Goal: Entertainment & Leisure: Browse casually

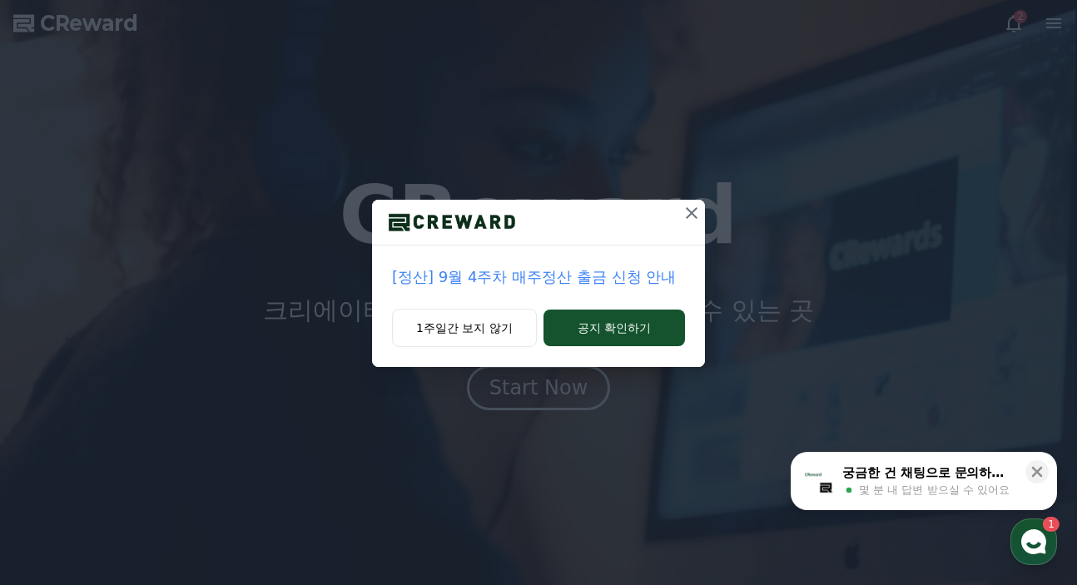
click at [692, 212] on icon at bounding box center [692, 213] width 12 height 12
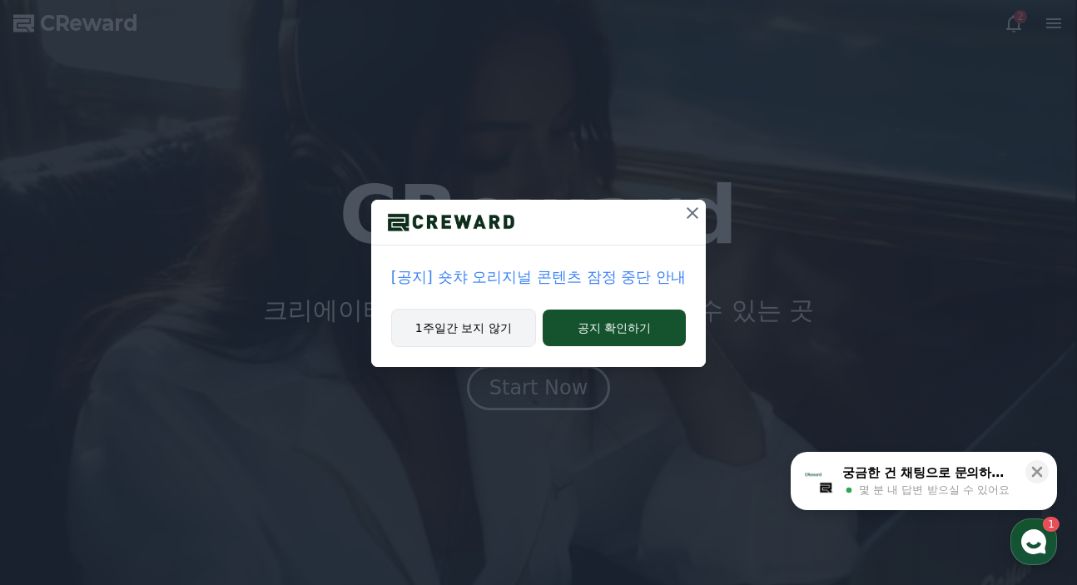
click at [502, 337] on button "1주일간 보지 않기" at bounding box center [463, 328] width 145 height 38
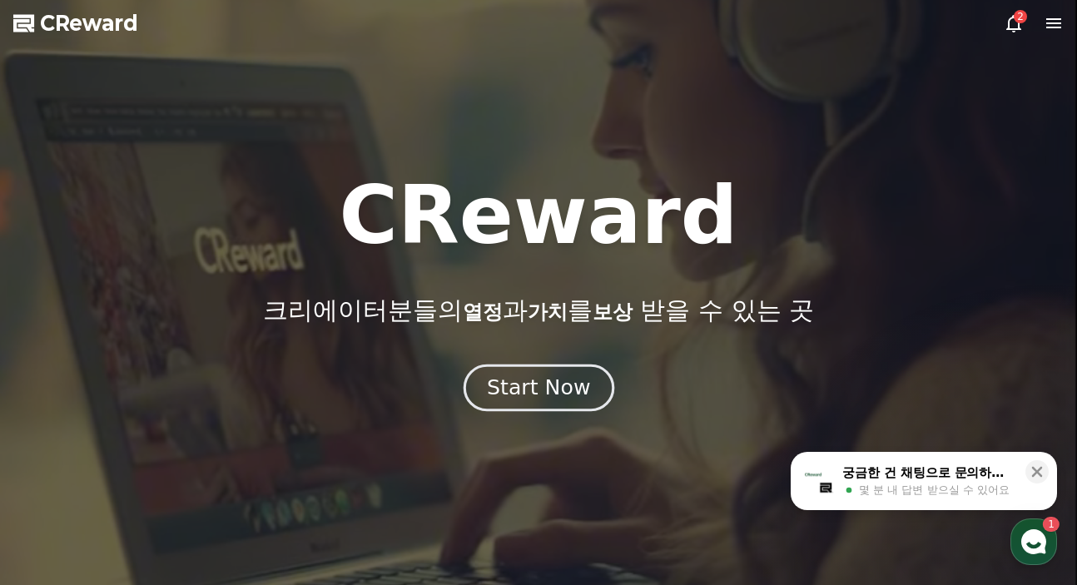
click at [514, 376] on div "Start Now" at bounding box center [538, 388] width 103 height 28
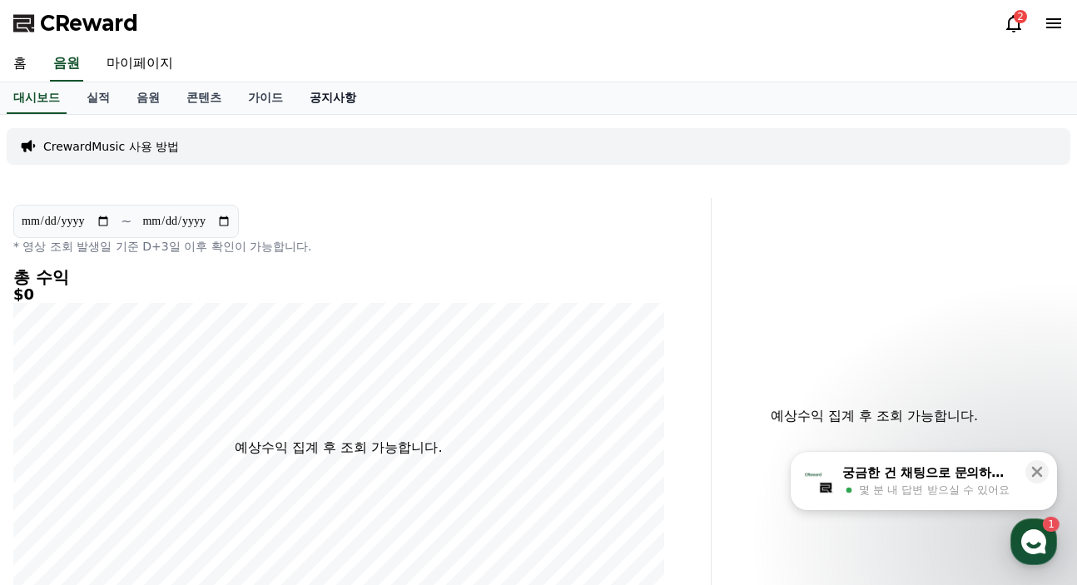
click at [311, 111] on link "공지사항" at bounding box center [332, 98] width 73 height 32
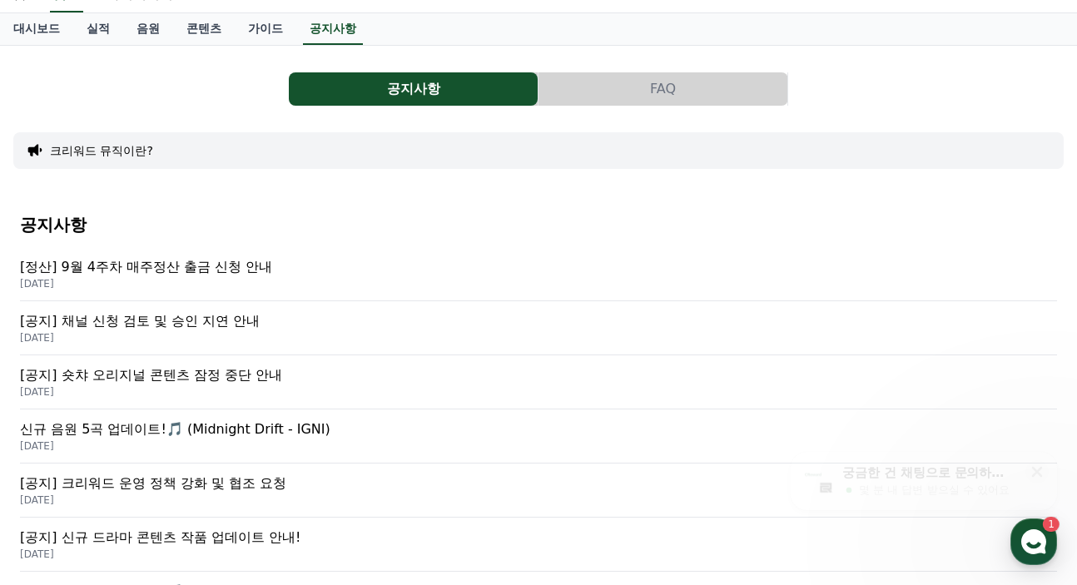
scroll to position [83, 0]
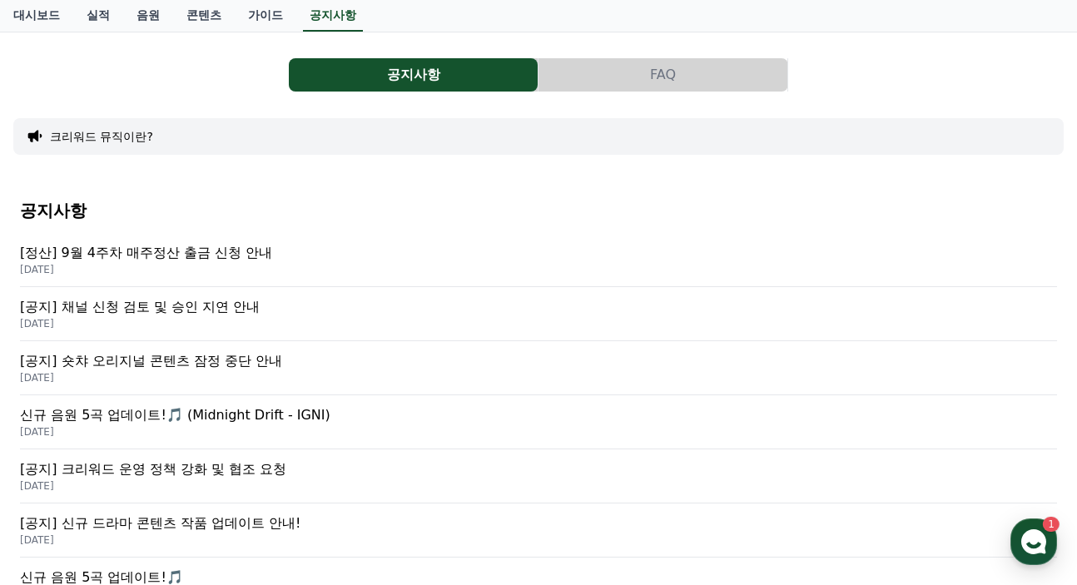
click at [236, 410] on p "신규 음원 5곡 업데이트!🎵 (Midnight Drift - IGNI)" at bounding box center [538, 415] width 1037 height 20
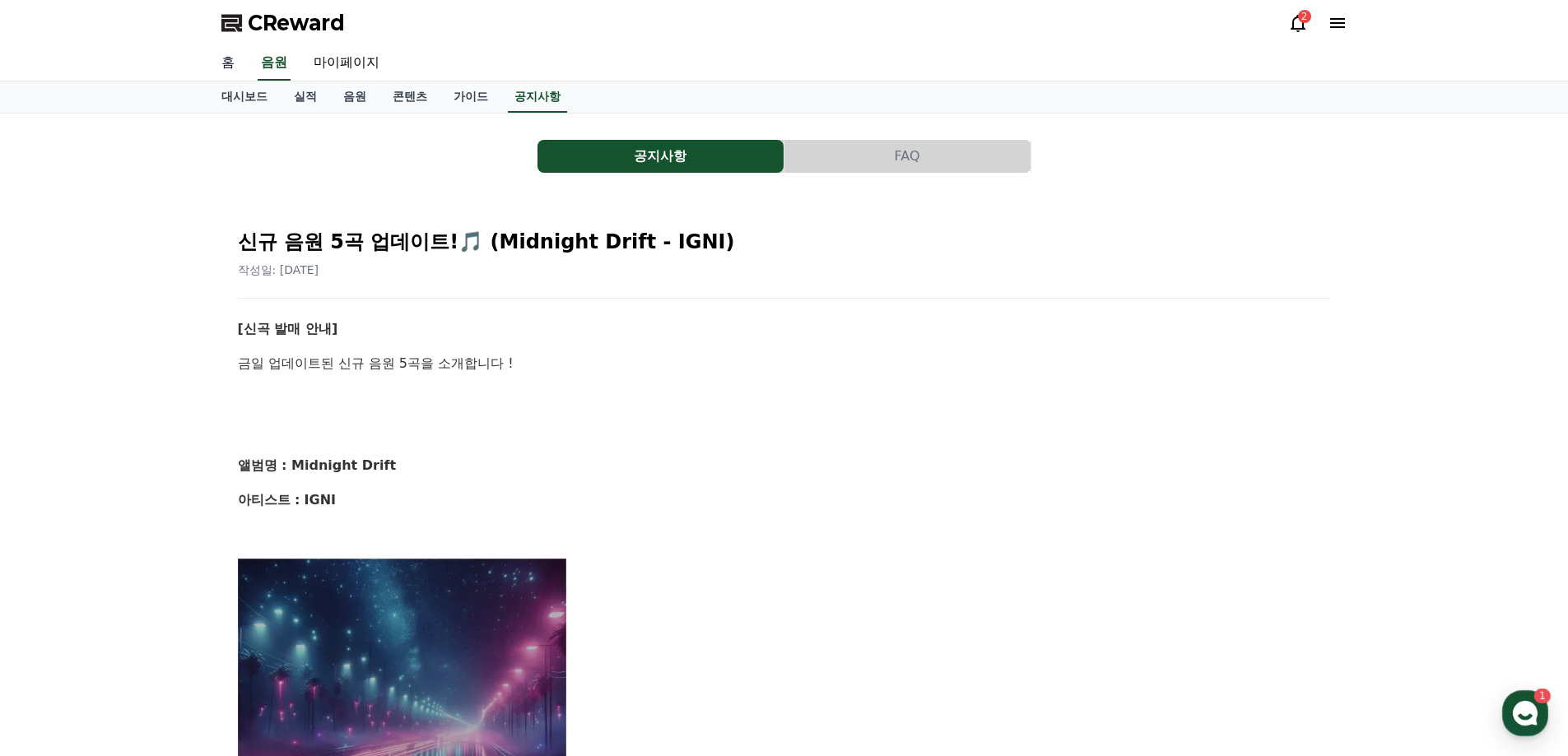
click at [238, 72] on link "홈" at bounding box center [228, 63] width 40 height 35
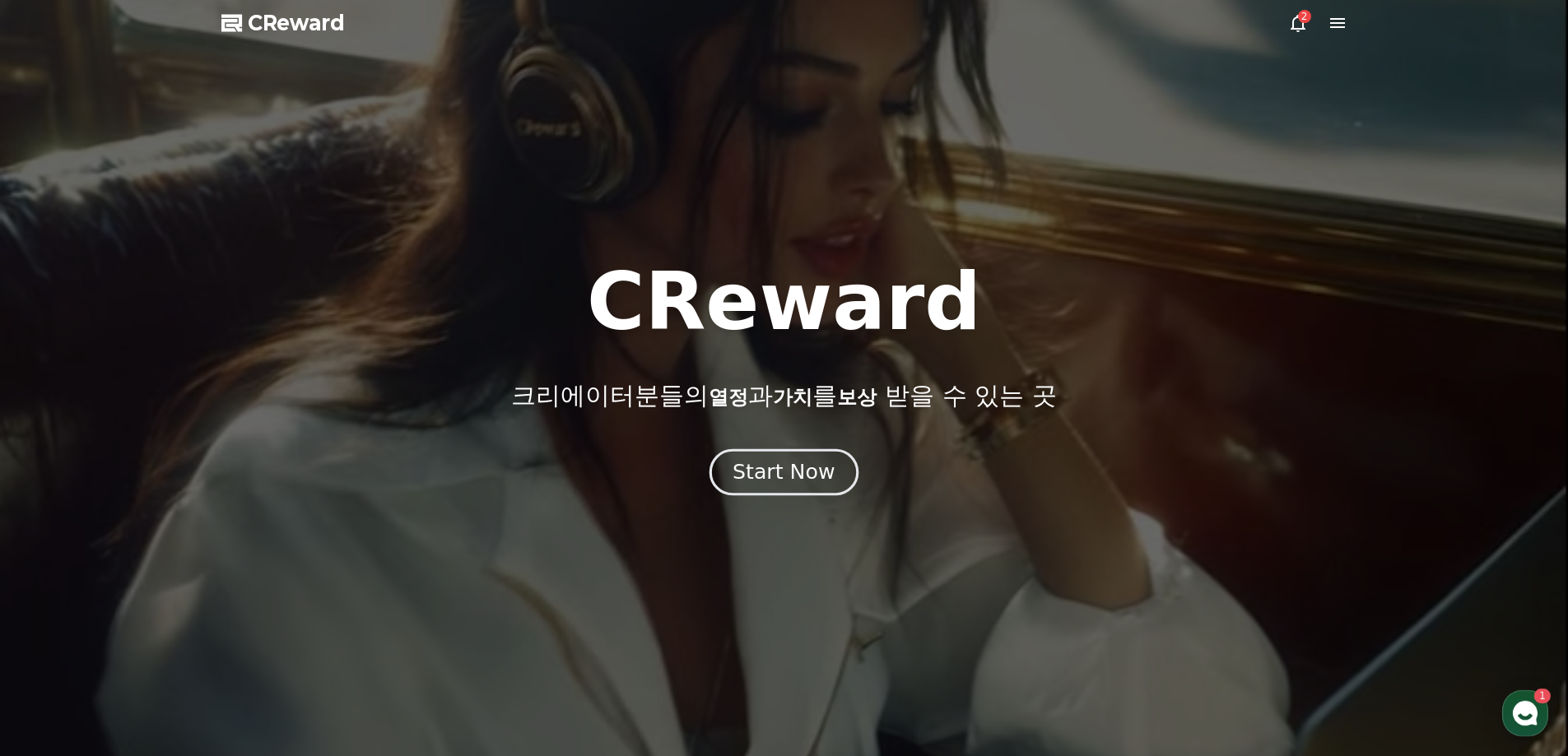
click at [755, 488] on button "Start Now" at bounding box center [784, 471] width 149 height 46
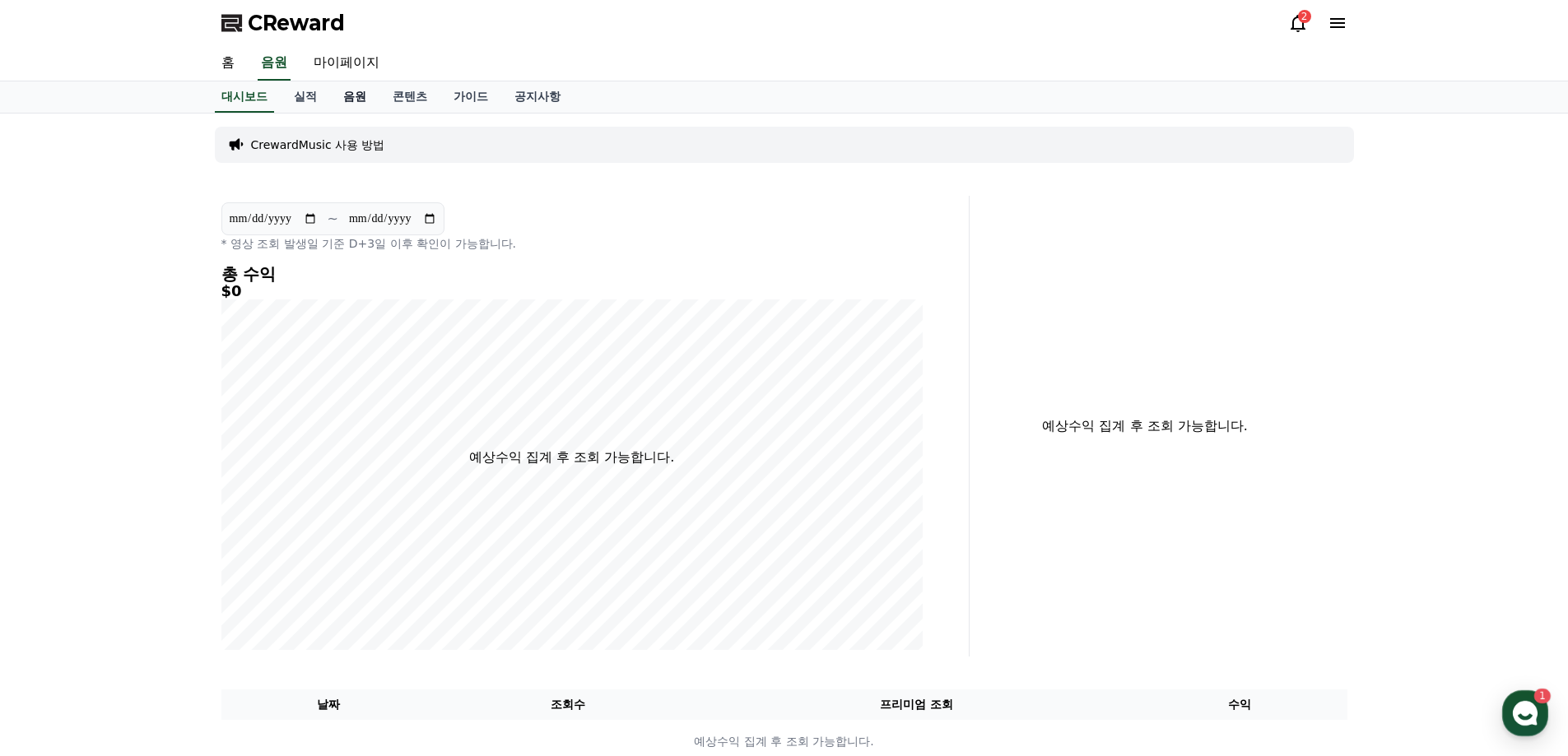
click at [361, 89] on link "음원" at bounding box center [355, 97] width 49 height 32
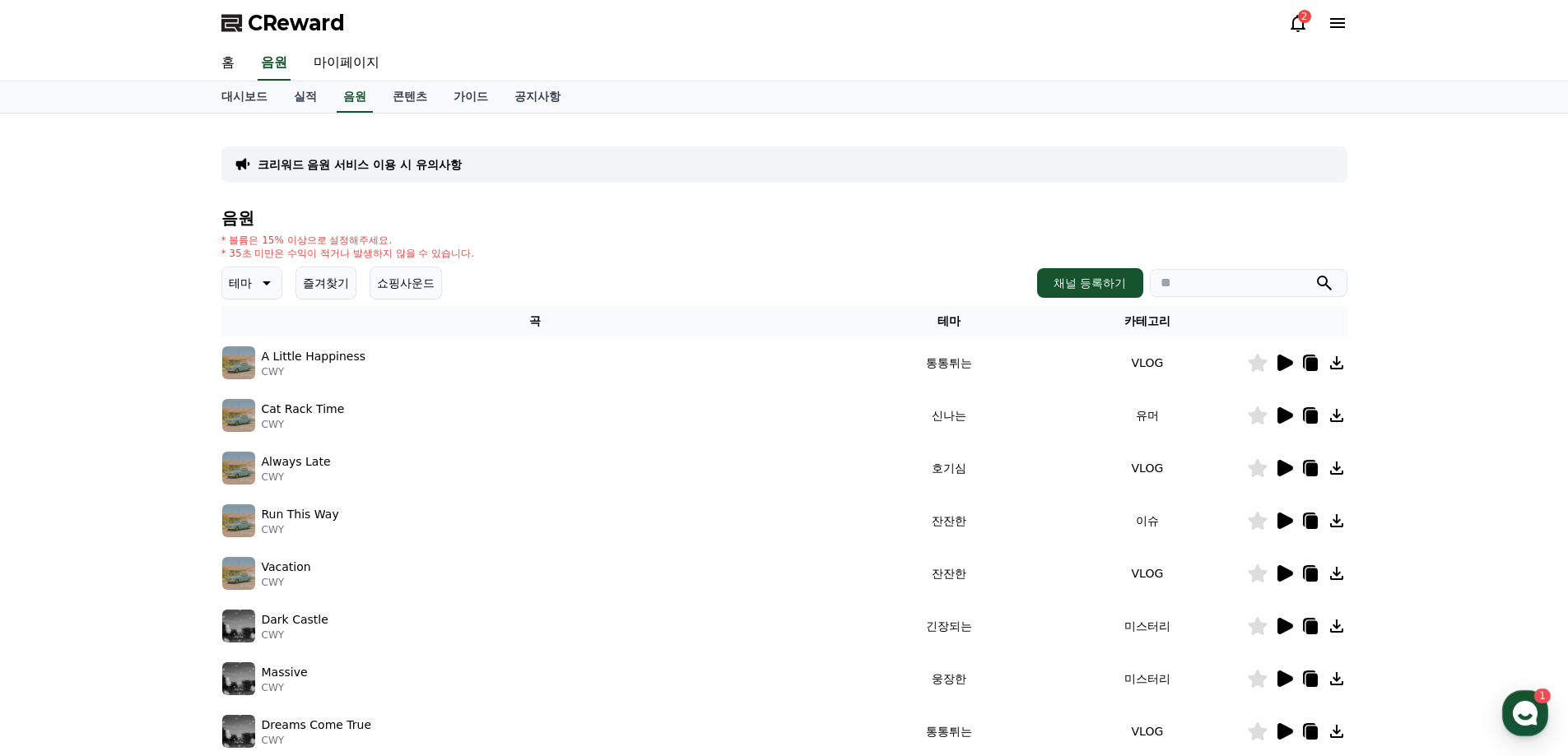
click at [1065, 17] on icon at bounding box center [1298, 23] width 15 height 17
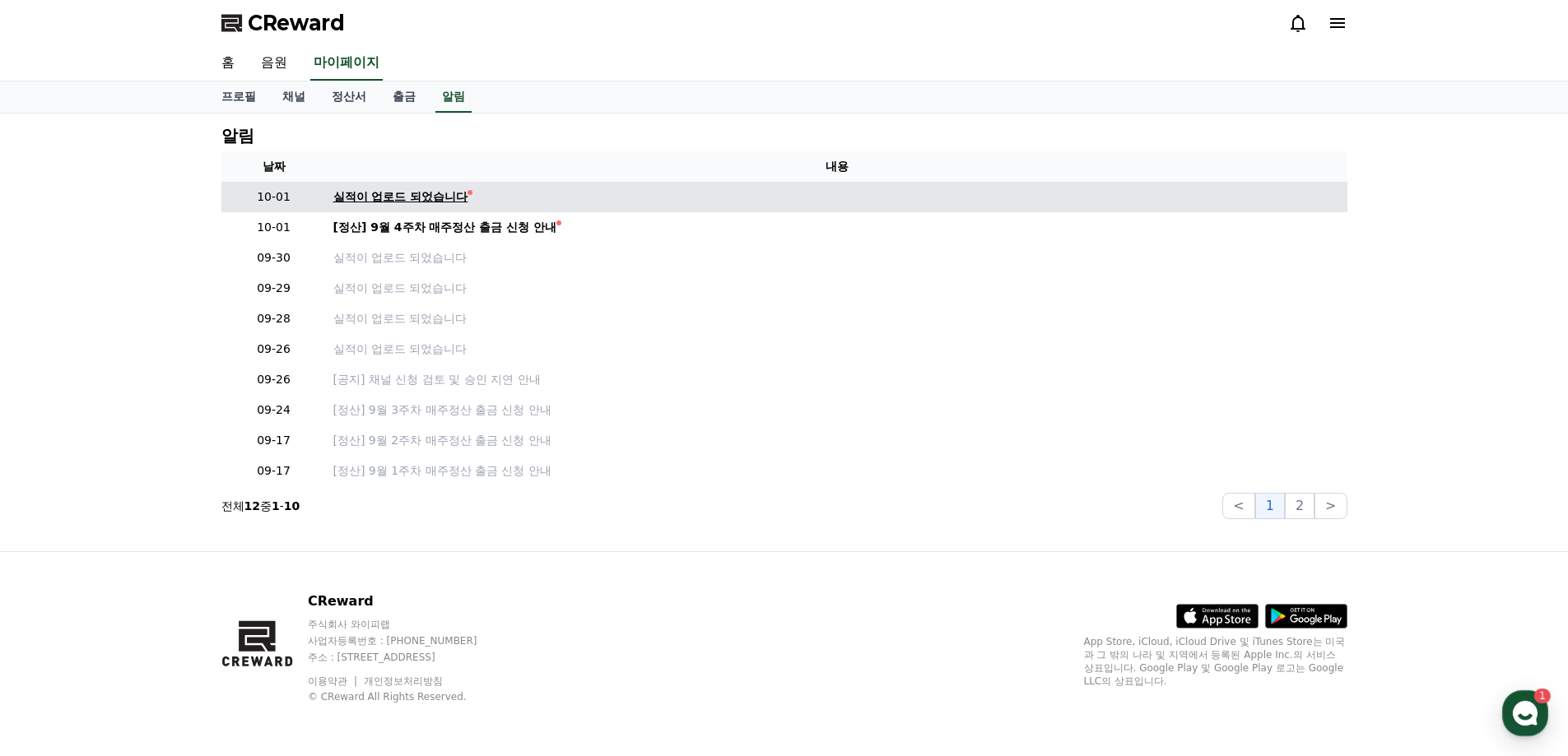
click at [420, 198] on div "실적이 업로드 되었습니다" at bounding box center [400, 197] width 135 height 17
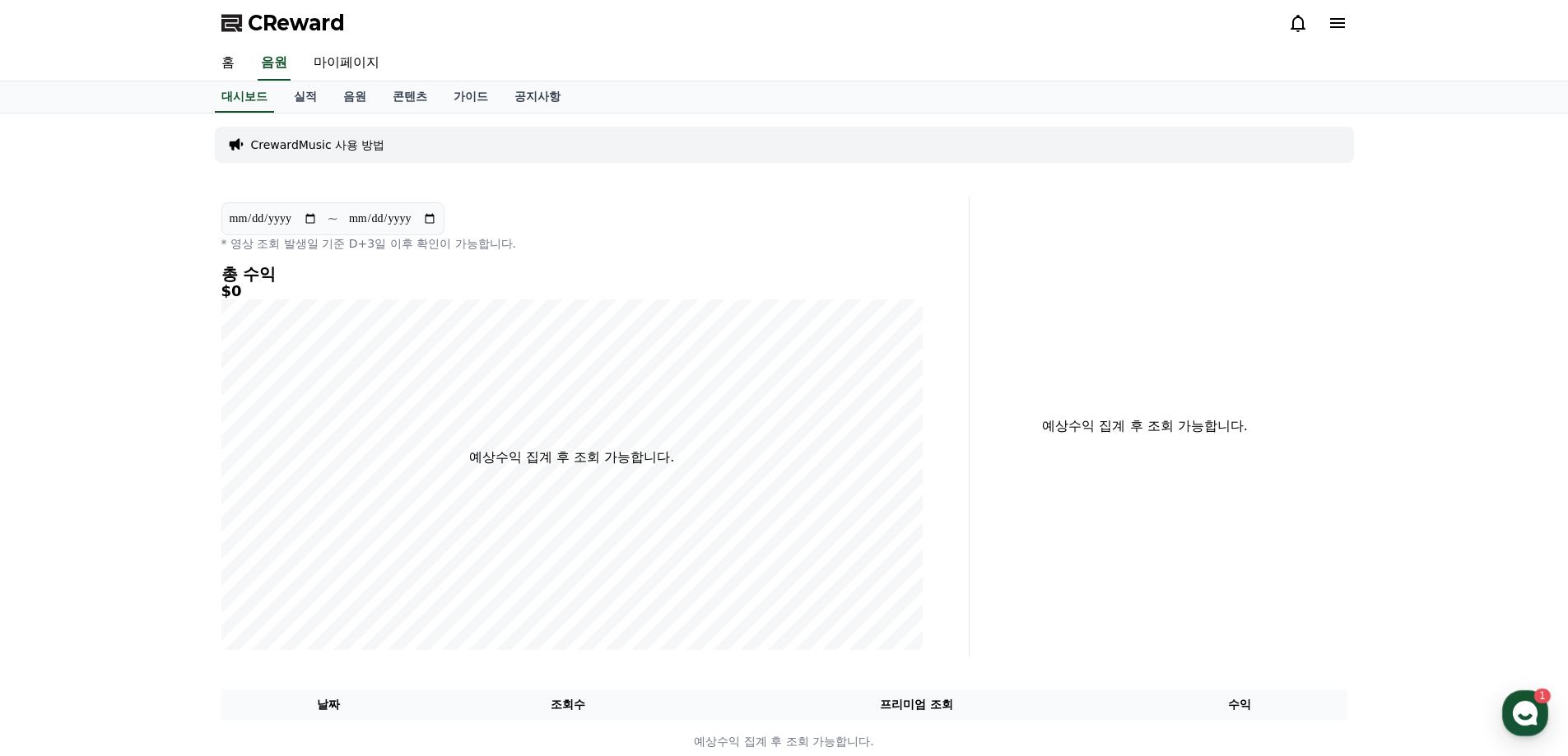
click at [1065, 22] on icon at bounding box center [1337, 23] width 15 height 10
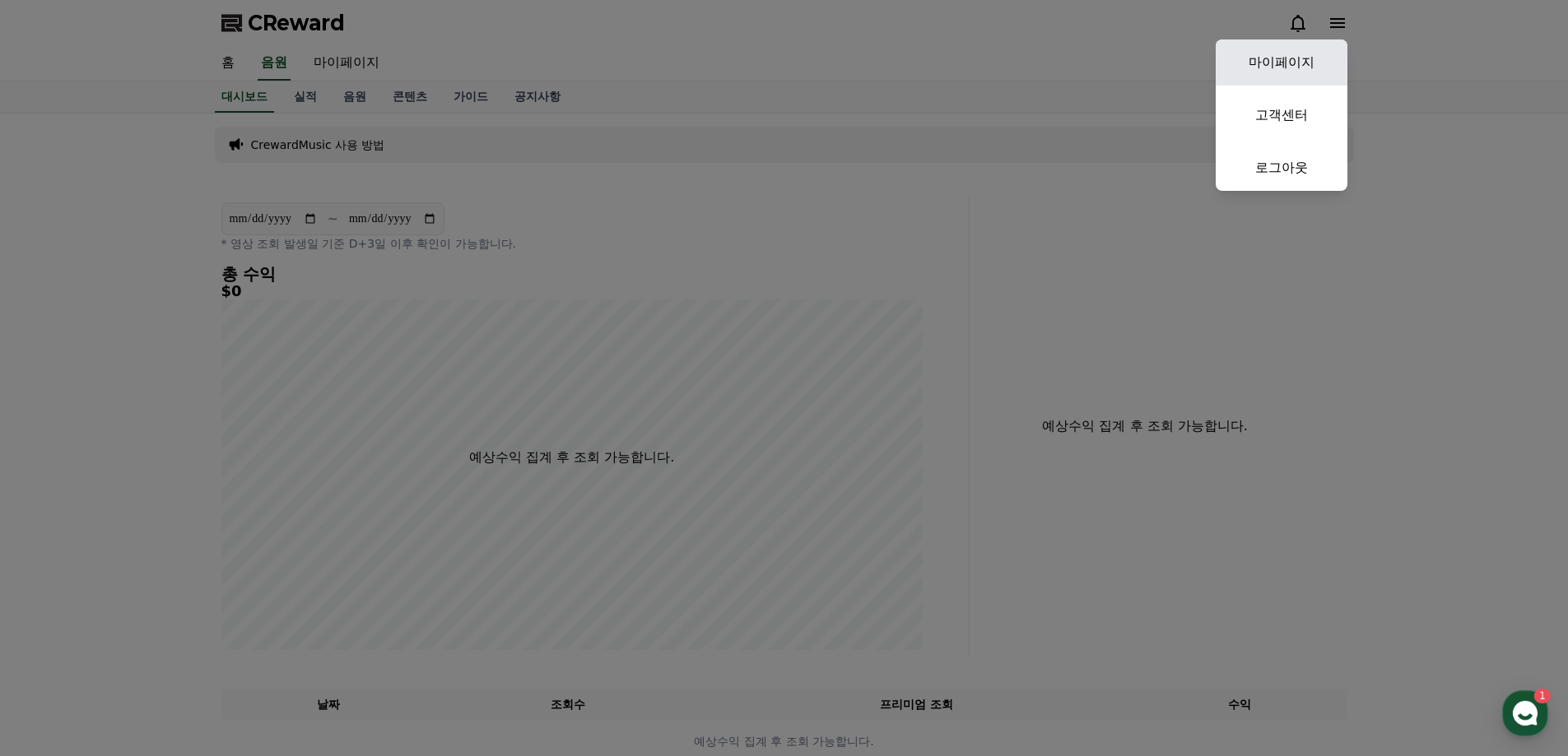
click at [1065, 64] on link "마이페이지" at bounding box center [1281, 62] width 131 height 46
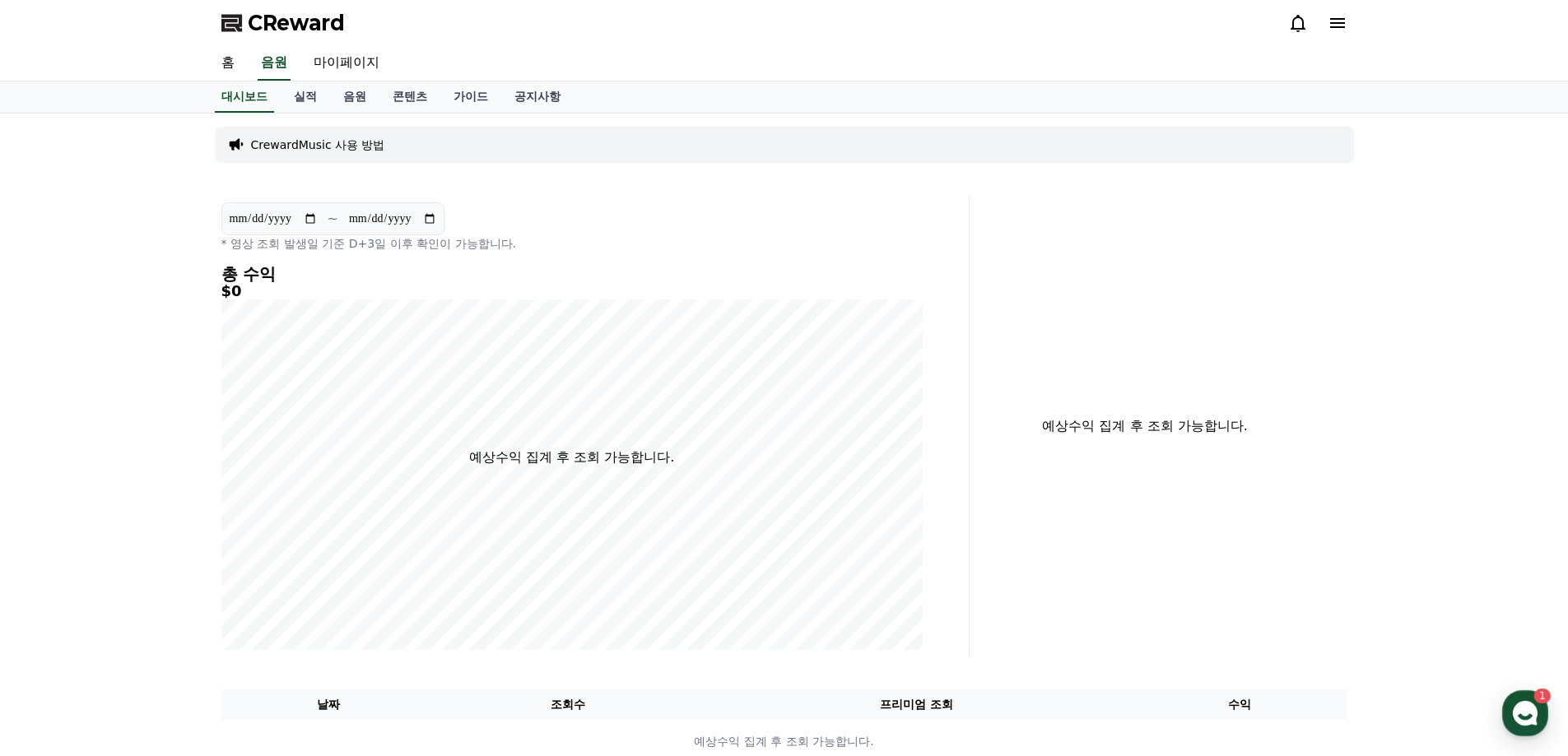
select select "**********"
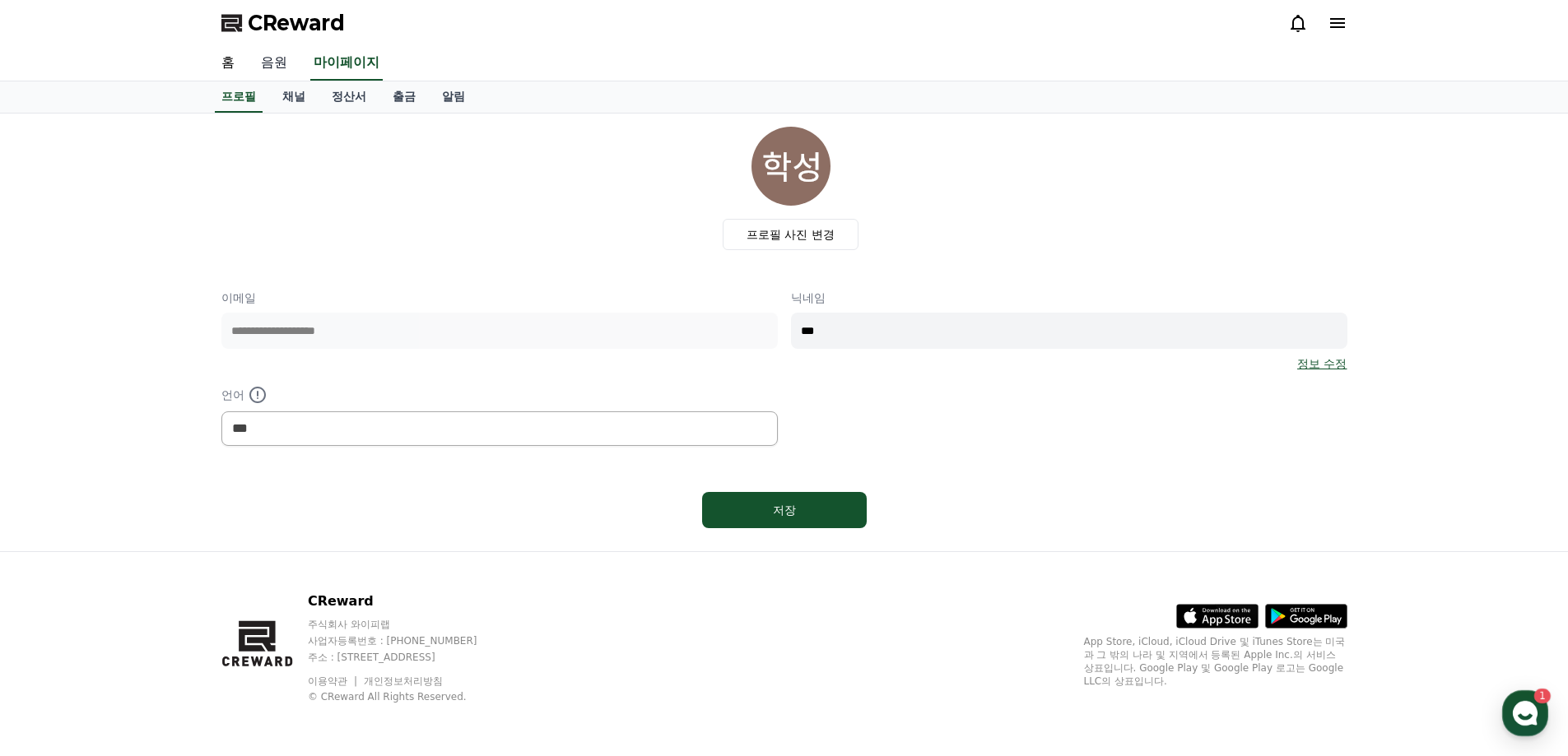
click at [277, 65] on link "음원" at bounding box center [274, 63] width 52 height 35
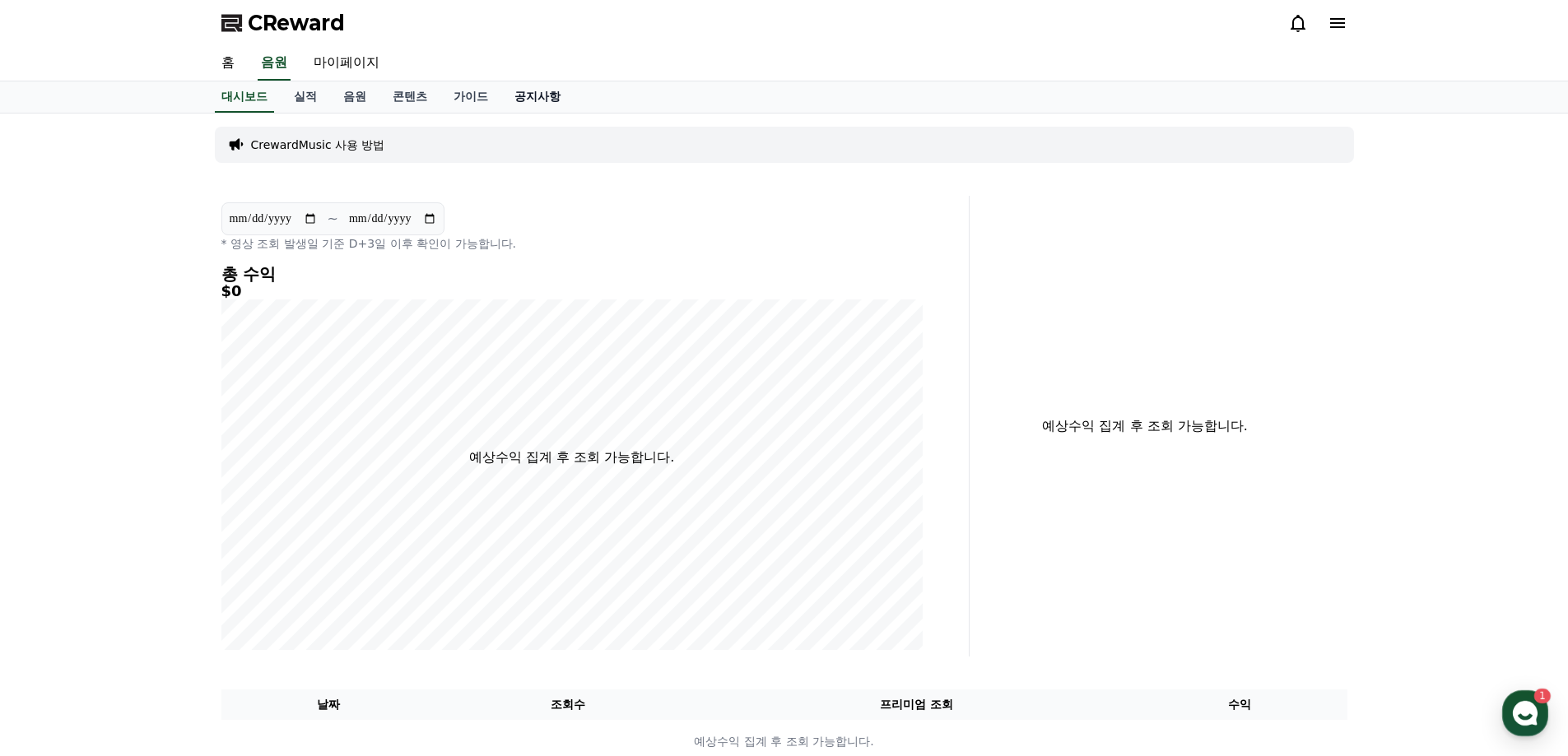
click at [519, 93] on link "공지사항" at bounding box center [537, 97] width 72 height 32
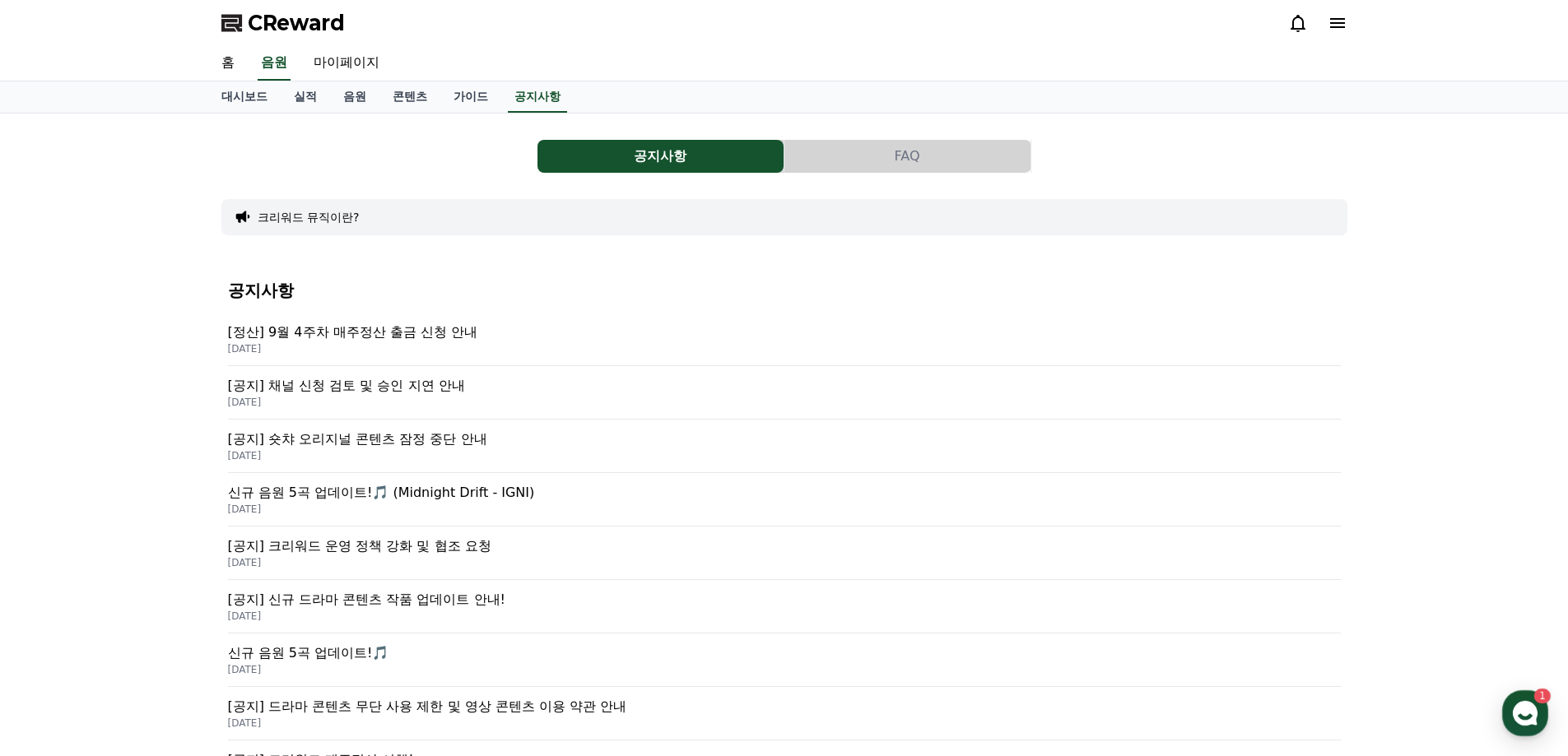
click at [359, 495] on p "신규 음원 5곡 업데이트!🎵 (Midnight Drift - IGNI)" at bounding box center [785, 493] width 1113 height 20
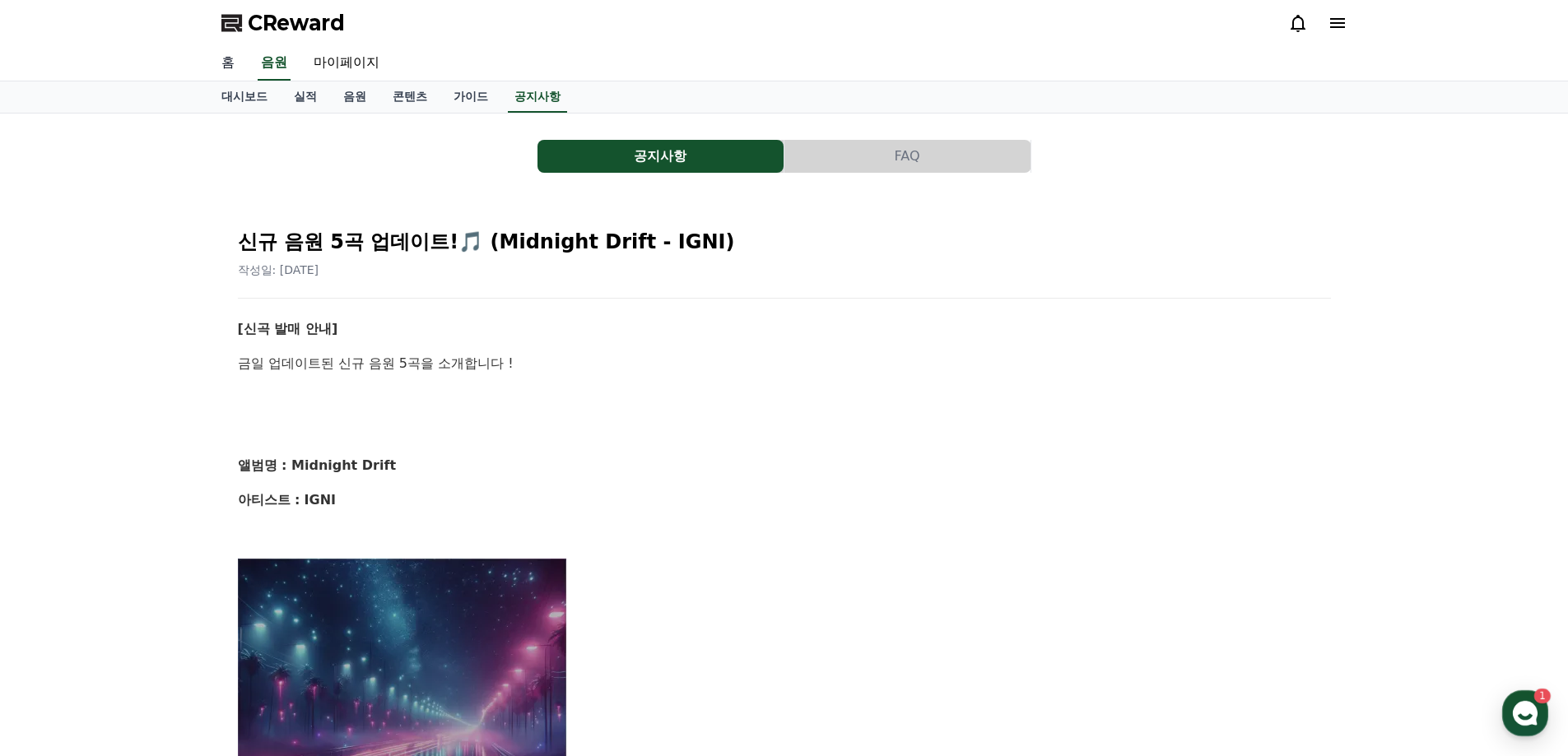
click at [238, 76] on link "홈" at bounding box center [228, 63] width 40 height 35
click at [346, 90] on link "음원" at bounding box center [355, 97] width 49 height 32
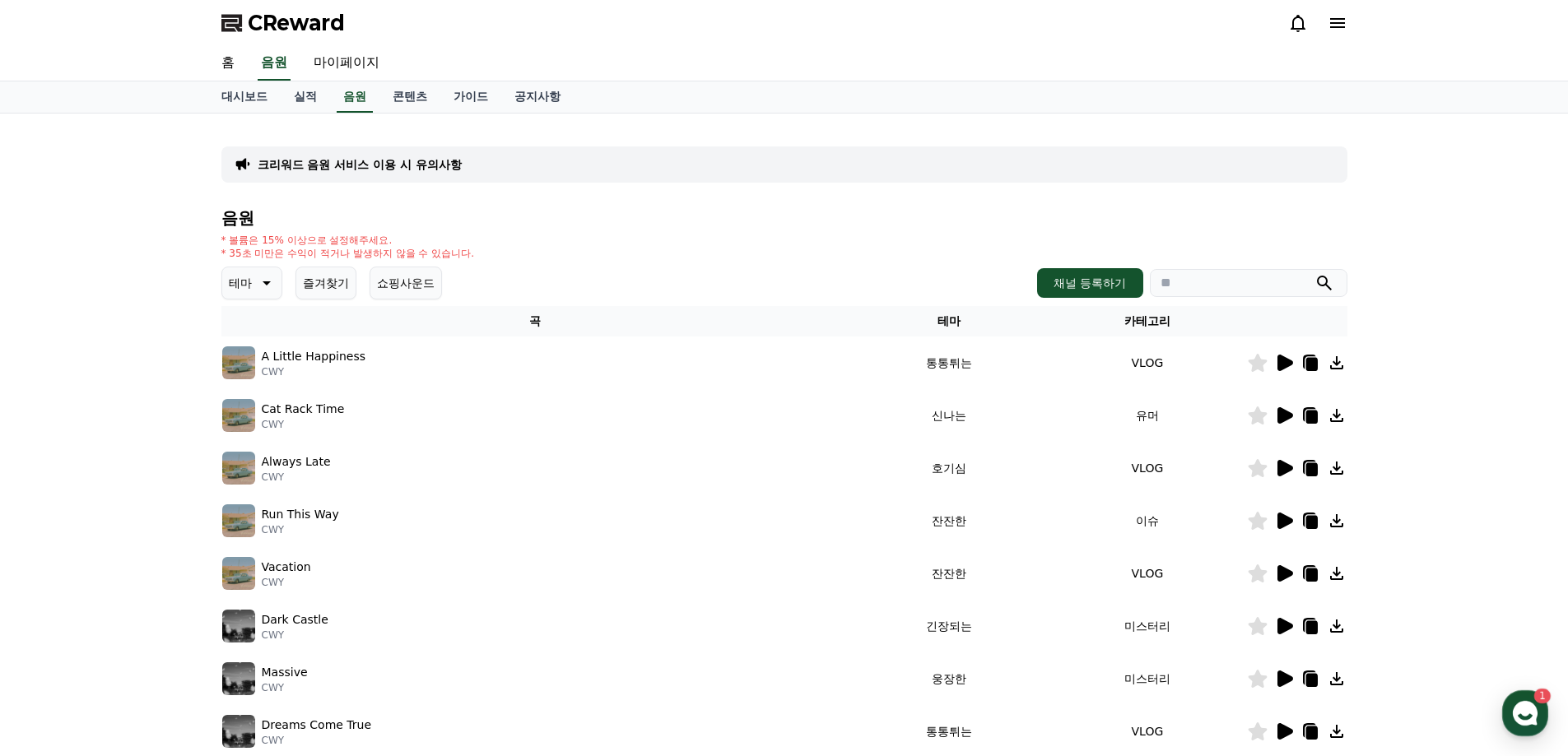
click at [249, 282] on p "테마" at bounding box center [239, 283] width 23 height 23
click at [1065, 369] on icon at bounding box center [1284, 363] width 20 height 20
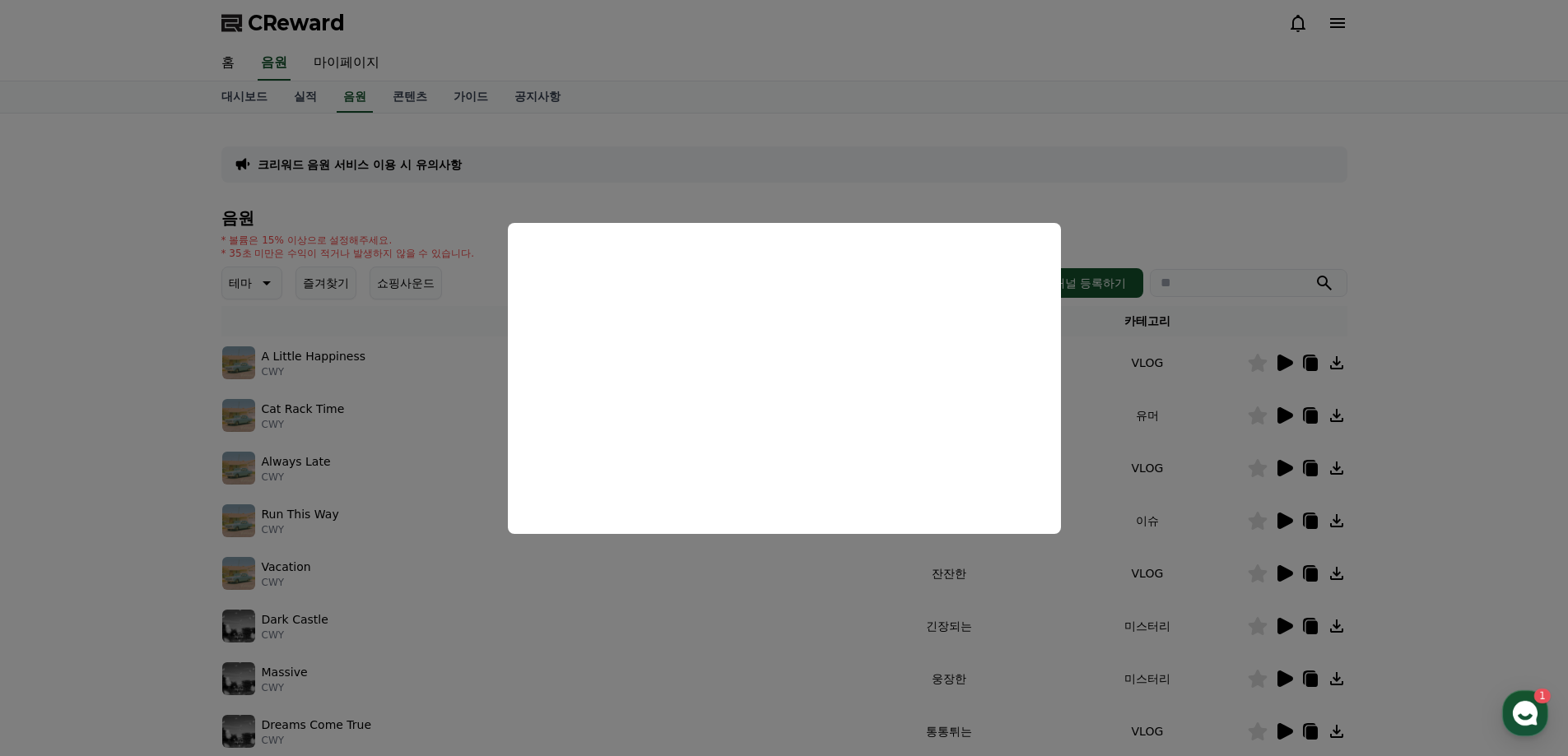
click at [1065, 223] on button "close modal" at bounding box center [784, 378] width 1568 height 756
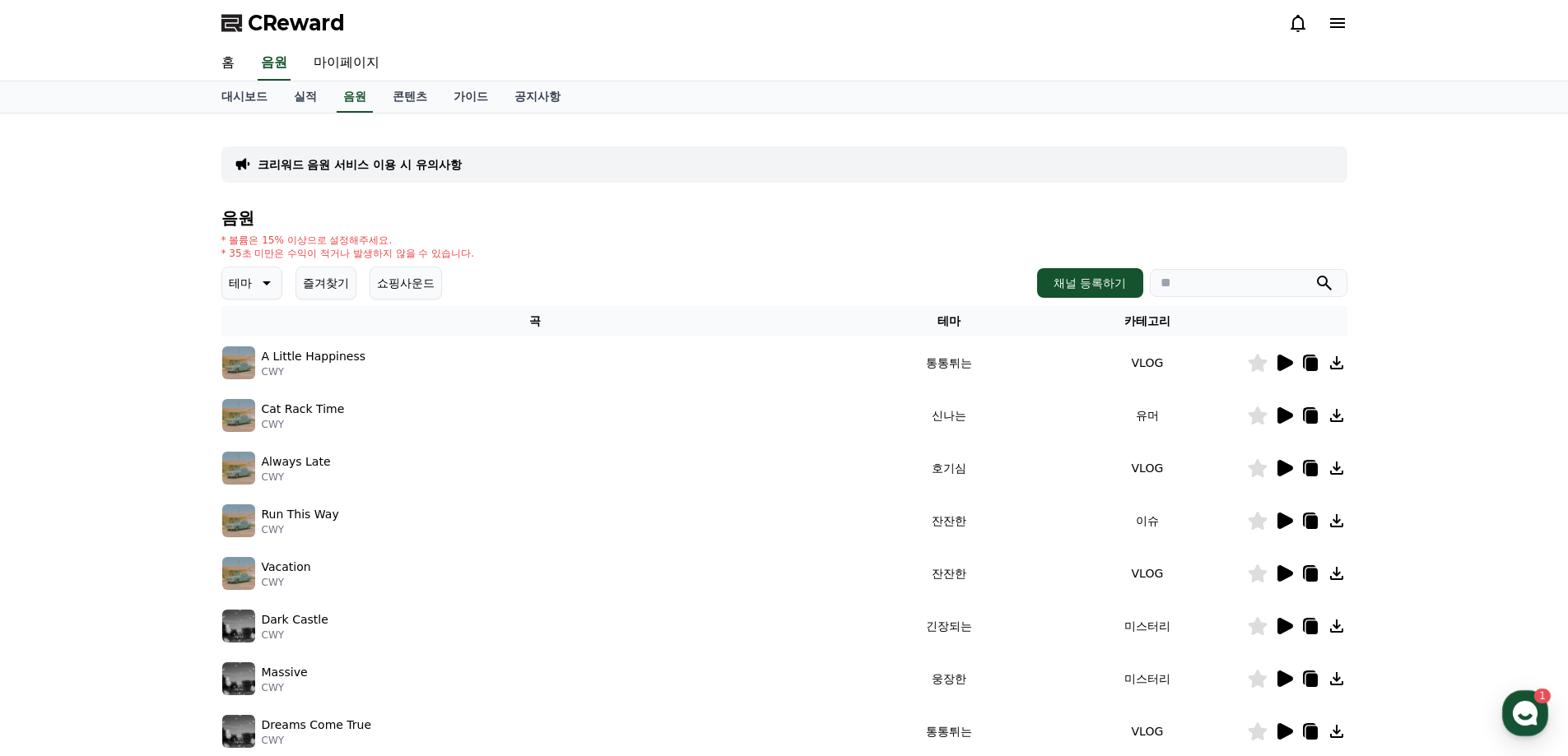
click at [1065, 414] on icon at bounding box center [1285, 415] width 16 height 17
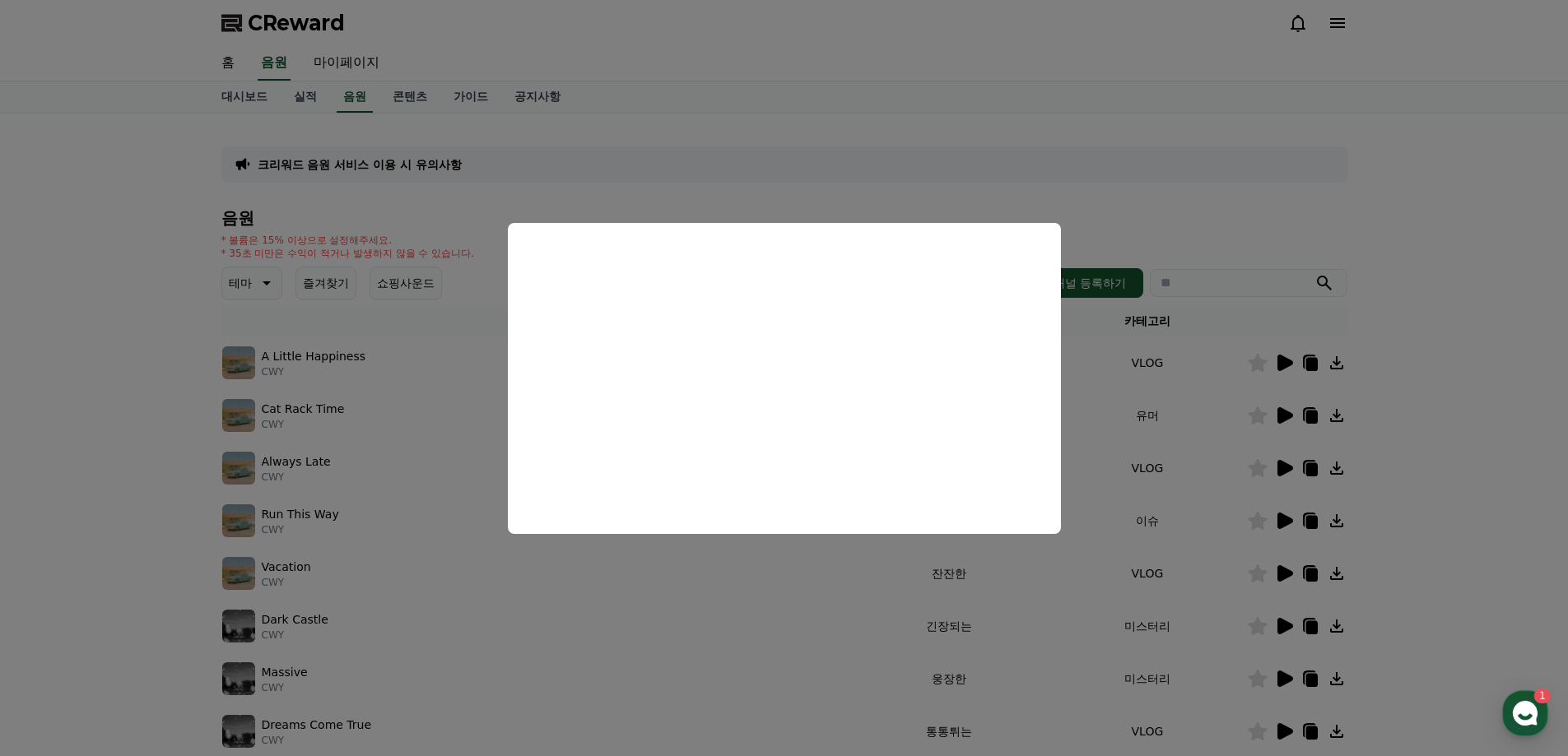
click at [1065, 184] on button "close modal" at bounding box center [784, 378] width 1568 height 756
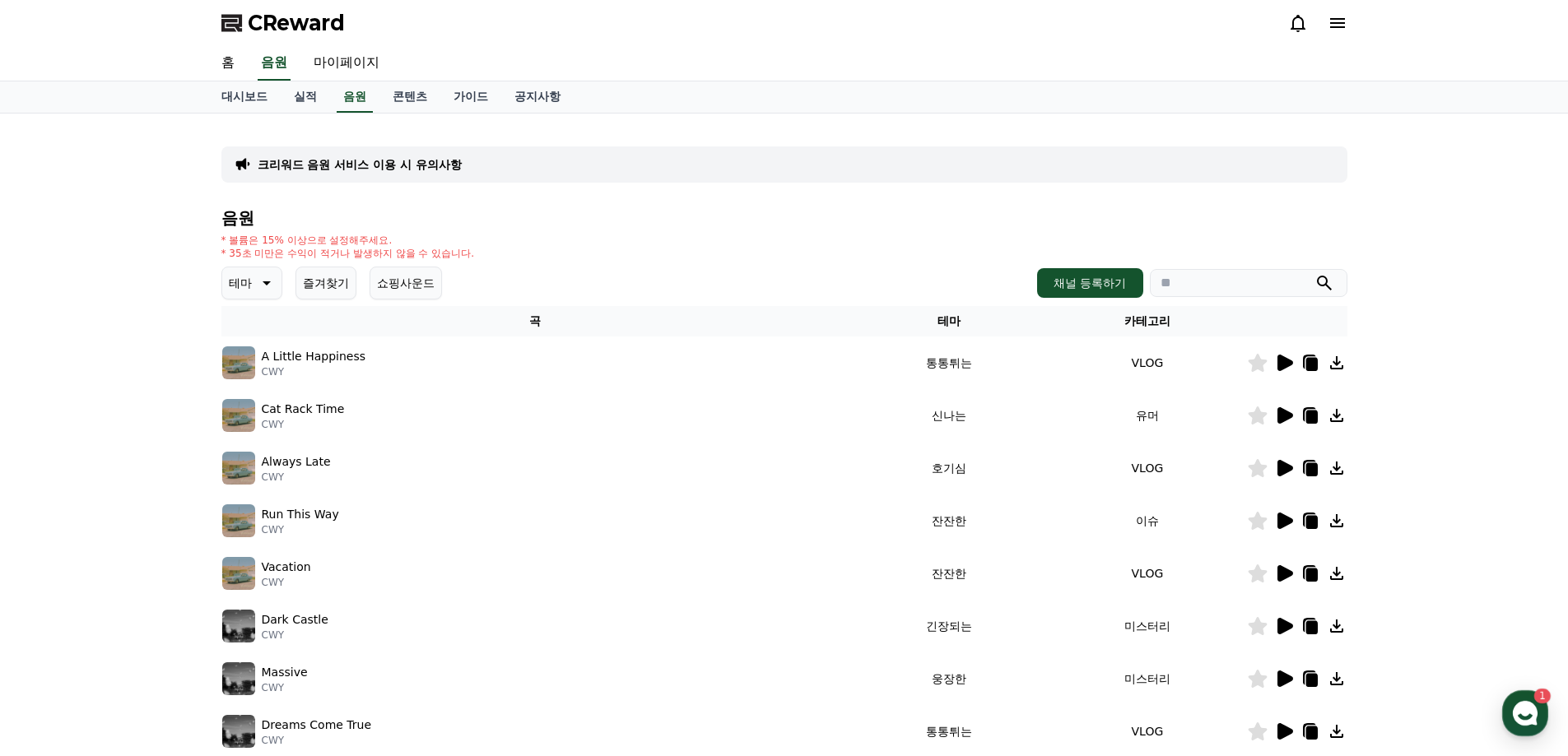
click at [1065, 473] on icon at bounding box center [1285, 467] width 16 height 17
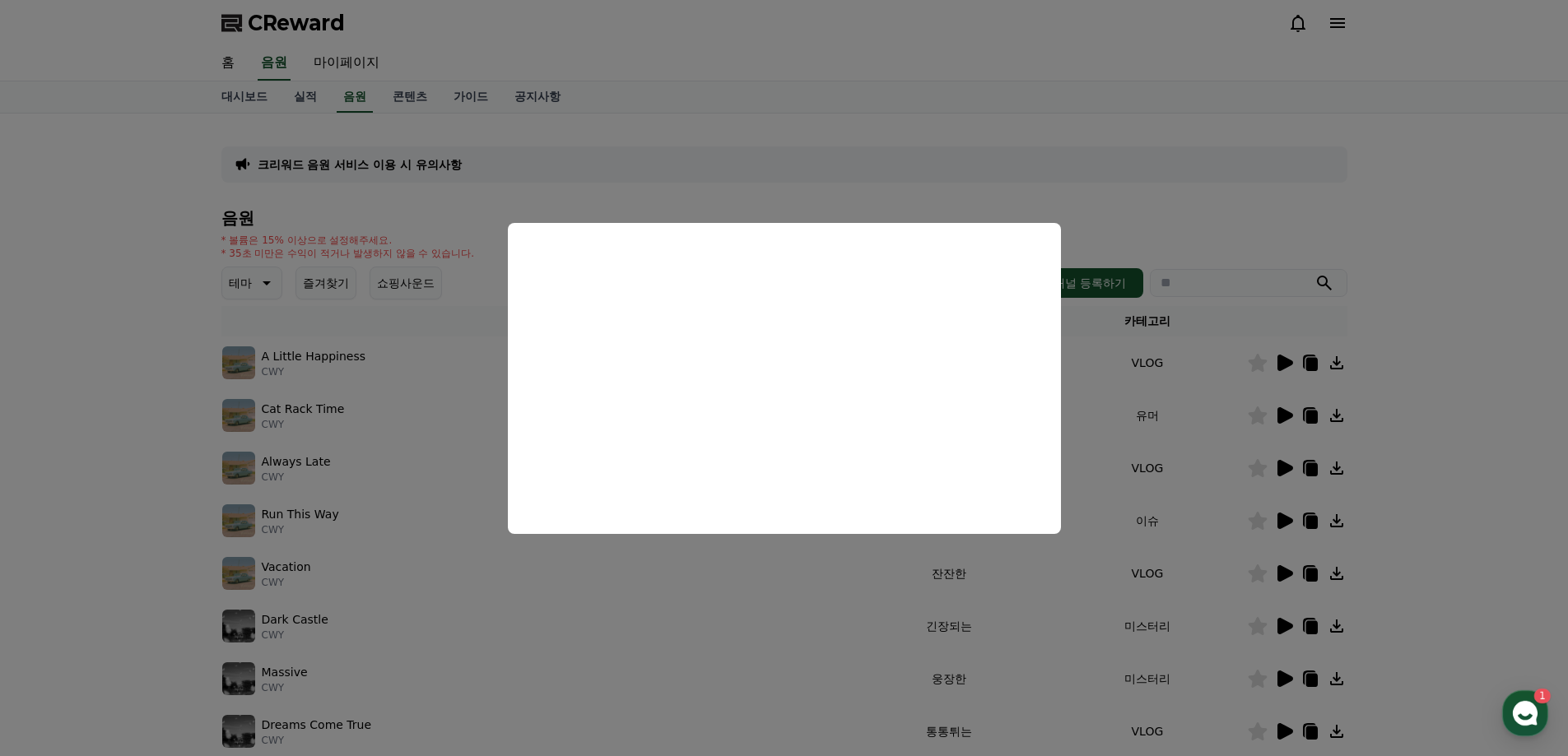
click at [1065, 357] on button "close modal" at bounding box center [784, 378] width 1568 height 756
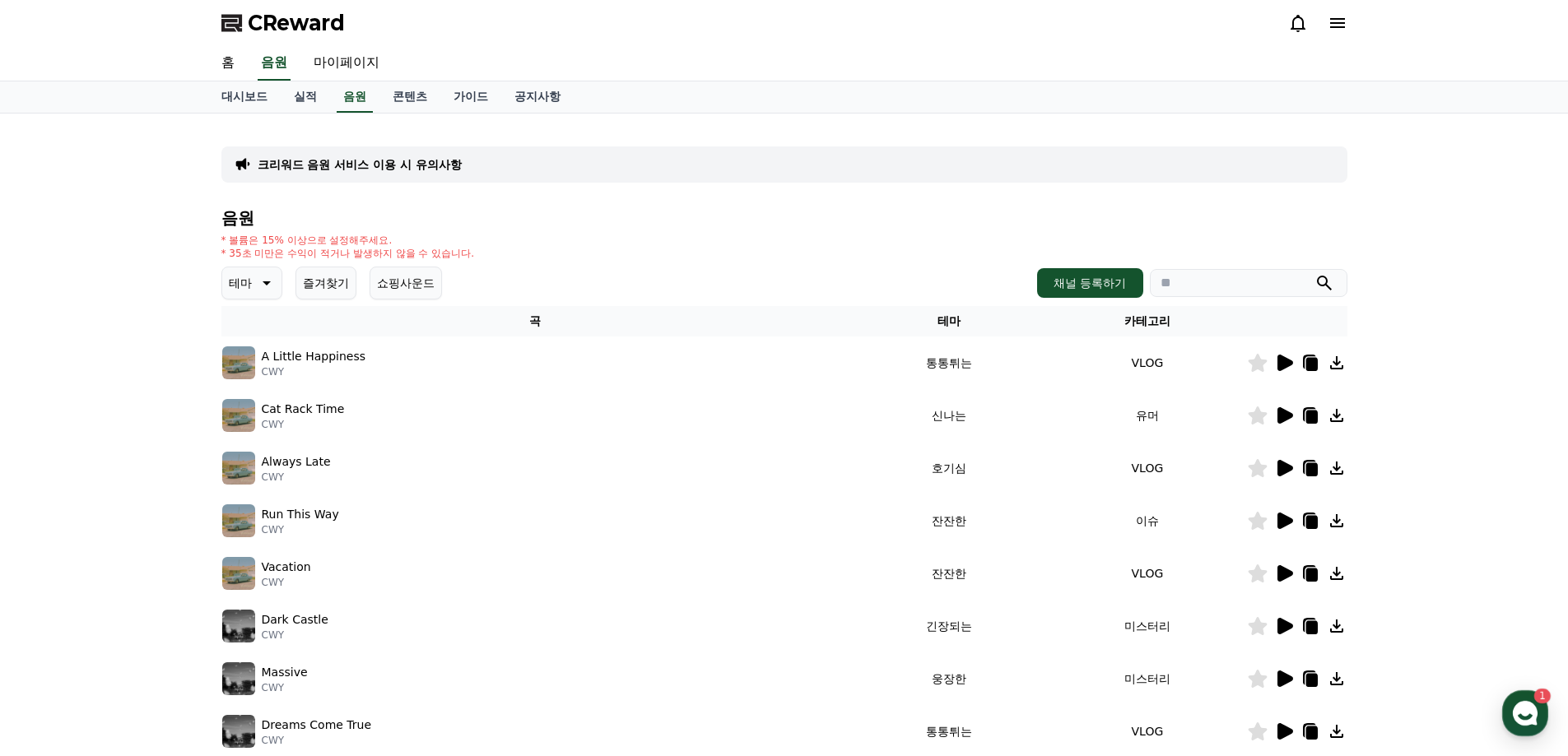
click at [1065, 518] on icon at bounding box center [1285, 521] width 16 height 17
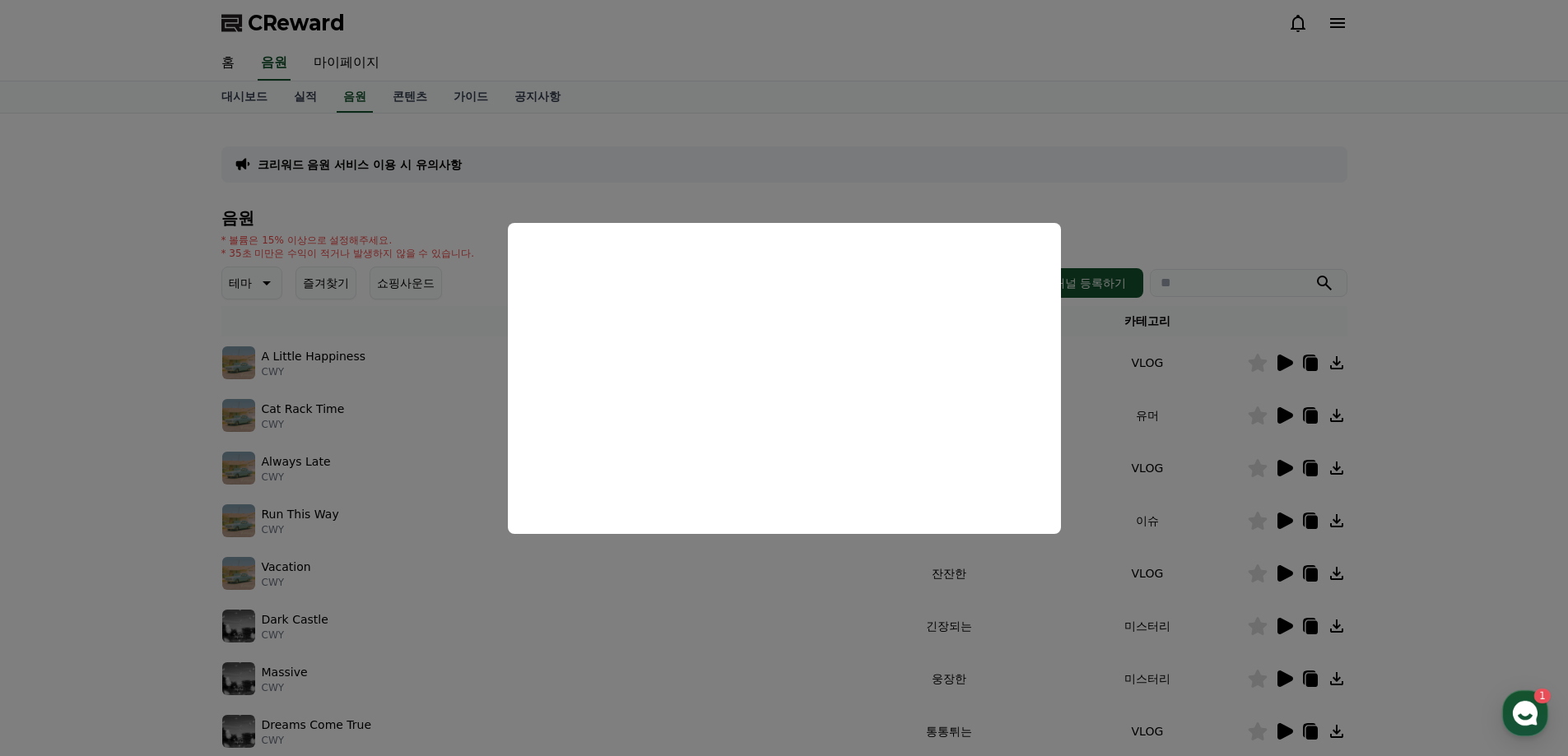
click at [1065, 327] on button "close modal" at bounding box center [784, 378] width 1568 height 756
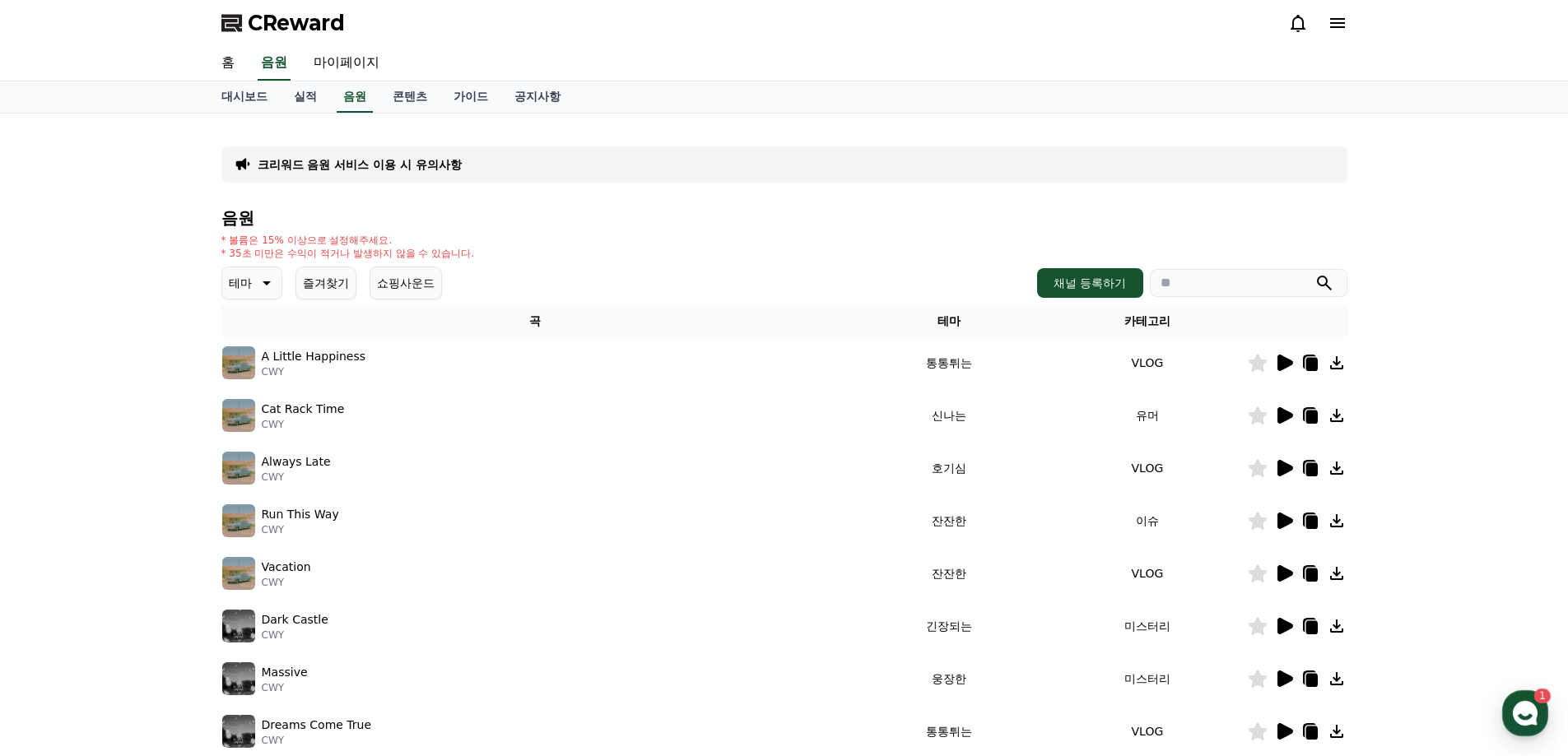
click at [1065, 522] on icon at bounding box center [1285, 521] width 16 height 17
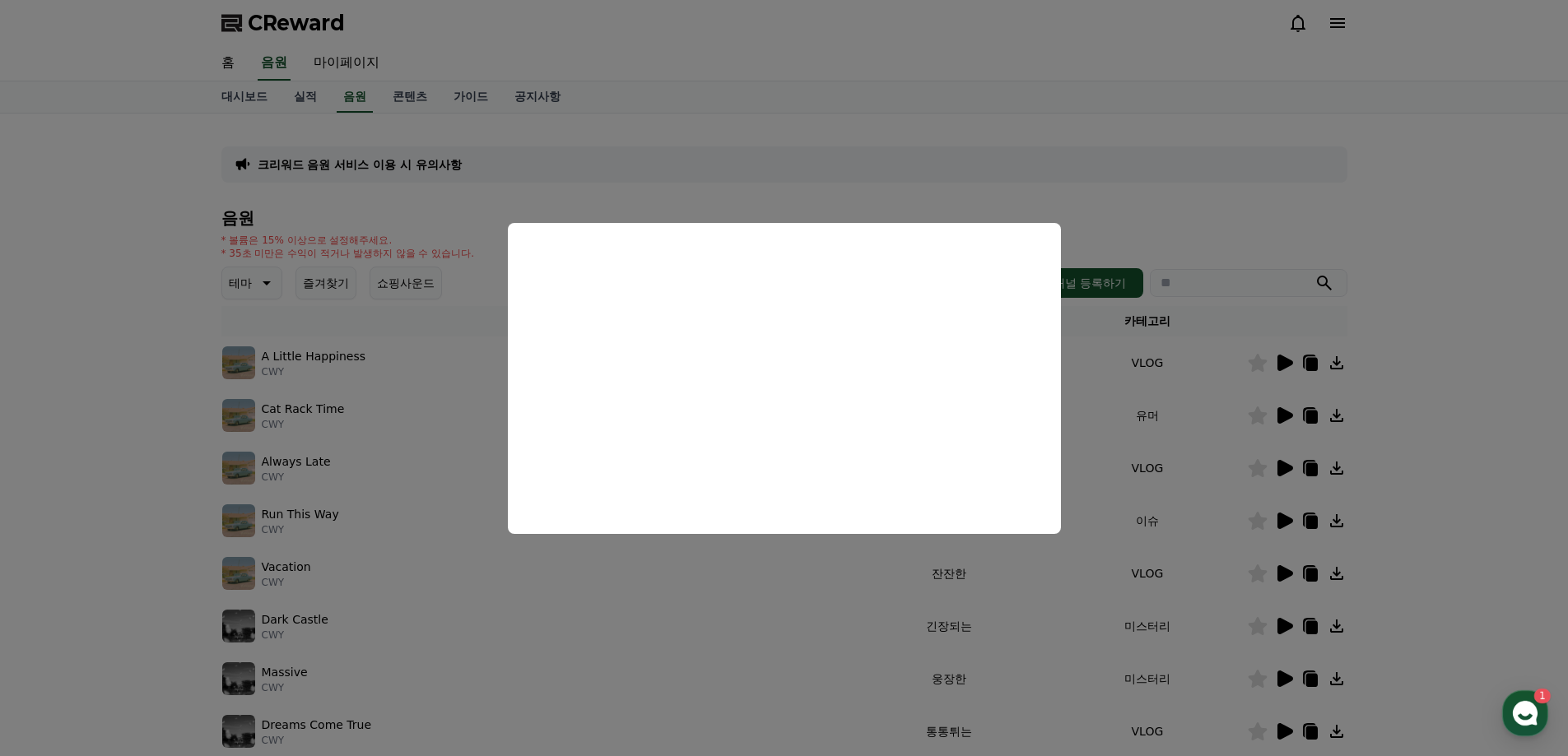
click at [1065, 488] on button "close modal" at bounding box center [784, 378] width 1568 height 756
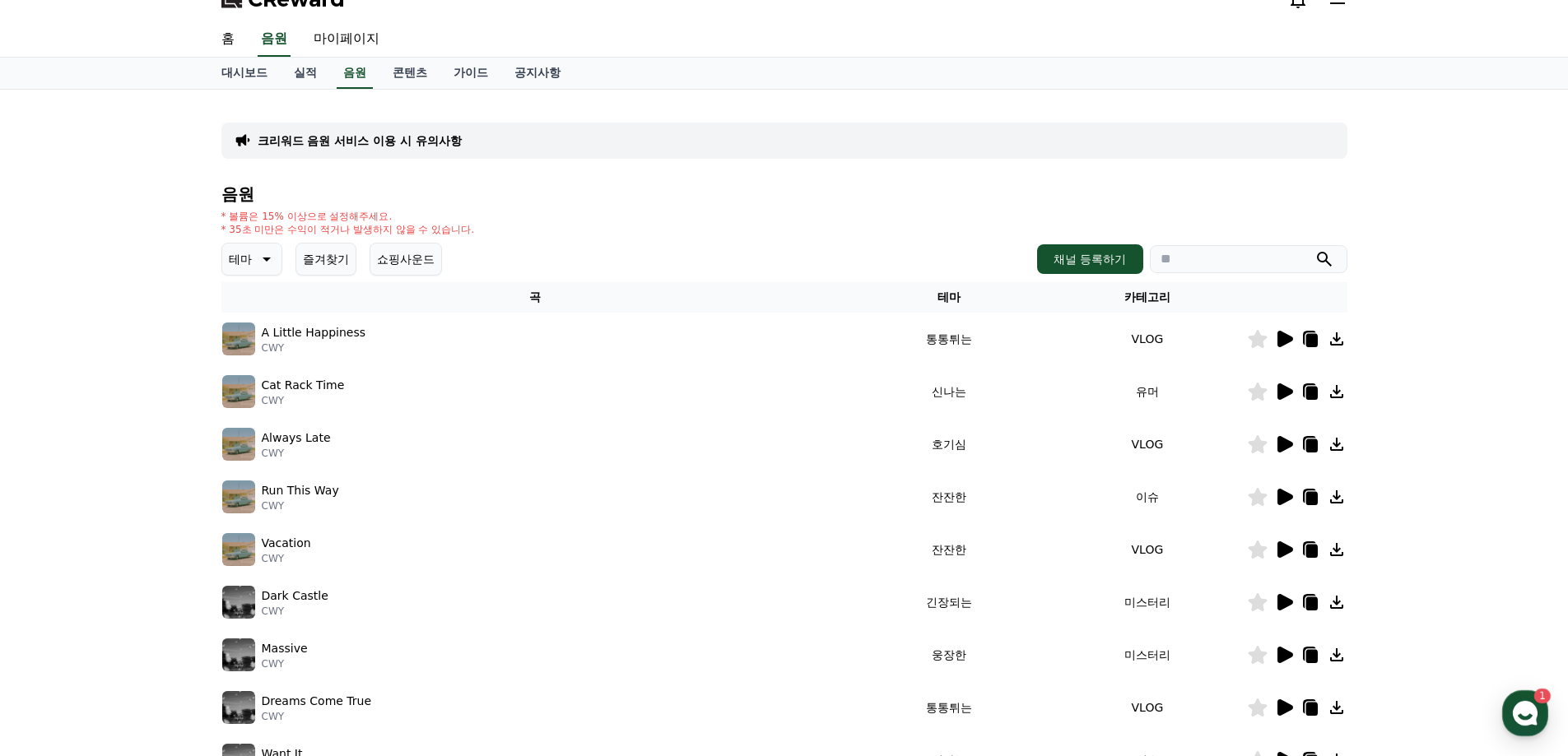
scroll to position [82, 0]
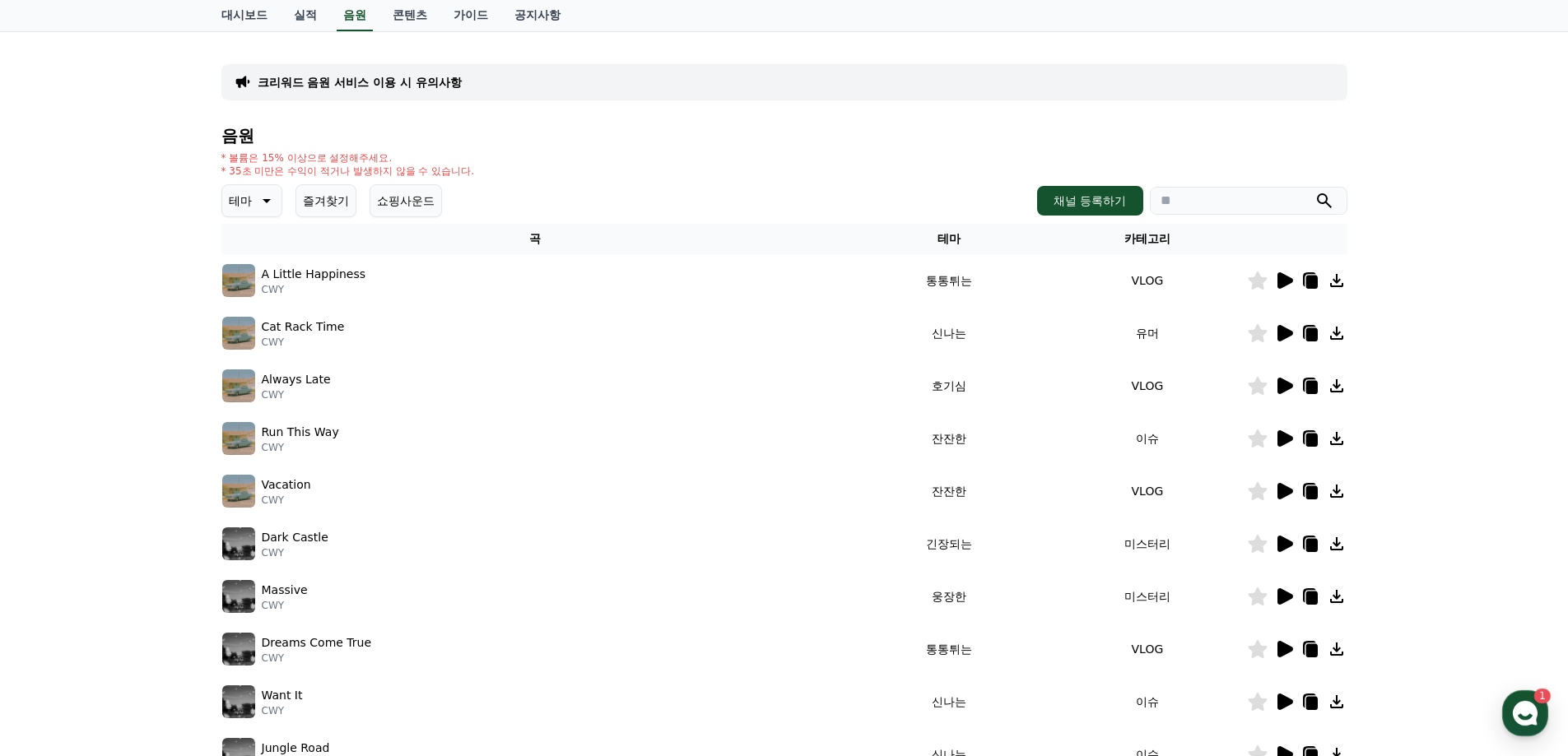
click at [1065, 489] on icon at bounding box center [1285, 491] width 16 height 17
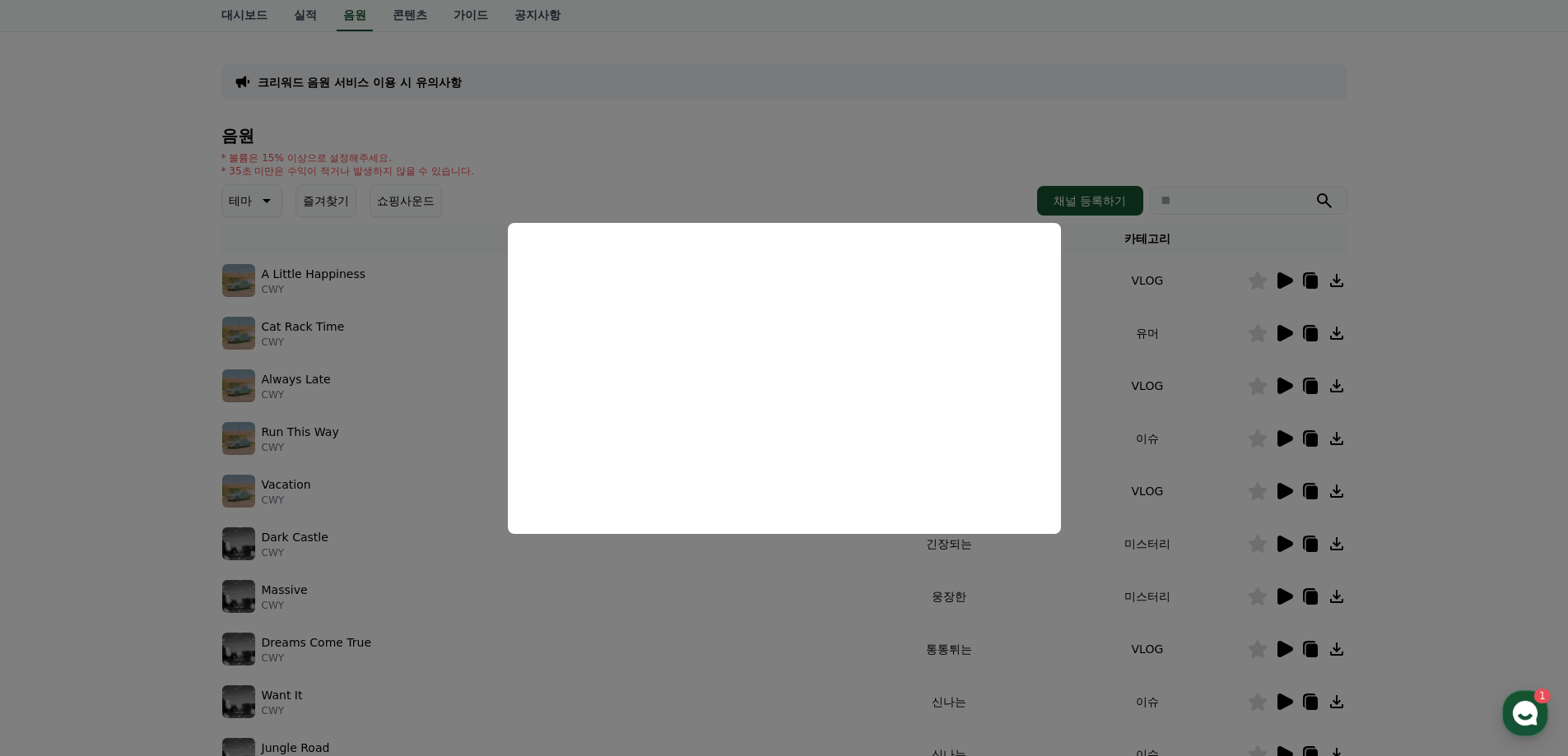
click at [1065, 469] on button "close modal" at bounding box center [784, 378] width 1568 height 756
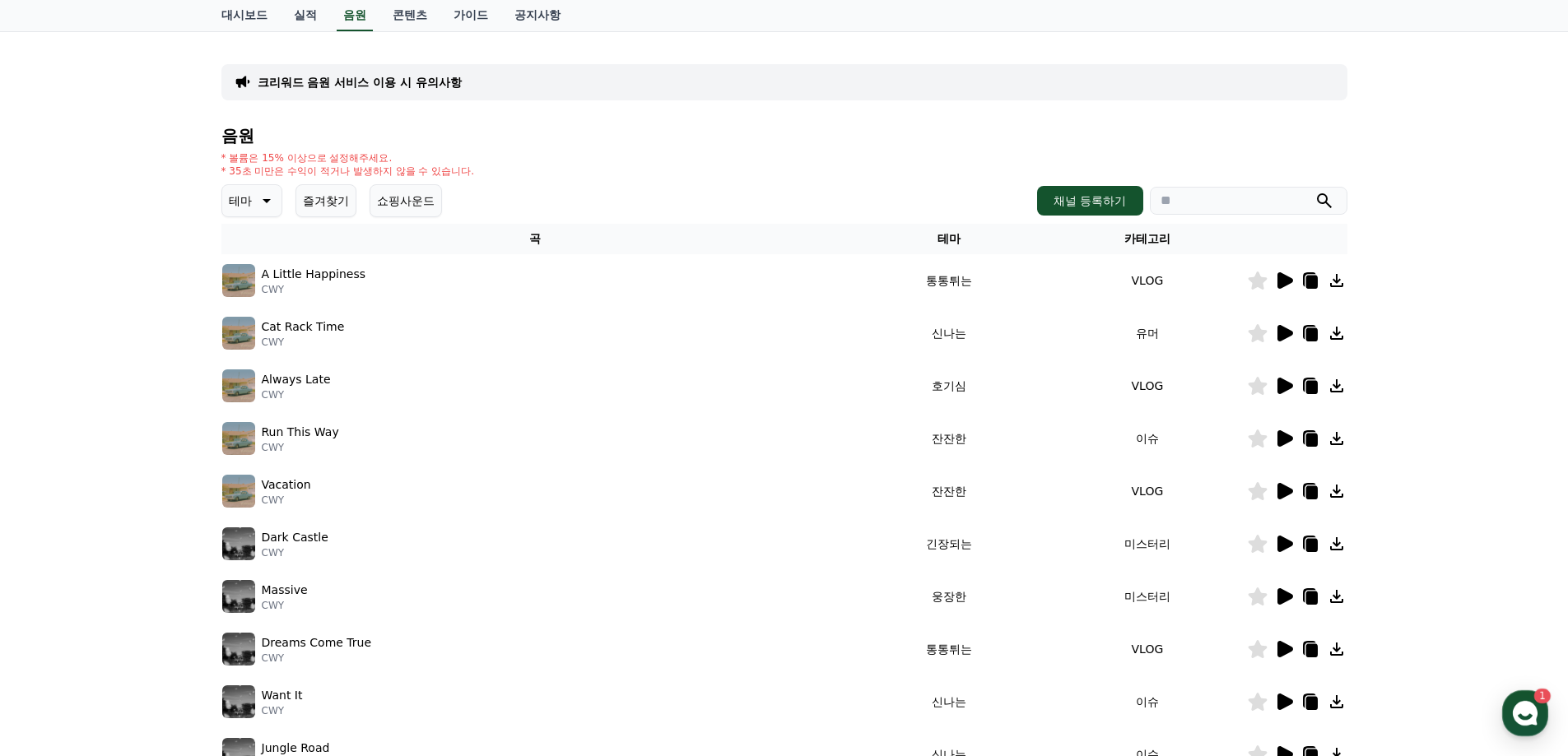
click at [1065, 544] on icon at bounding box center [1285, 544] width 16 height 17
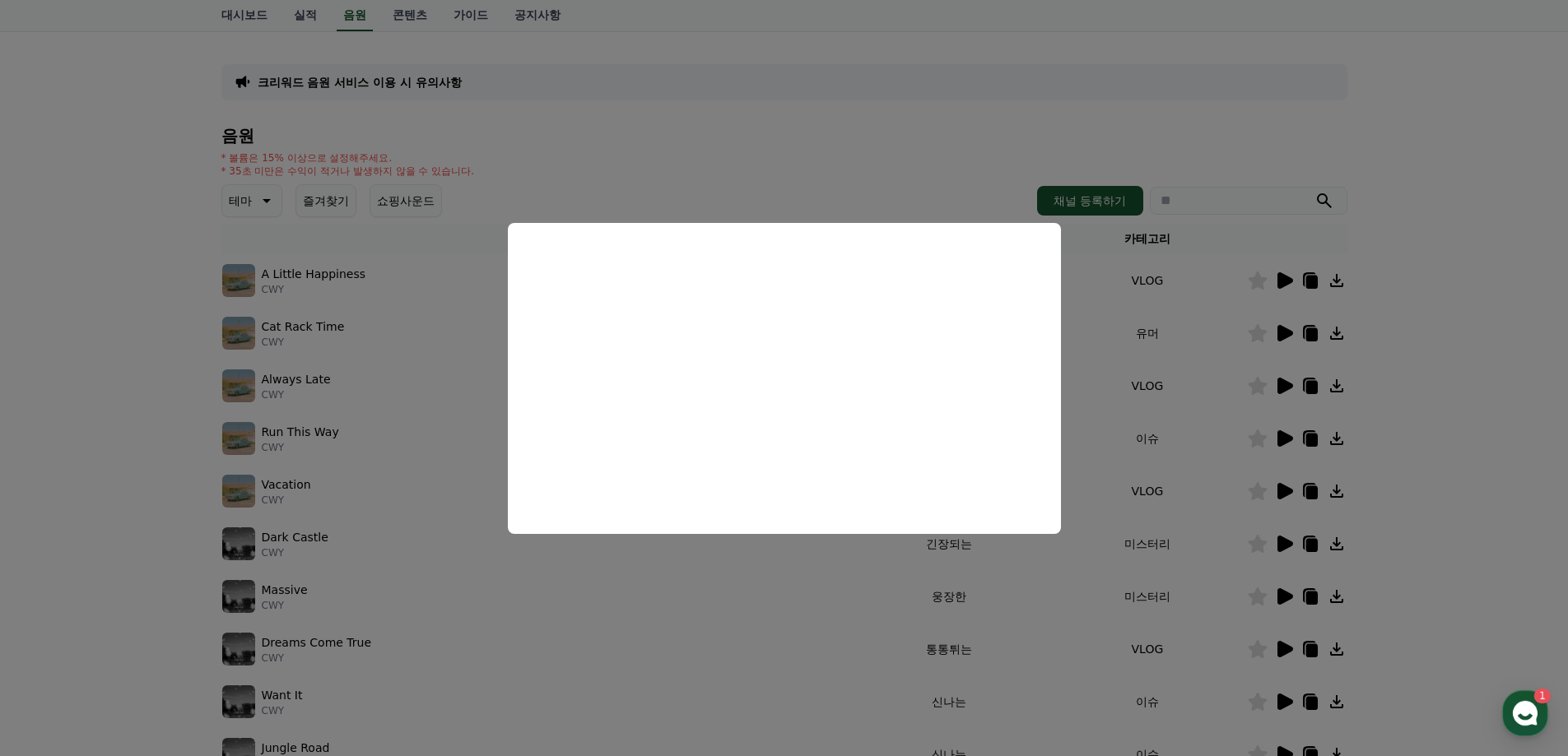
click at [1065, 445] on button "close modal" at bounding box center [784, 378] width 1568 height 756
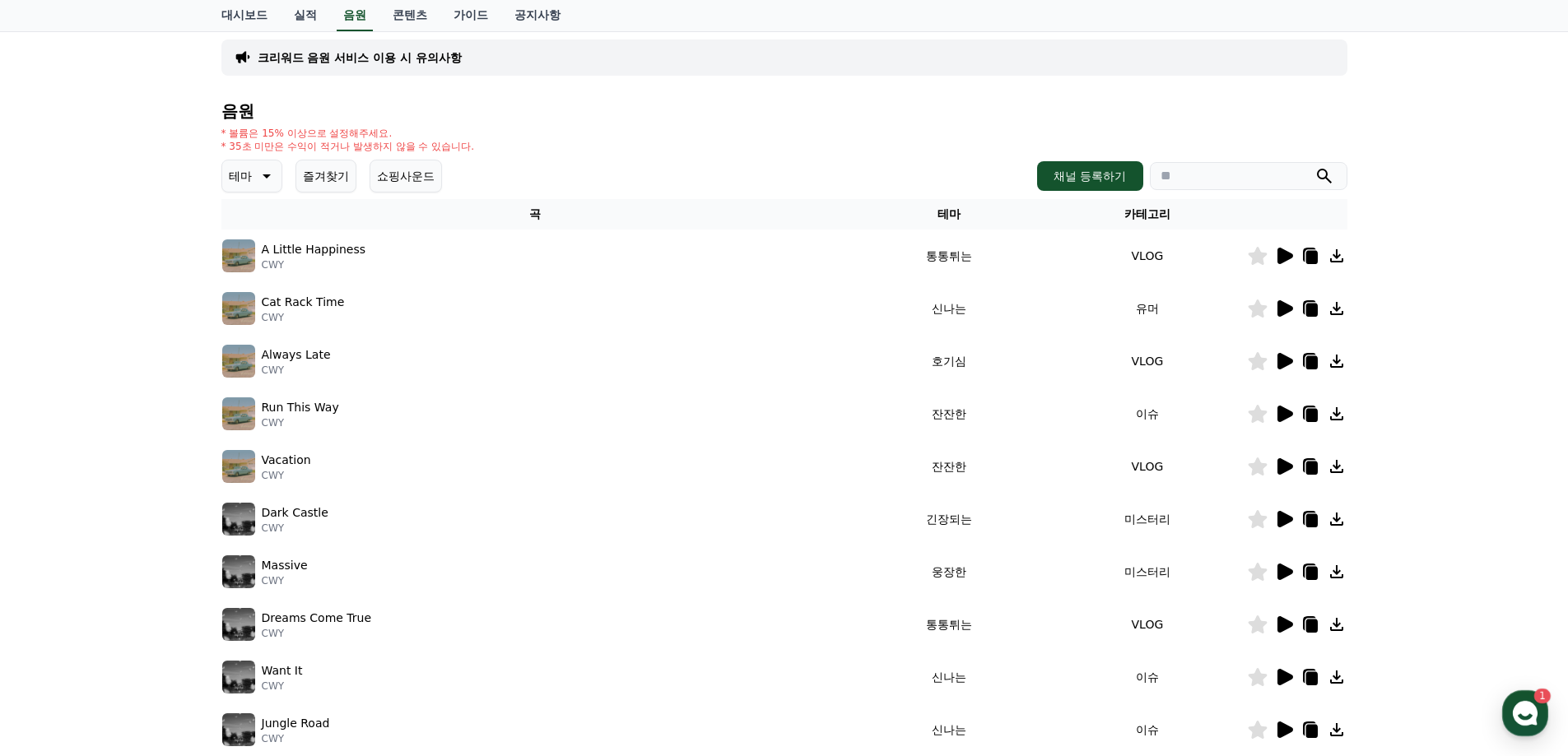
scroll to position [165, 0]
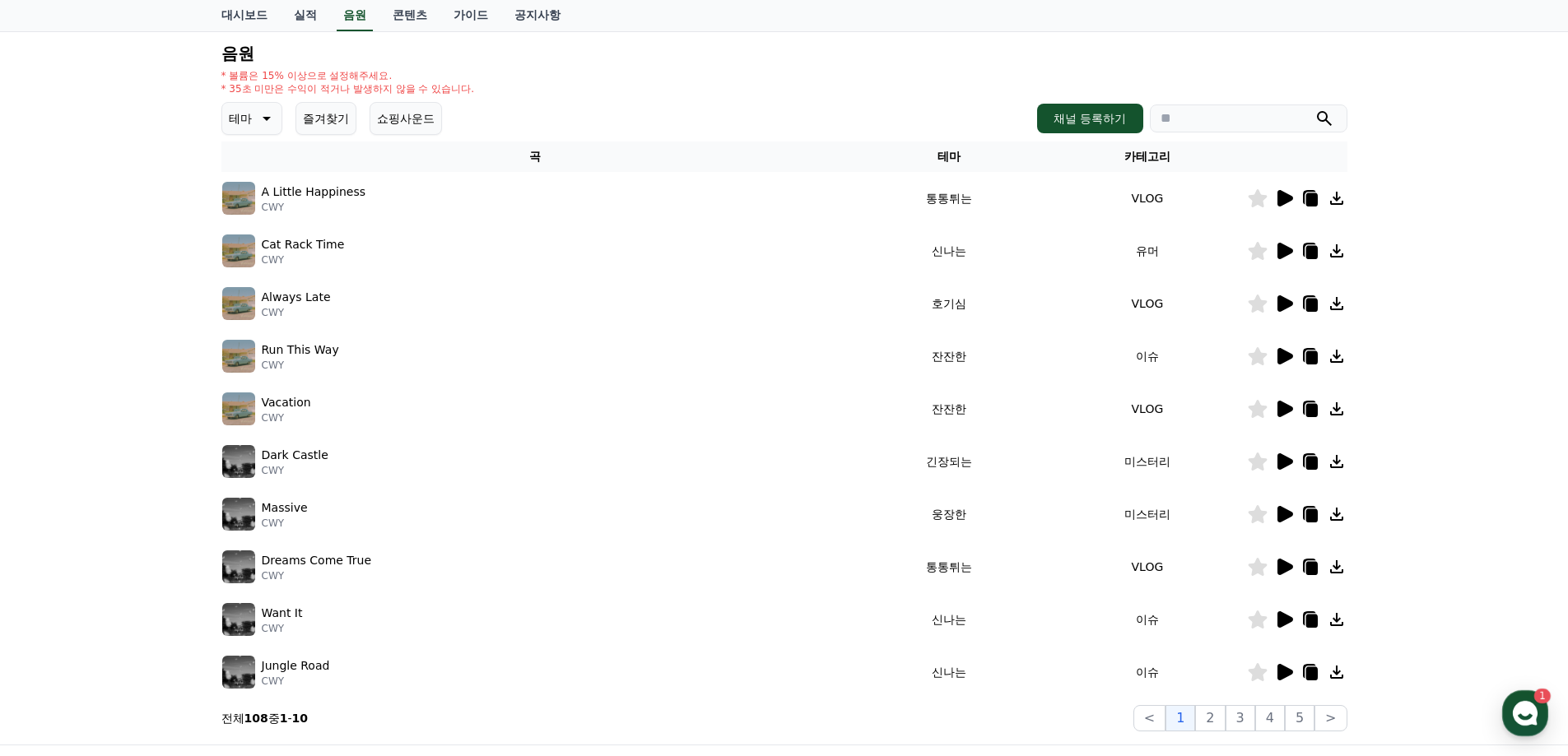
click at [1065, 572] on icon at bounding box center [1284, 567] width 20 height 20
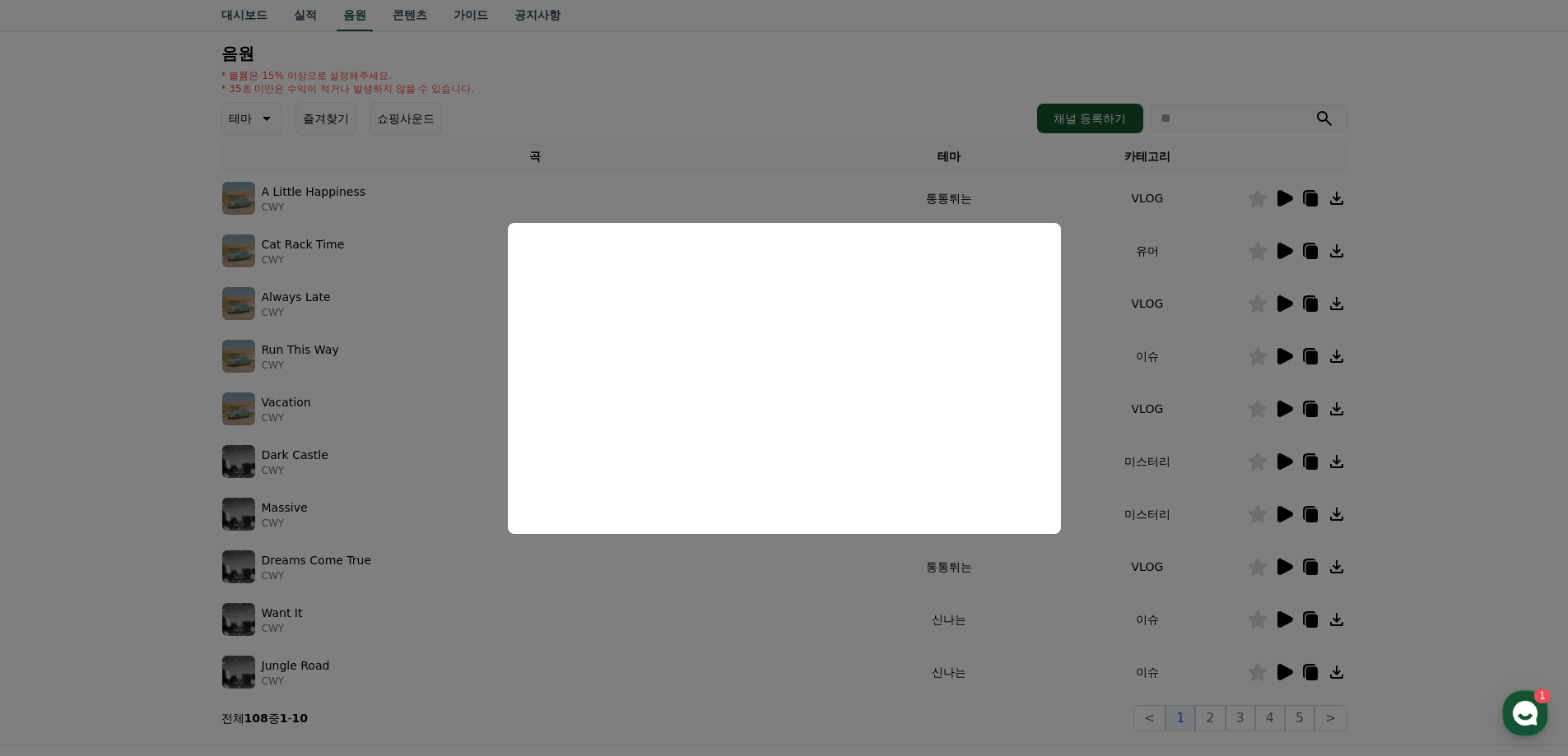
click at [1065, 457] on button "close modal" at bounding box center [784, 378] width 1568 height 756
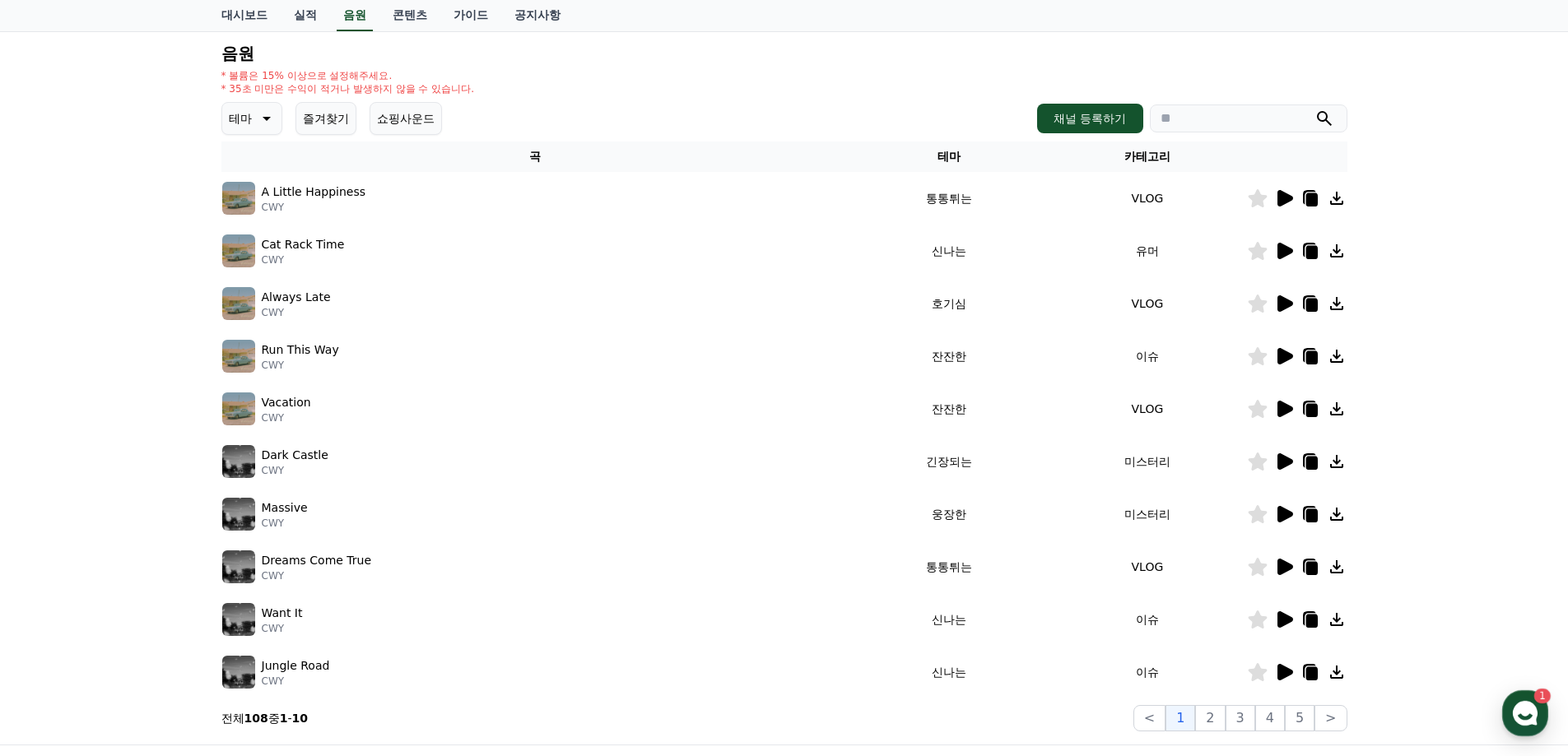
click at [1065, 514] on icon at bounding box center [1285, 514] width 16 height 17
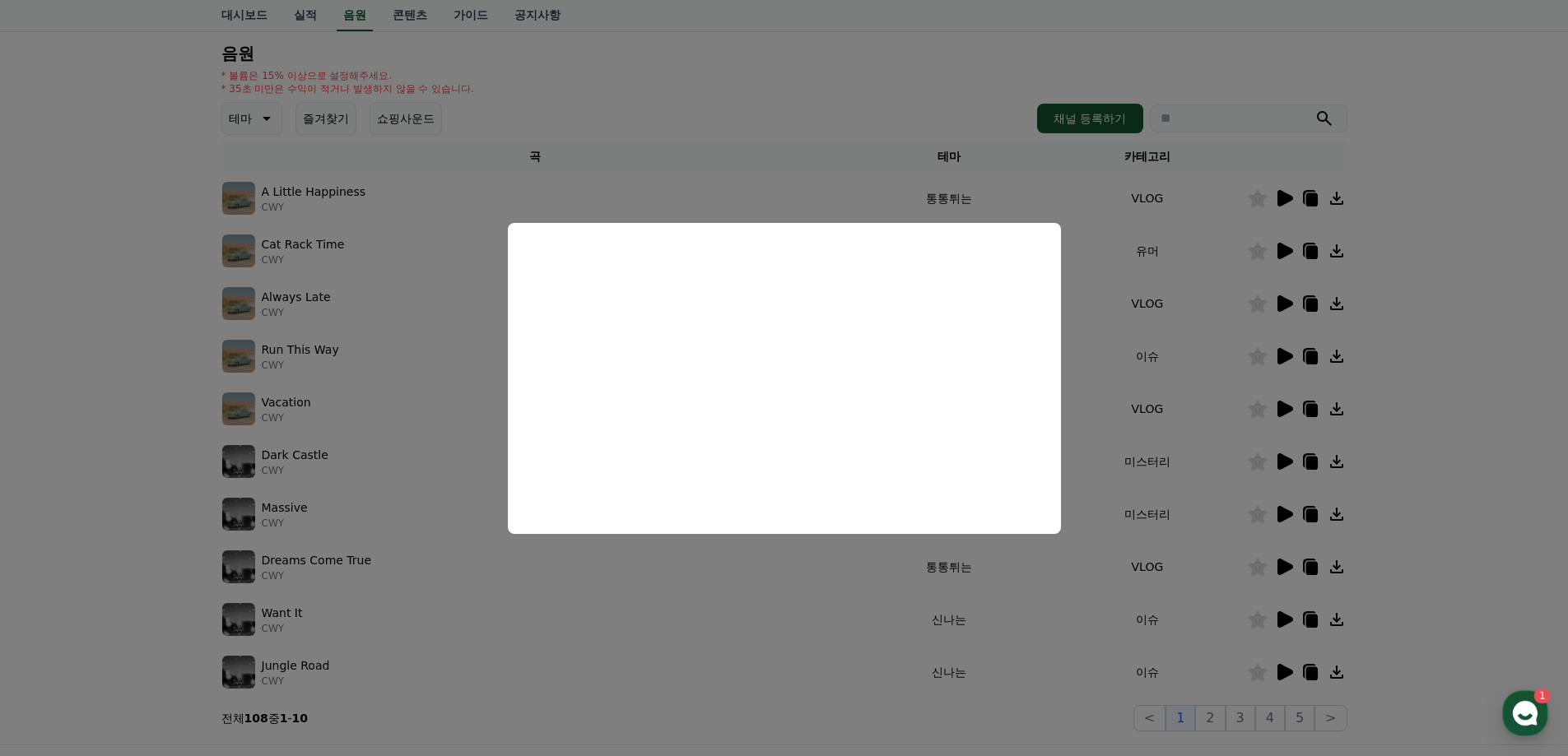
click at [1065, 454] on button "close modal" at bounding box center [784, 378] width 1568 height 756
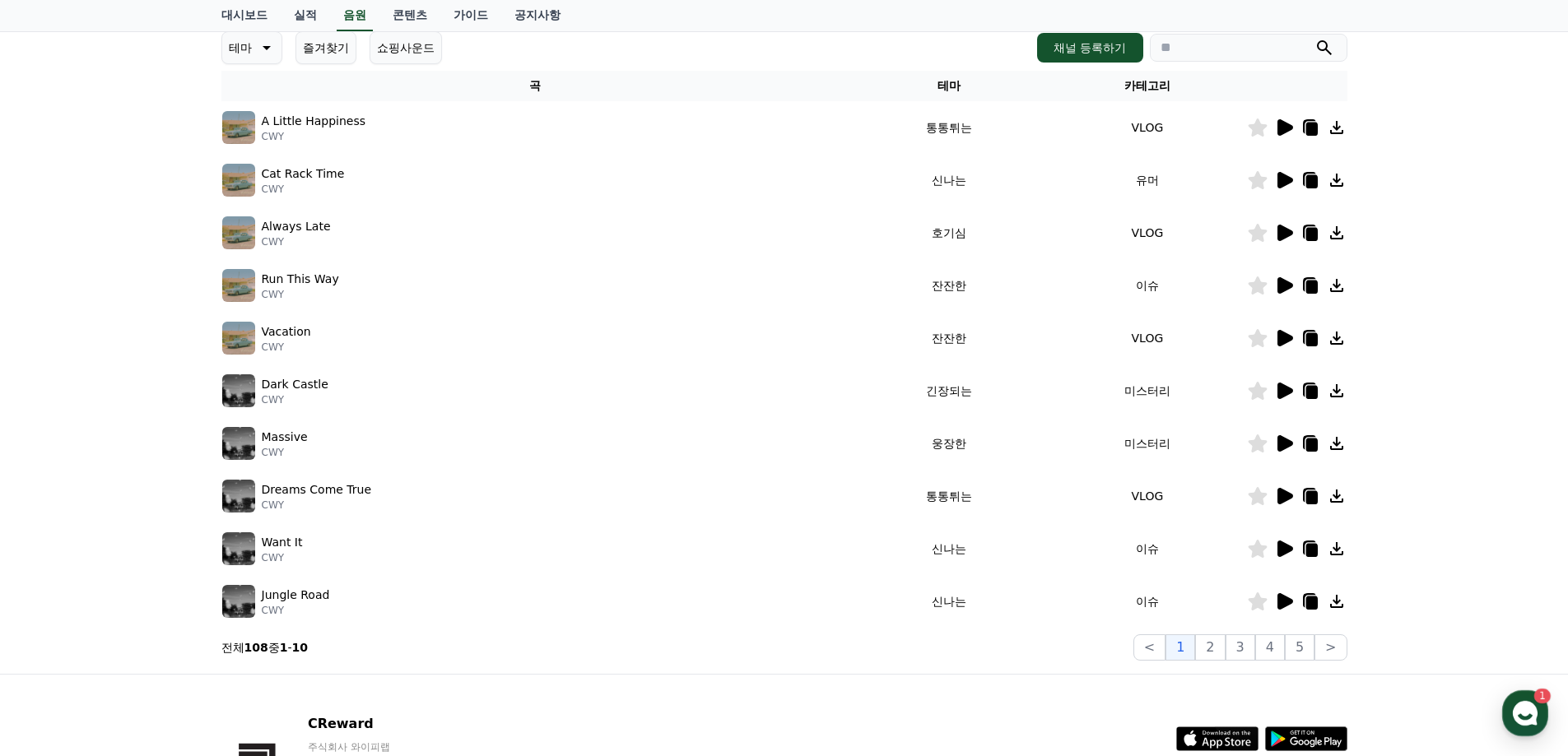
scroll to position [247, 0]
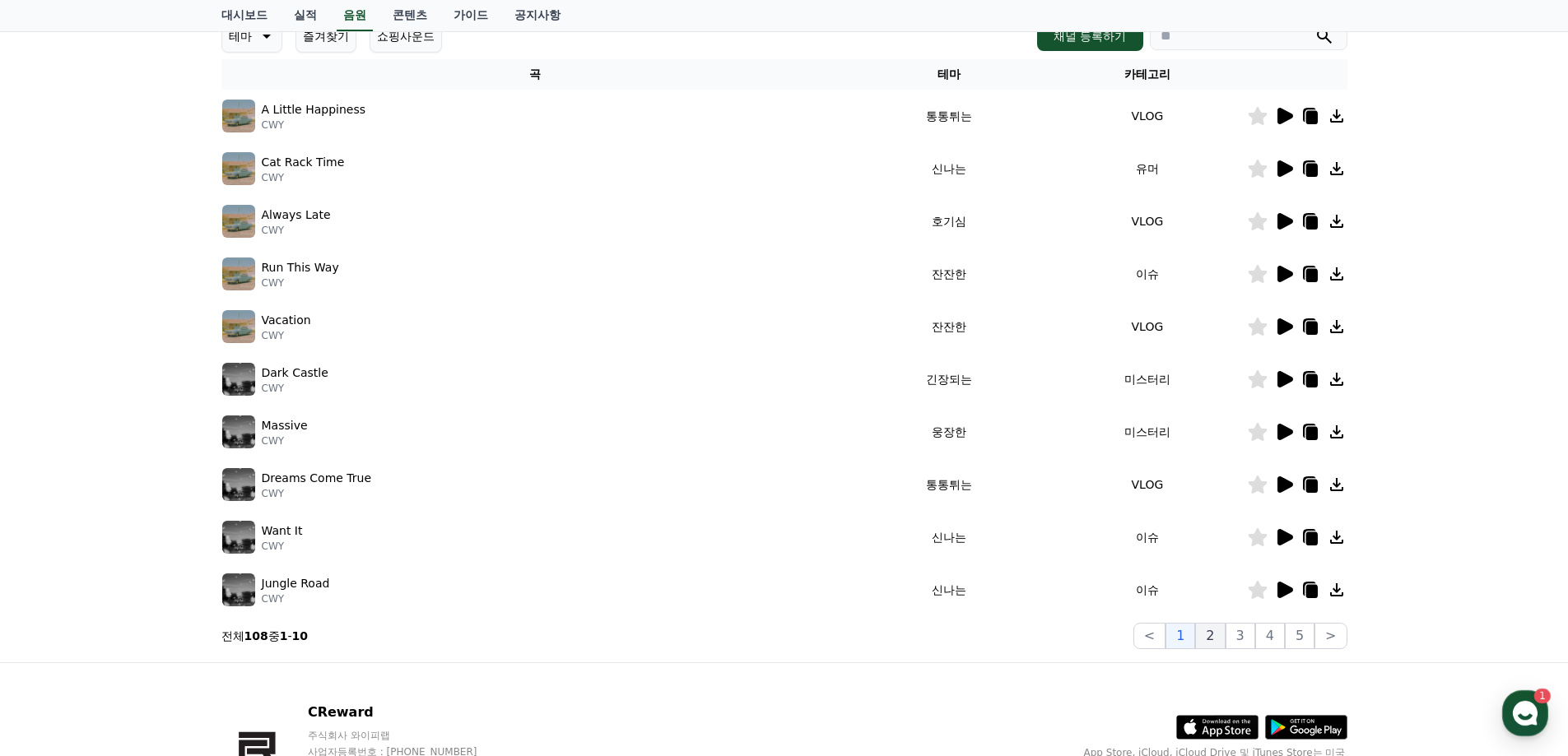
click at [1065, 577] on button "2" at bounding box center [1210, 635] width 30 height 27
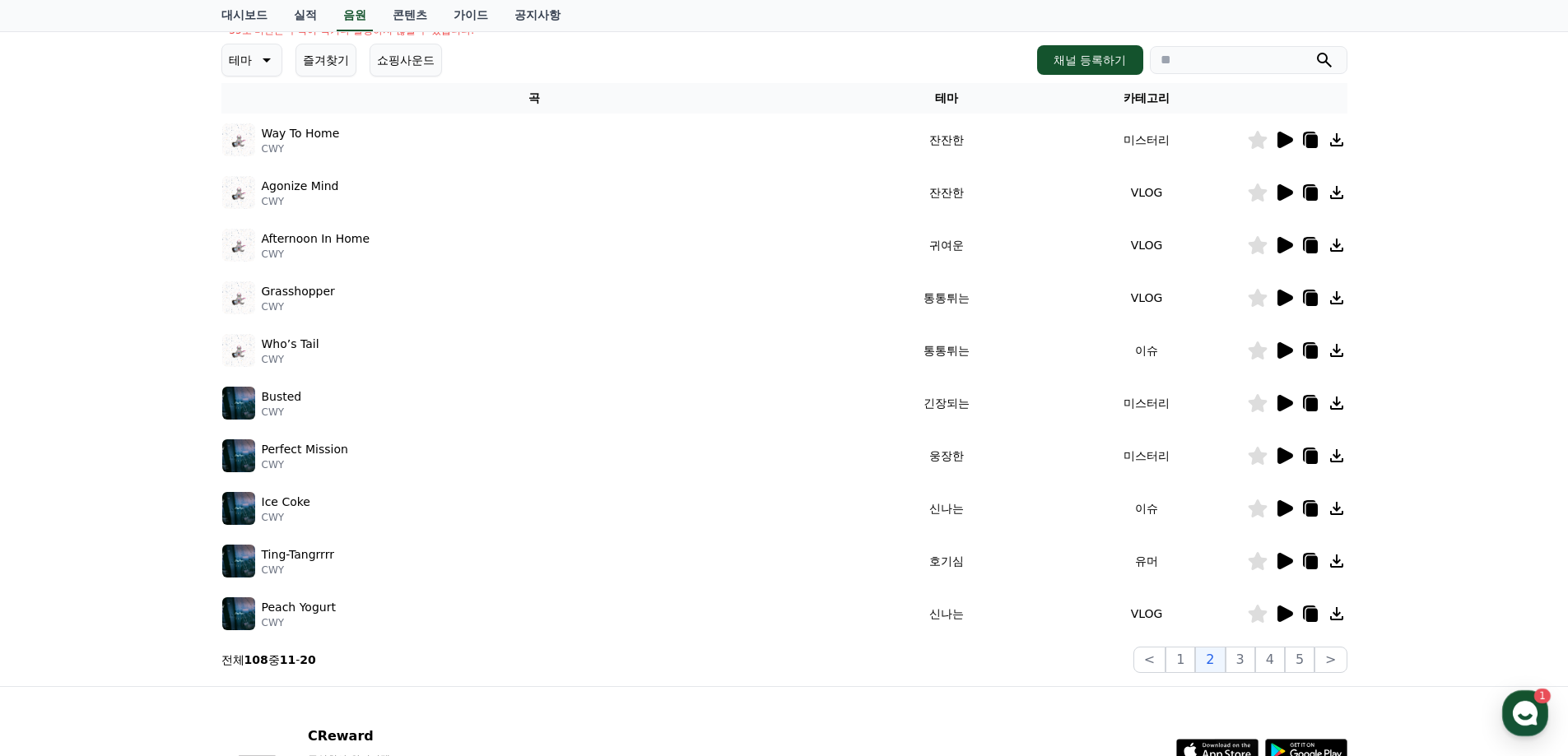
scroll to position [165, 0]
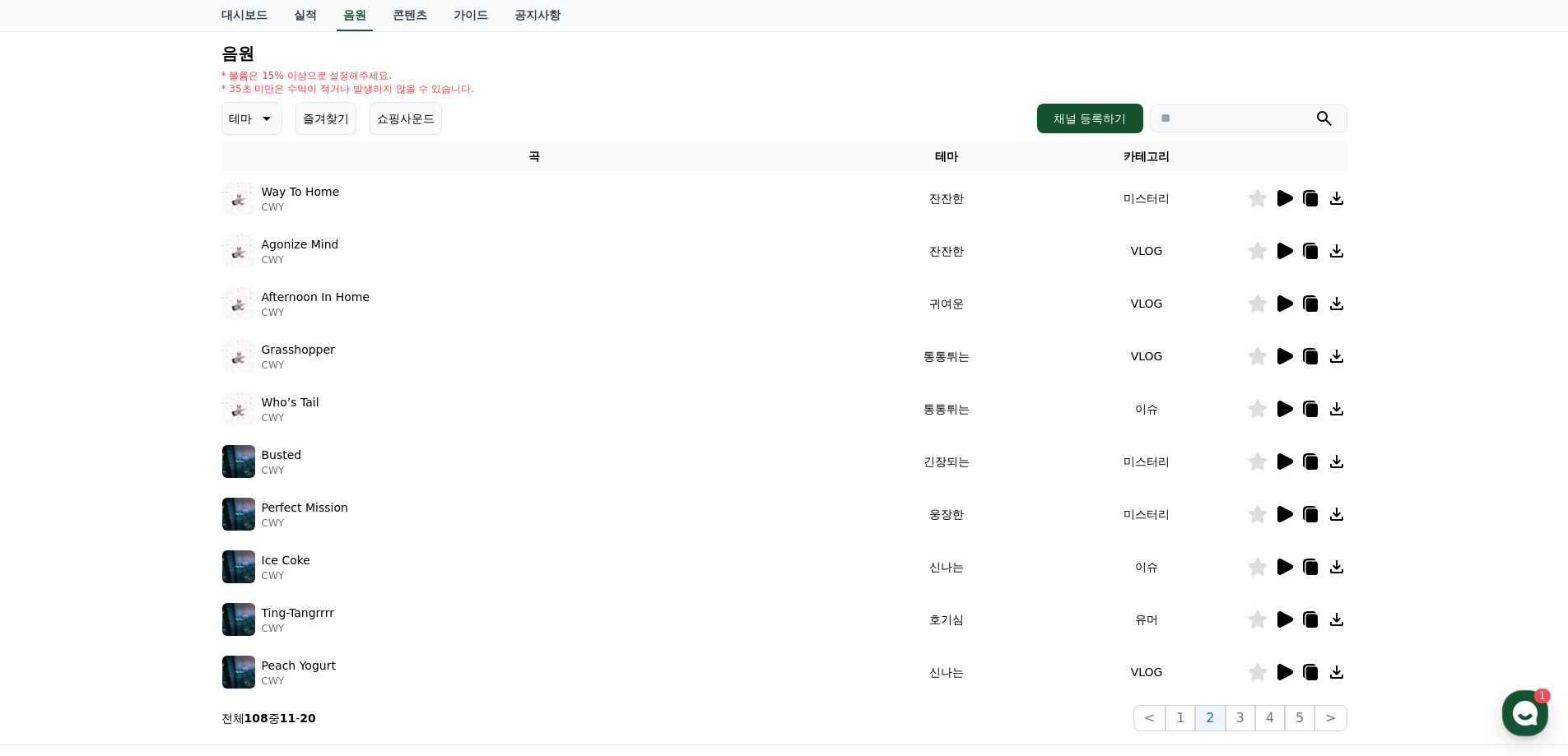
click at [1065, 199] on icon at bounding box center [1285, 198] width 16 height 17
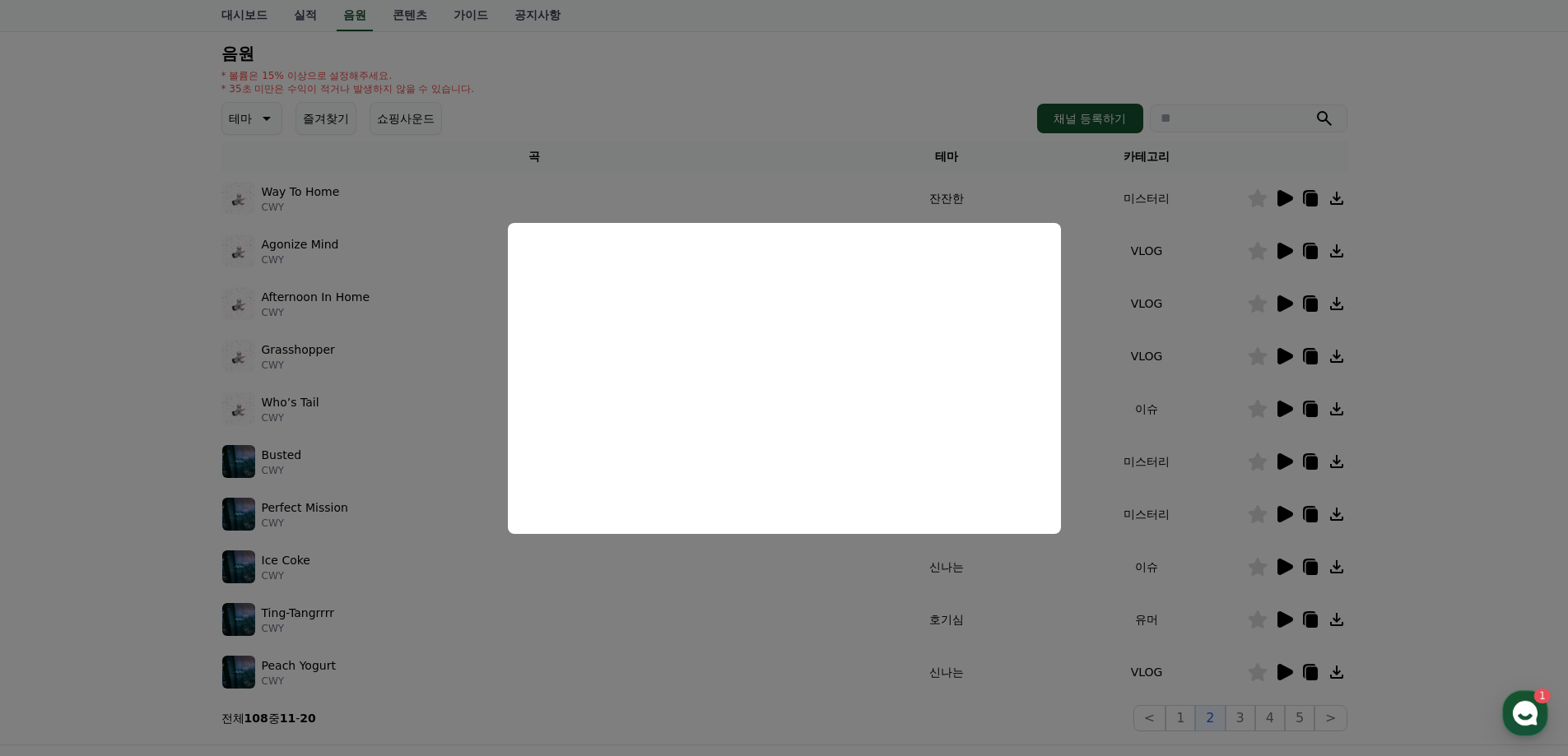
click at [1065, 273] on button "close modal" at bounding box center [784, 378] width 1568 height 756
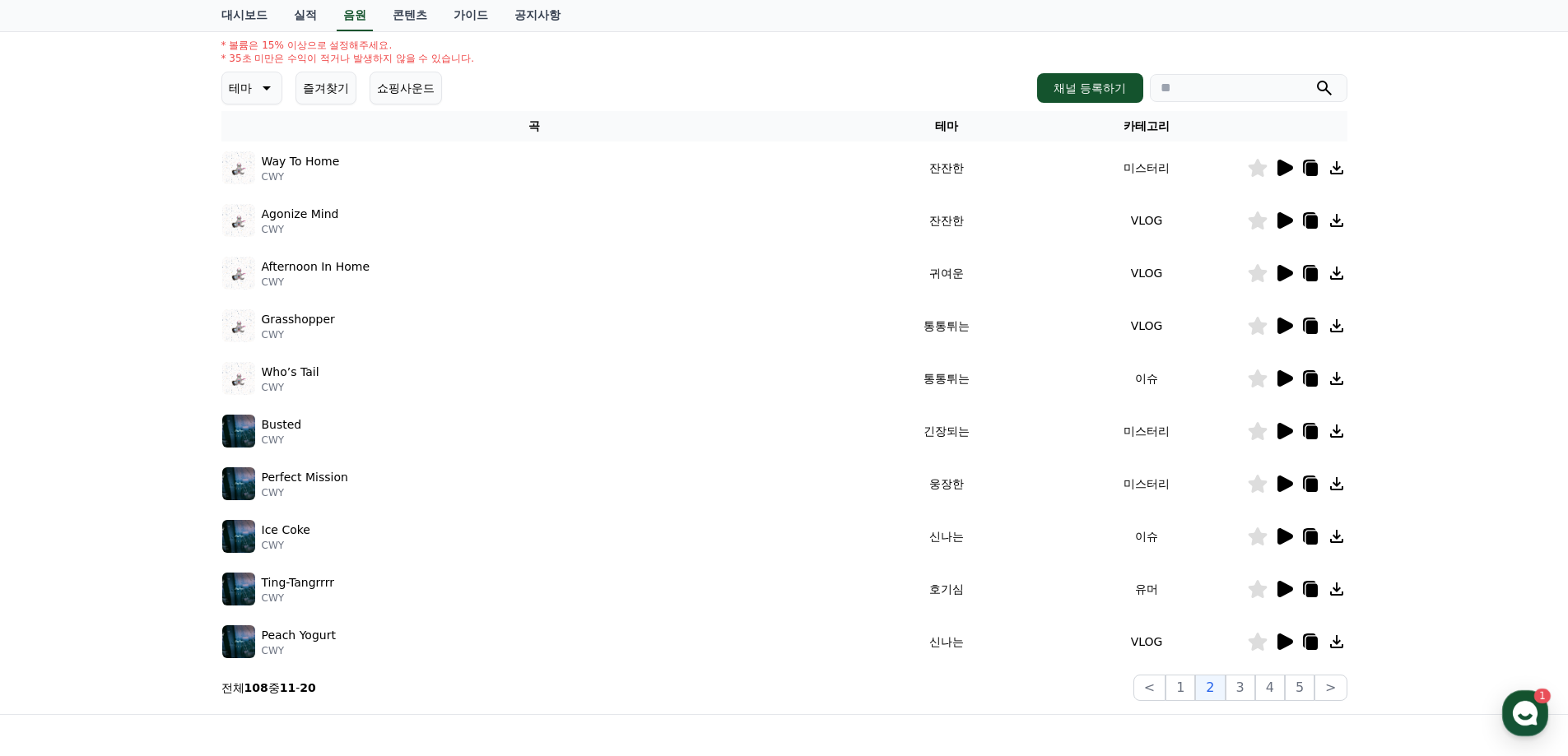
scroll to position [194, 0]
click at [1065, 577] on button ">" at bounding box center [1331, 689] width 32 height 27
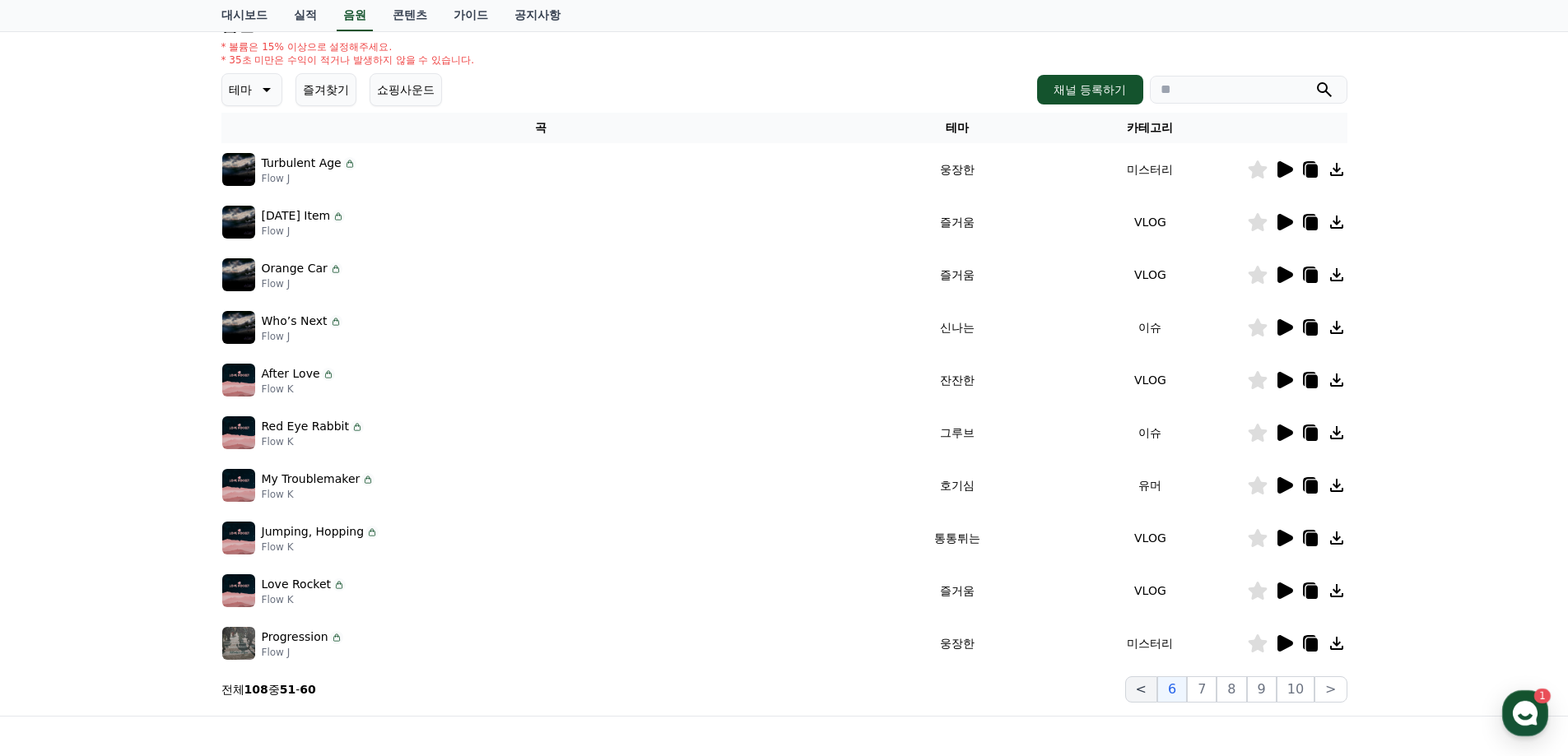
click at [1065, 577] on button "<" at bounding box center [1141, 689] width 32 height 27
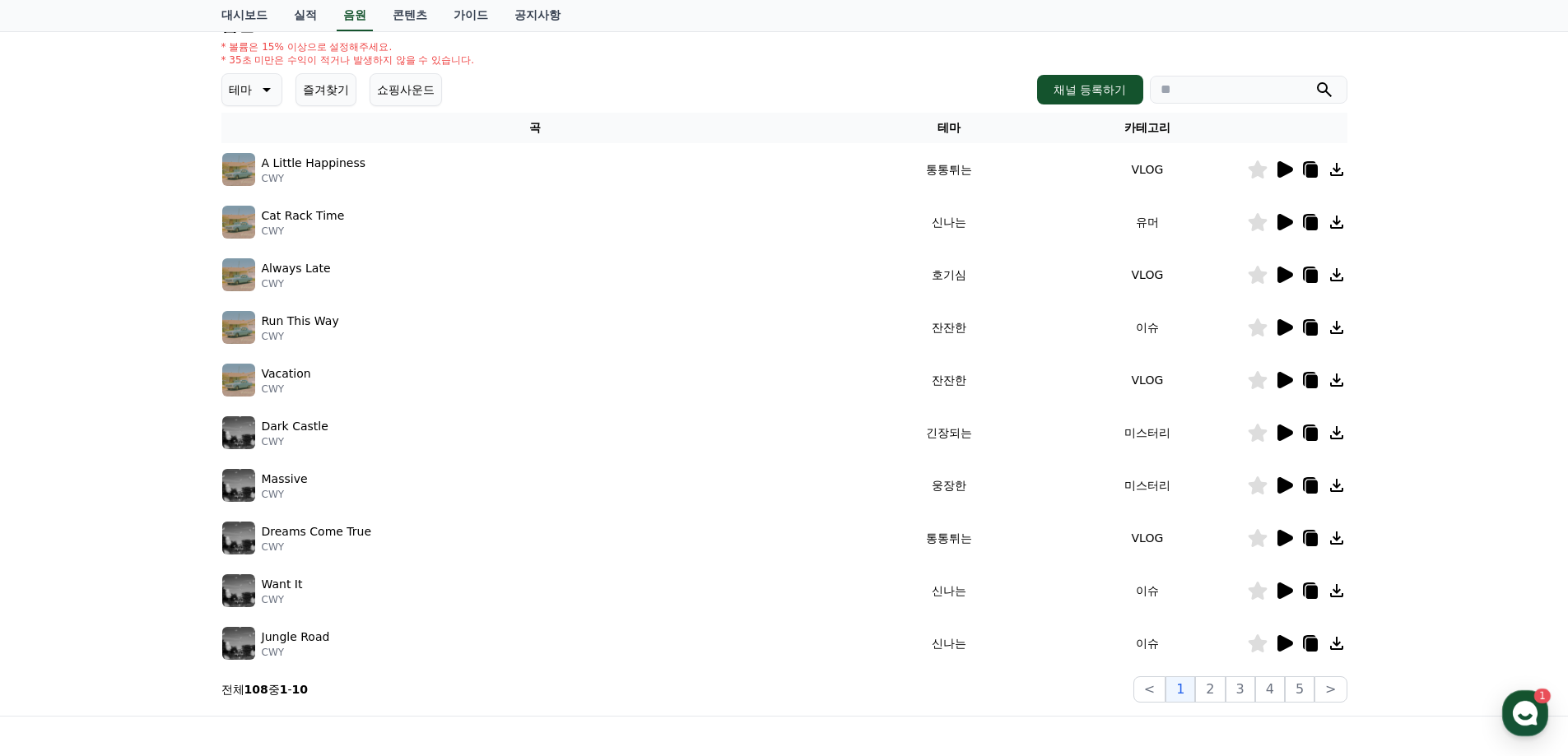
click at [1065, 577] on icon at bounding box center [1285, 590] width 16 height 17
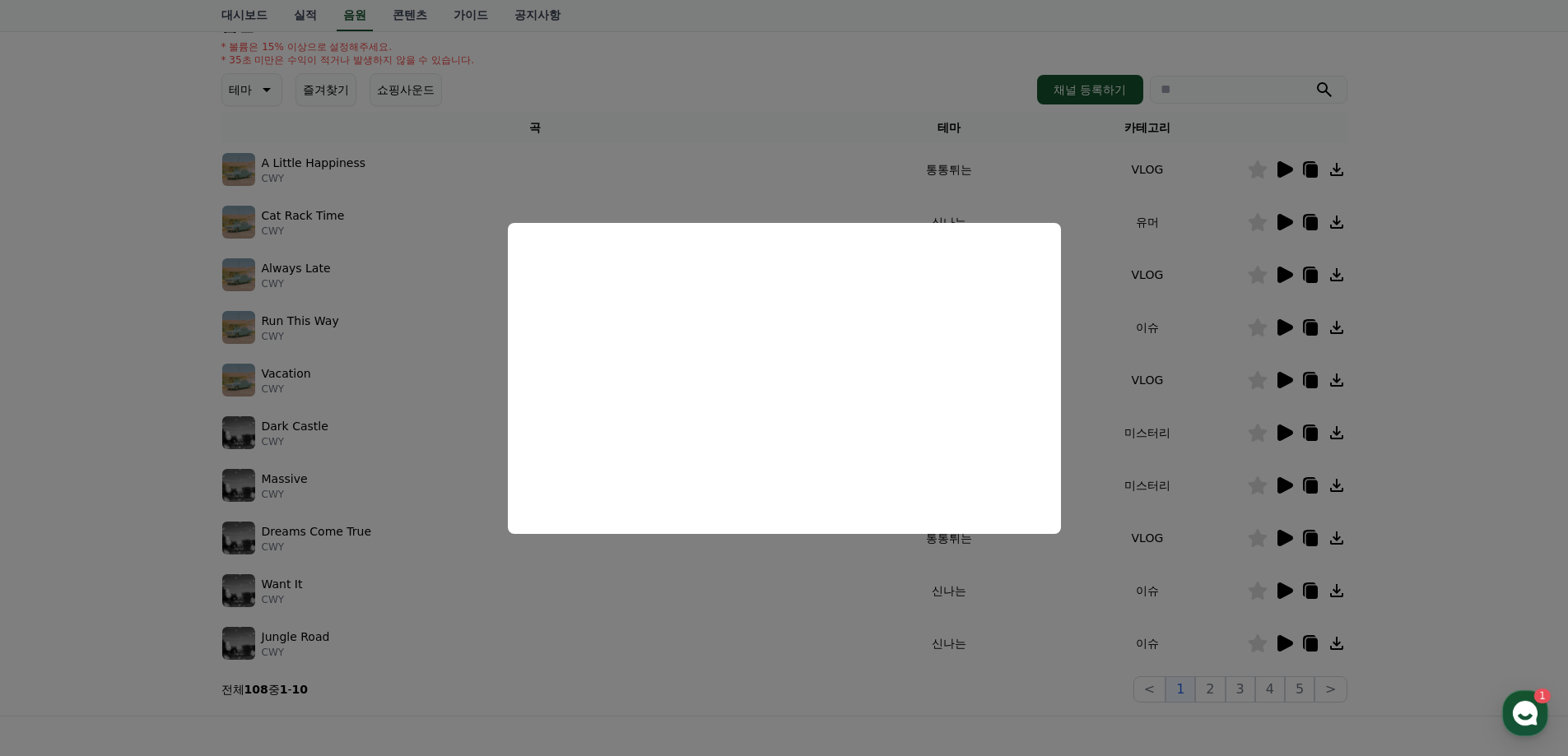
click at [1065, 312] on button "close modal" at bounding box center [784, 378] width 1568 height 756
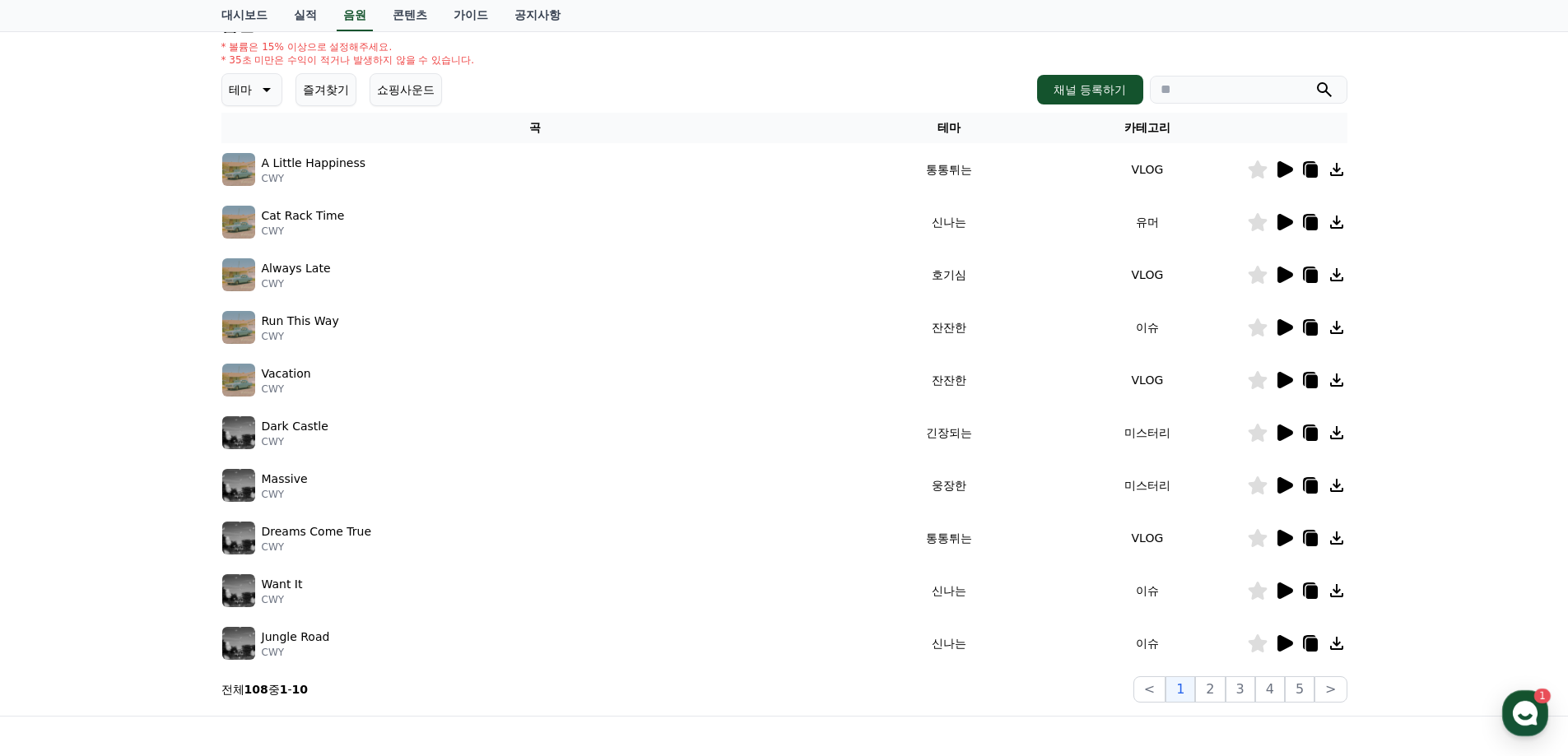
click at [1065, 433] on icon at bounding box center [1285, 433] width 16 height 17
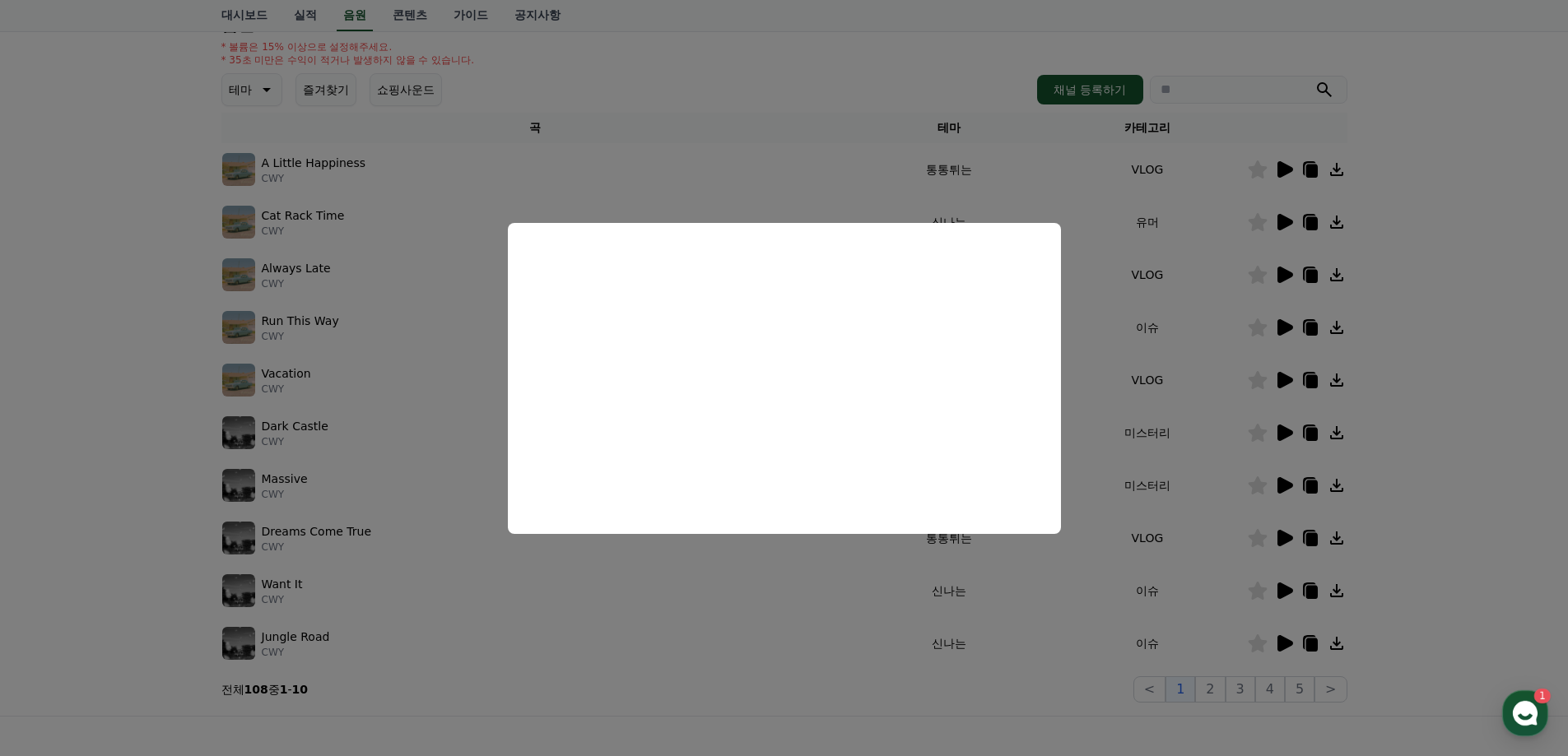
click at [428, 540] on button "close modal" at bounding box center [784, 378] width 1568 height 756
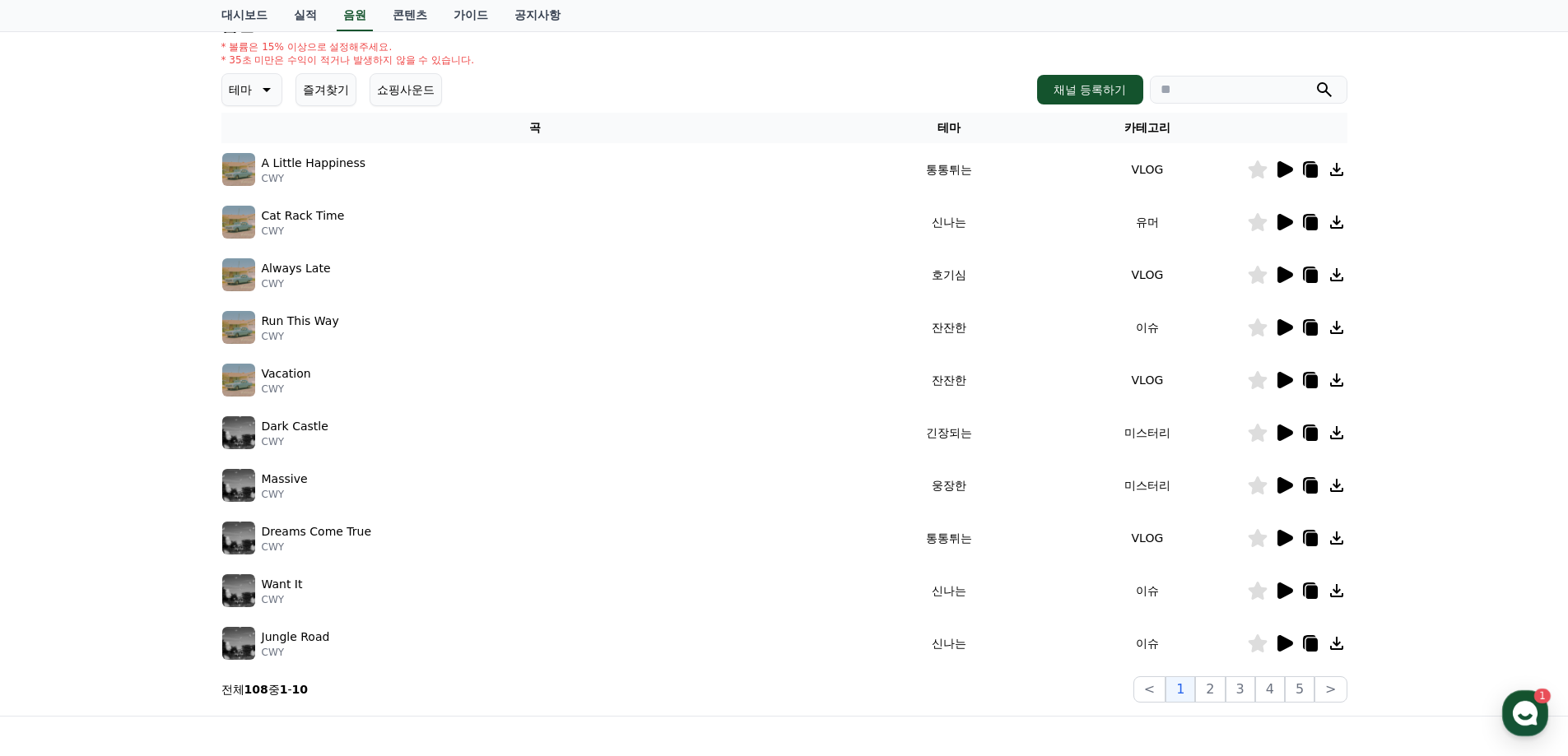
click at [1065, 577] on icon at bounding box center [1284, 591] width 20 height 20
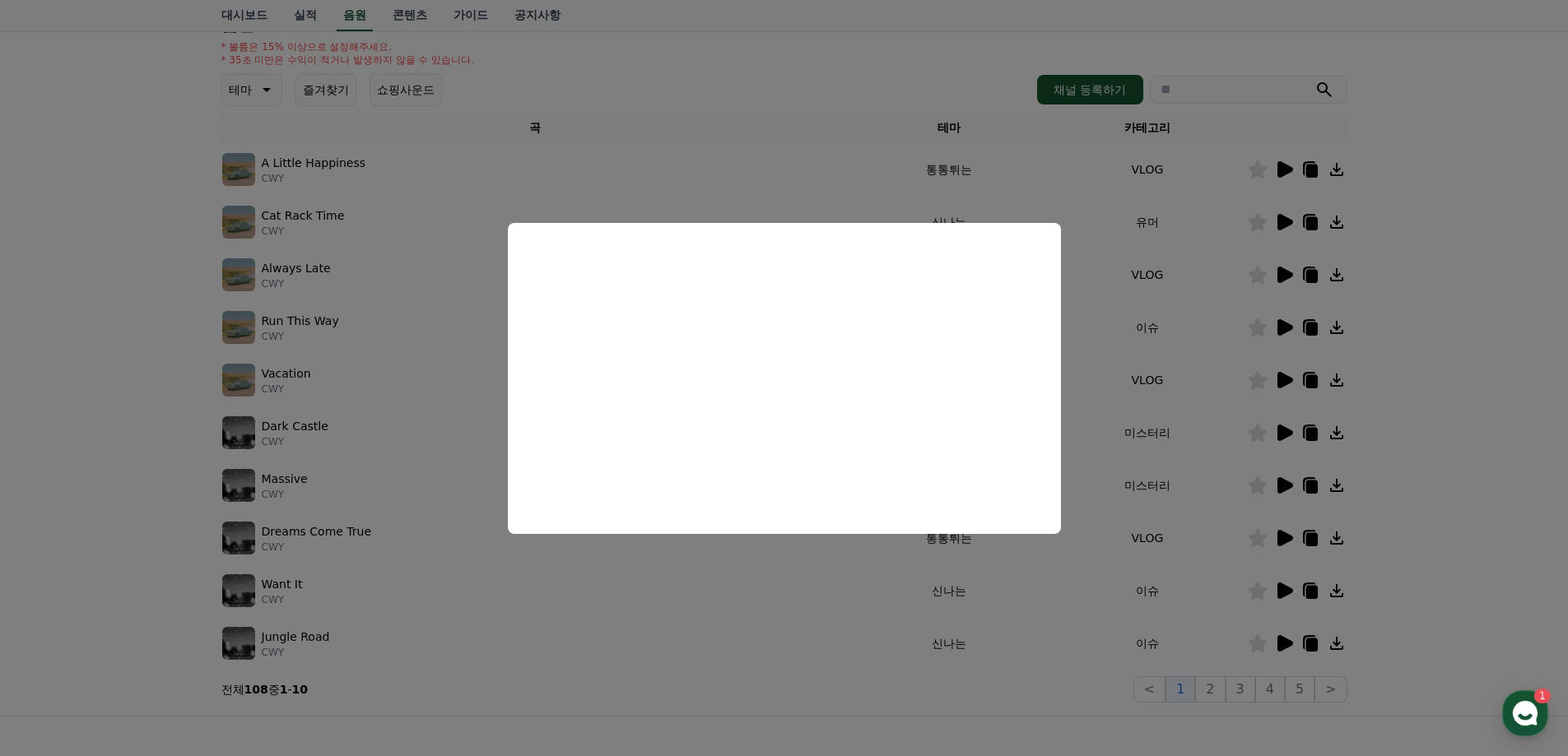
click at [768, 577] on button "close modal" at bounding box center [784, 378] width 1568 height 756
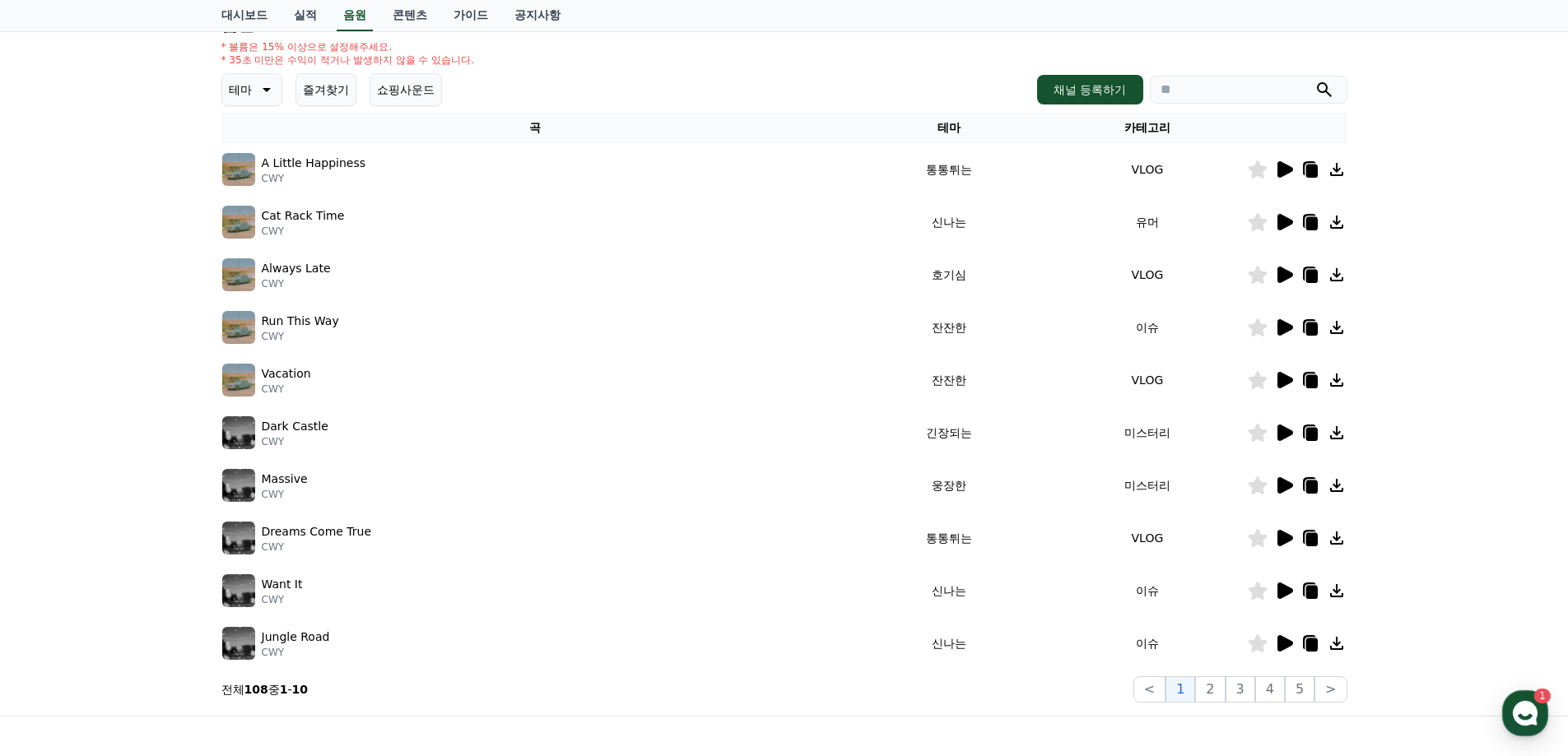
click at [1065, 577] on icon at bounding box center [1285, 643] width 16 height 17
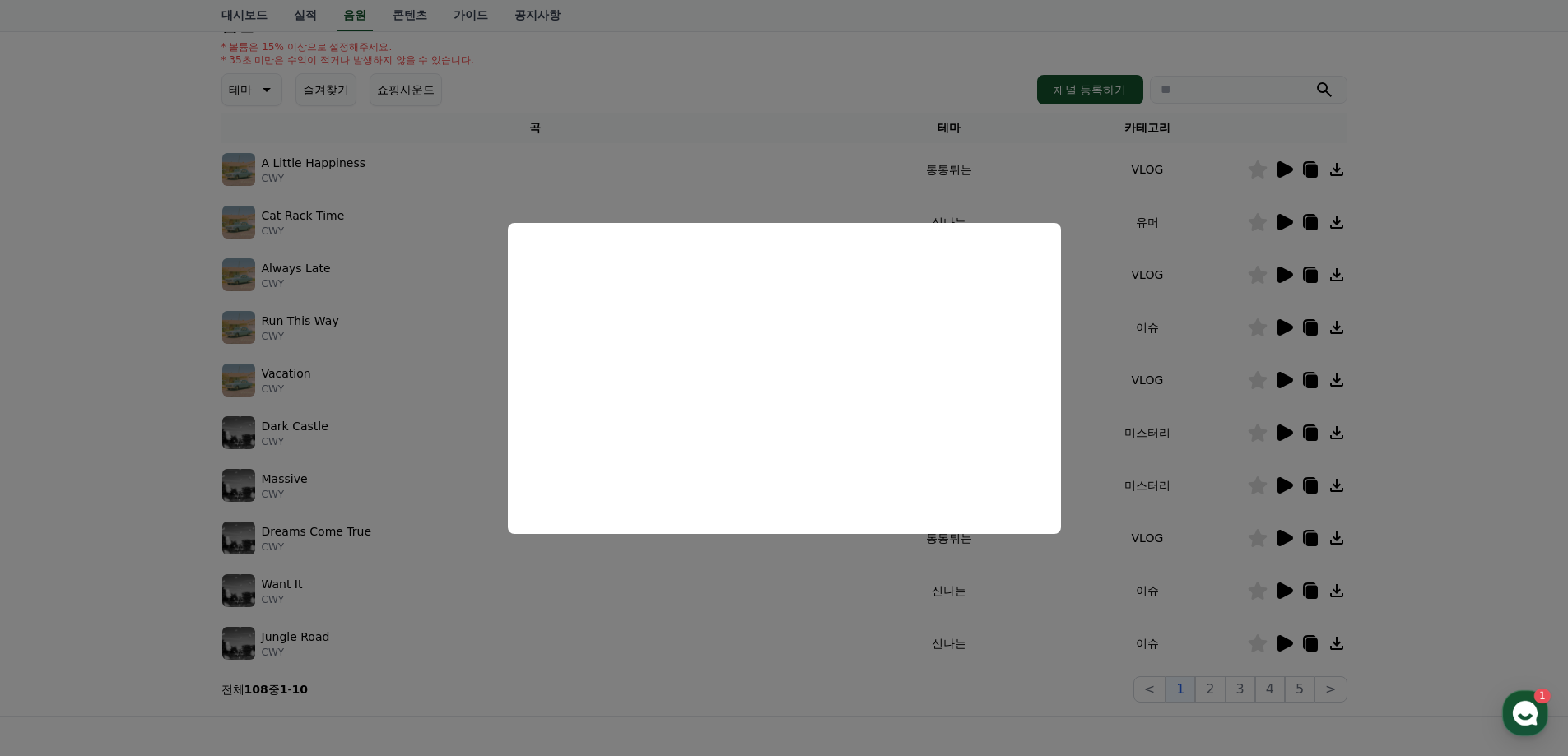
click at [1065, 534] on button "close modal" at bounding box center [784, 378] width 1568 height 756
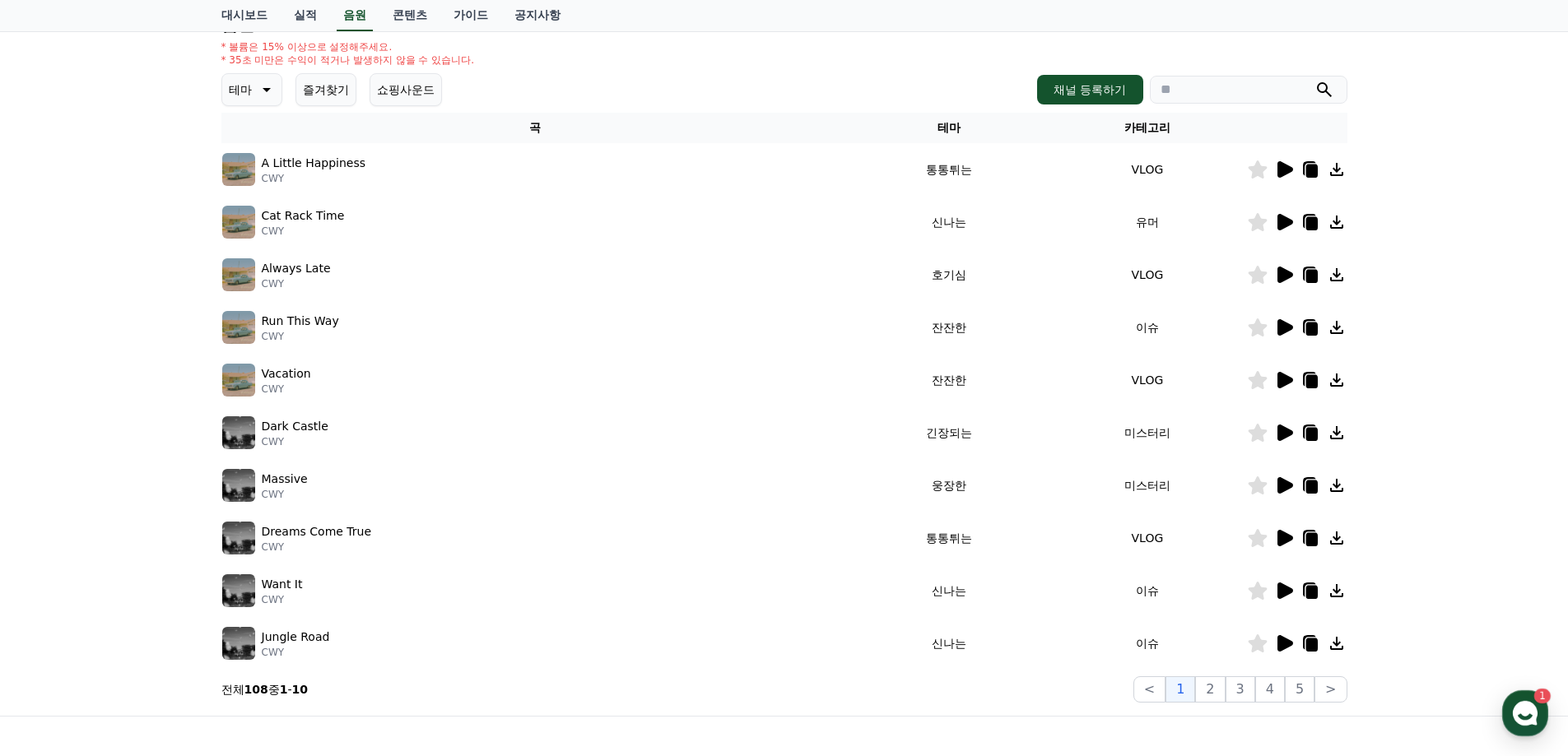
click at [1065, 577] on icon at bounding box center [1284, 591] width 20 height 20
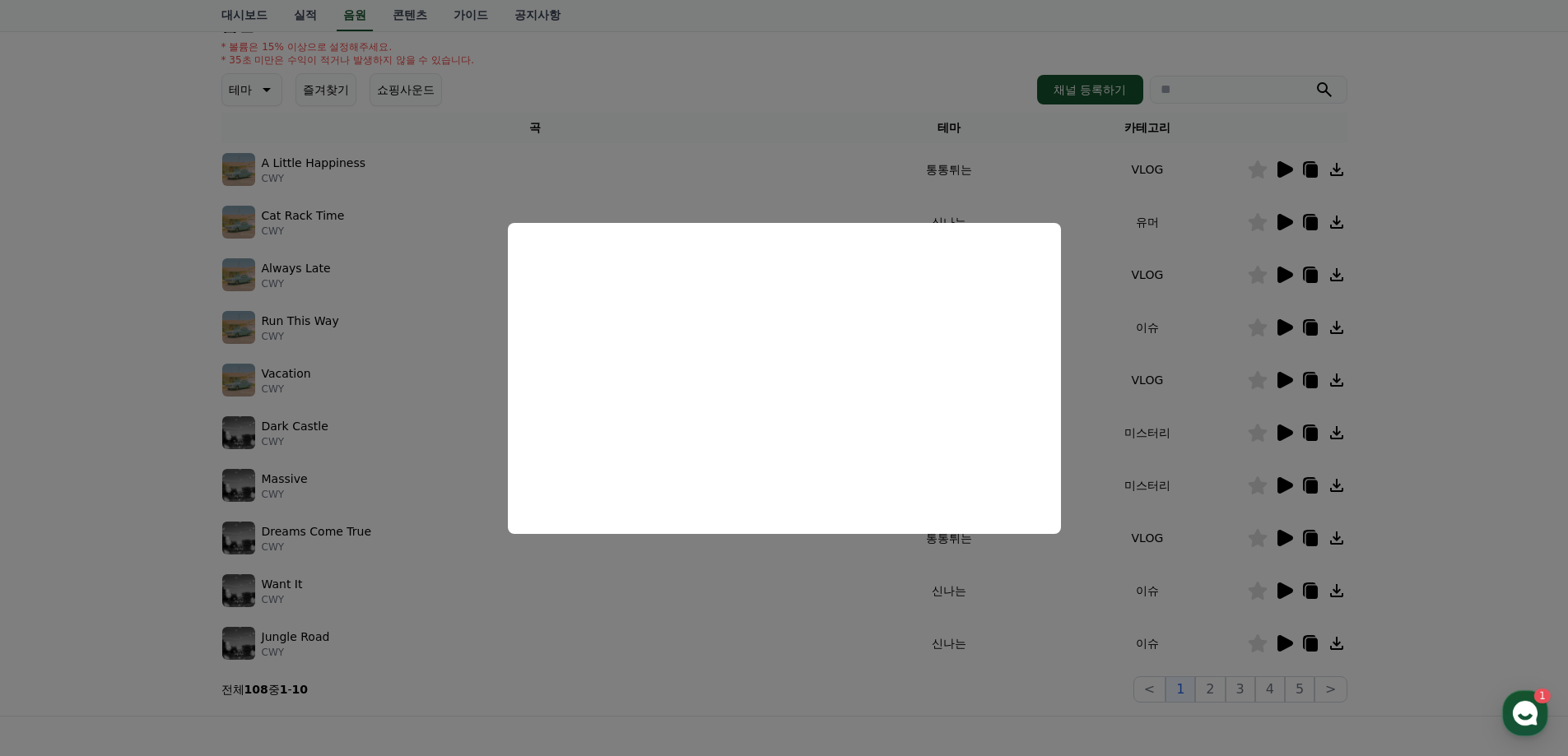
click at [889, 577] on button "close modal" at bounding box center [784, 378] width 1568 height 756
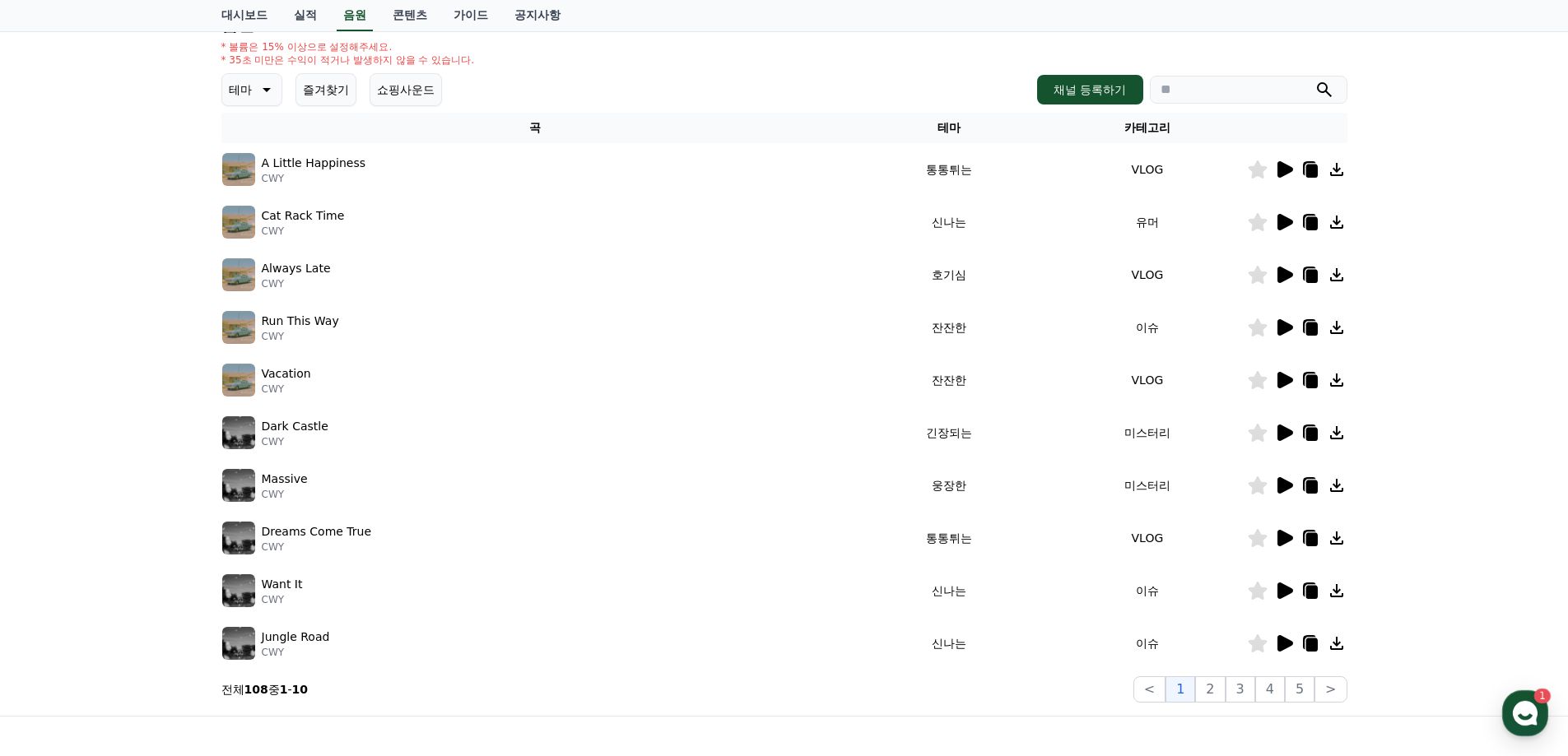
click at [1065, 577] on icon at bounding box center [1311, 592] width 12 height 13
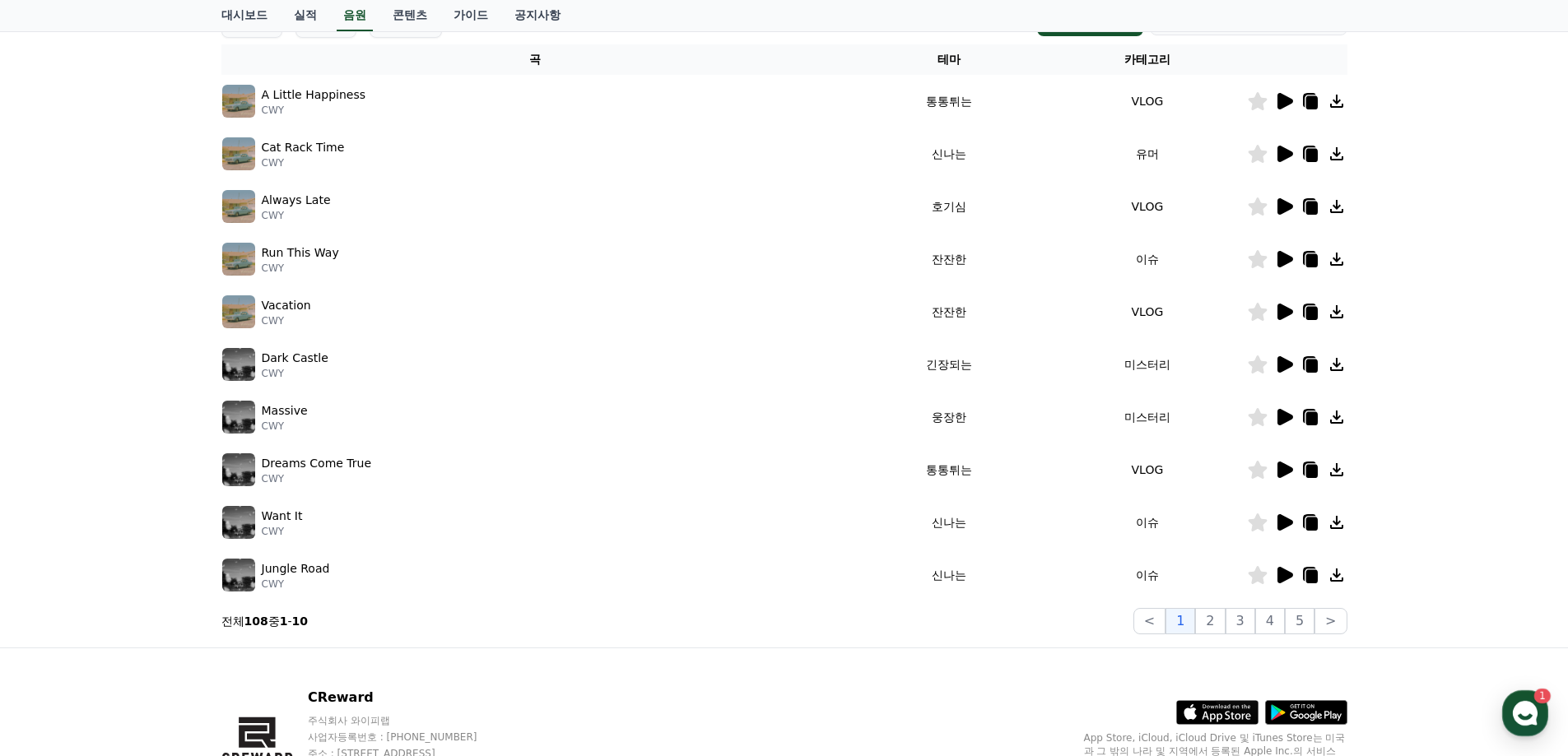
scroll to position [276, 0]
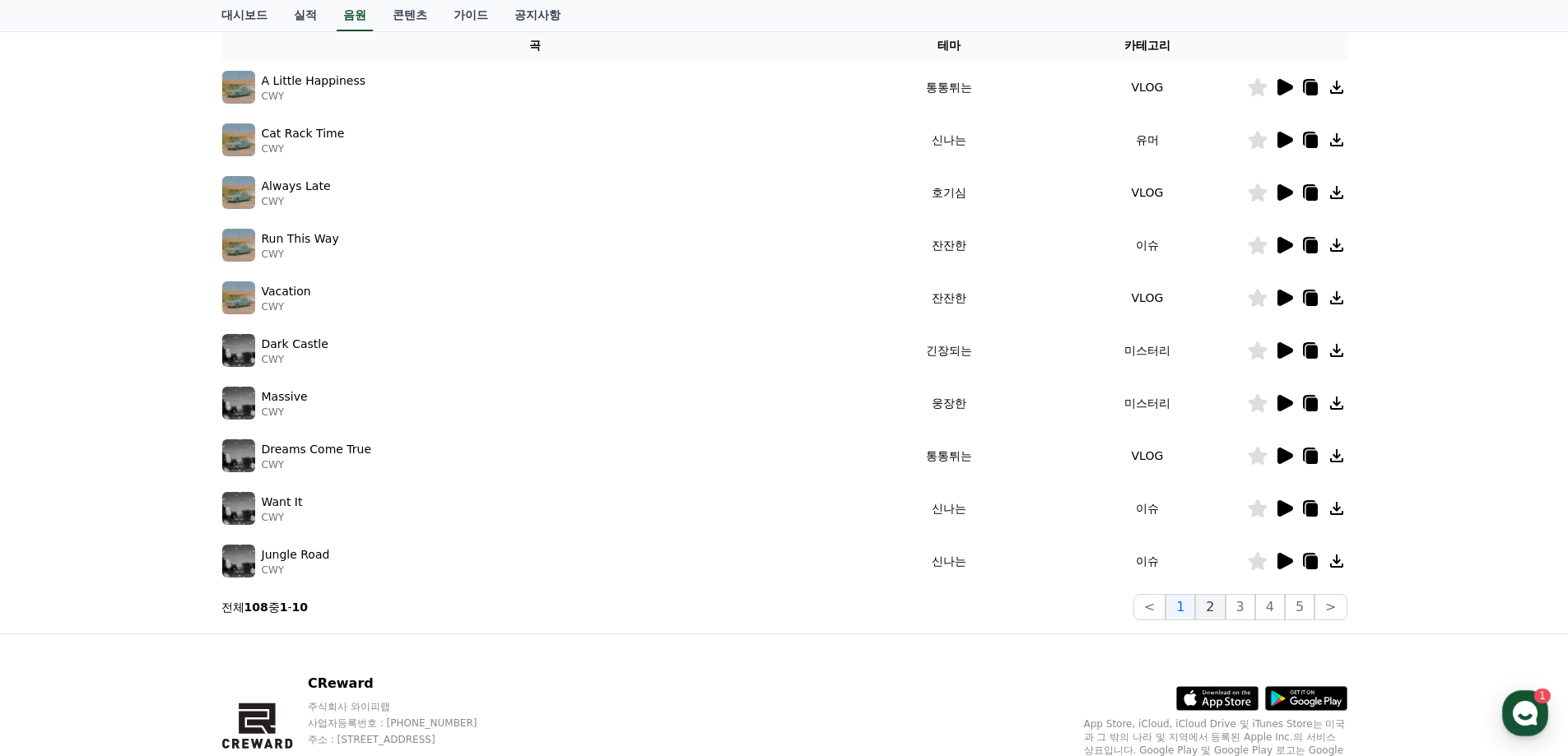
click at [1065, 577] on button "2" at bounding box center [1210, 607] width 30 height 27
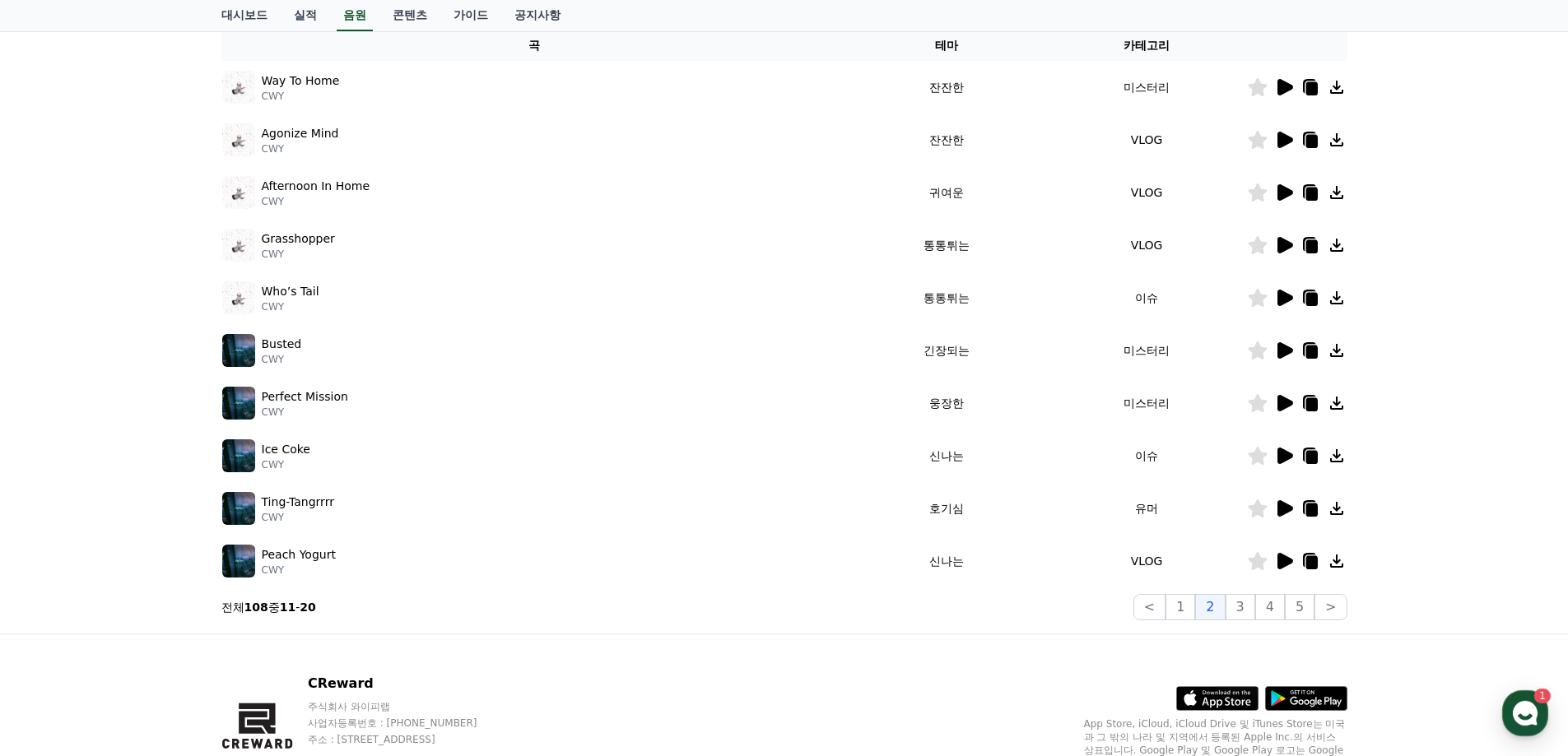
click at [1065, 504] on icon at bounding box center [1285, 508] width 16 height 17
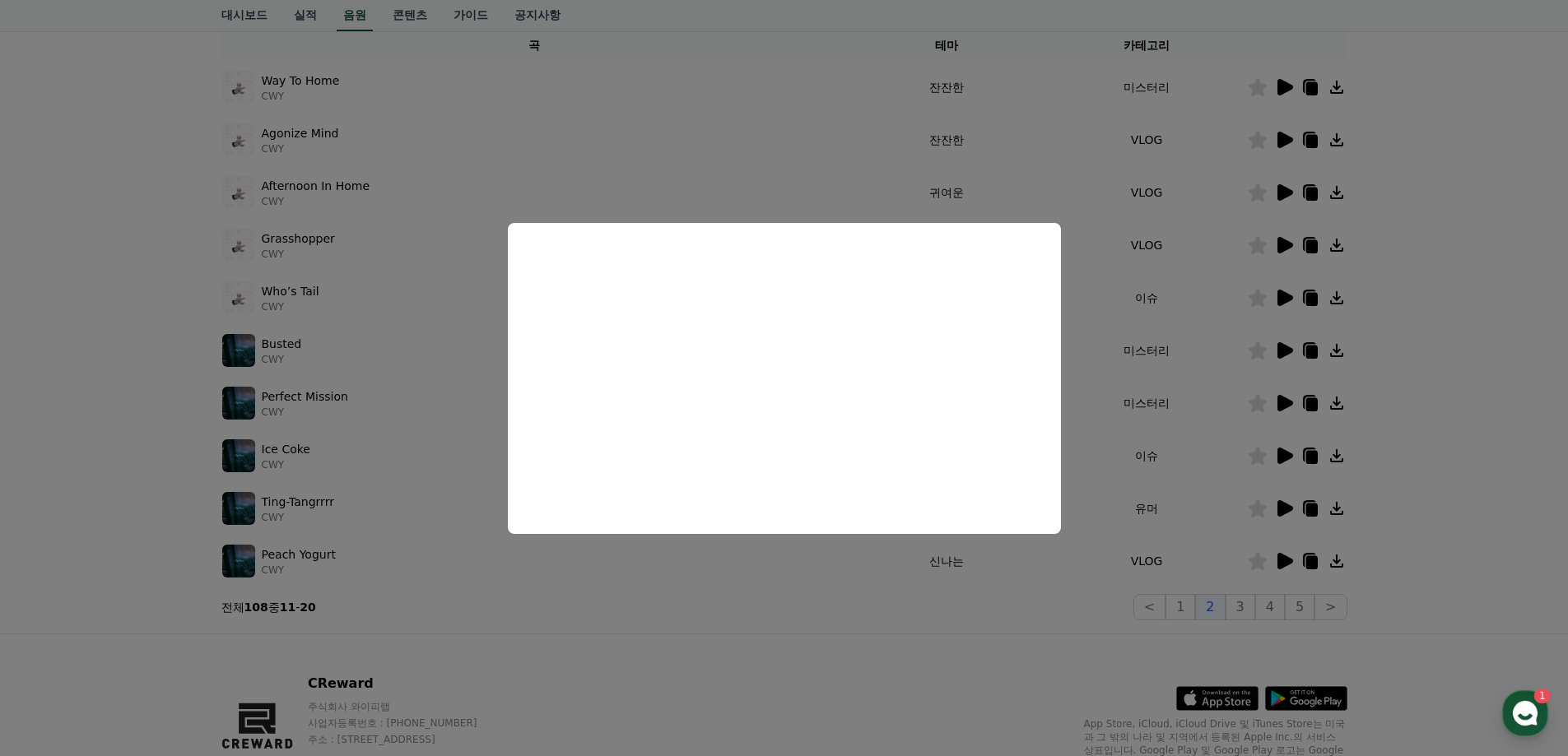
click at [666, 577] on button "close modal" at bounding box center [784, 378] width 1568 height 756
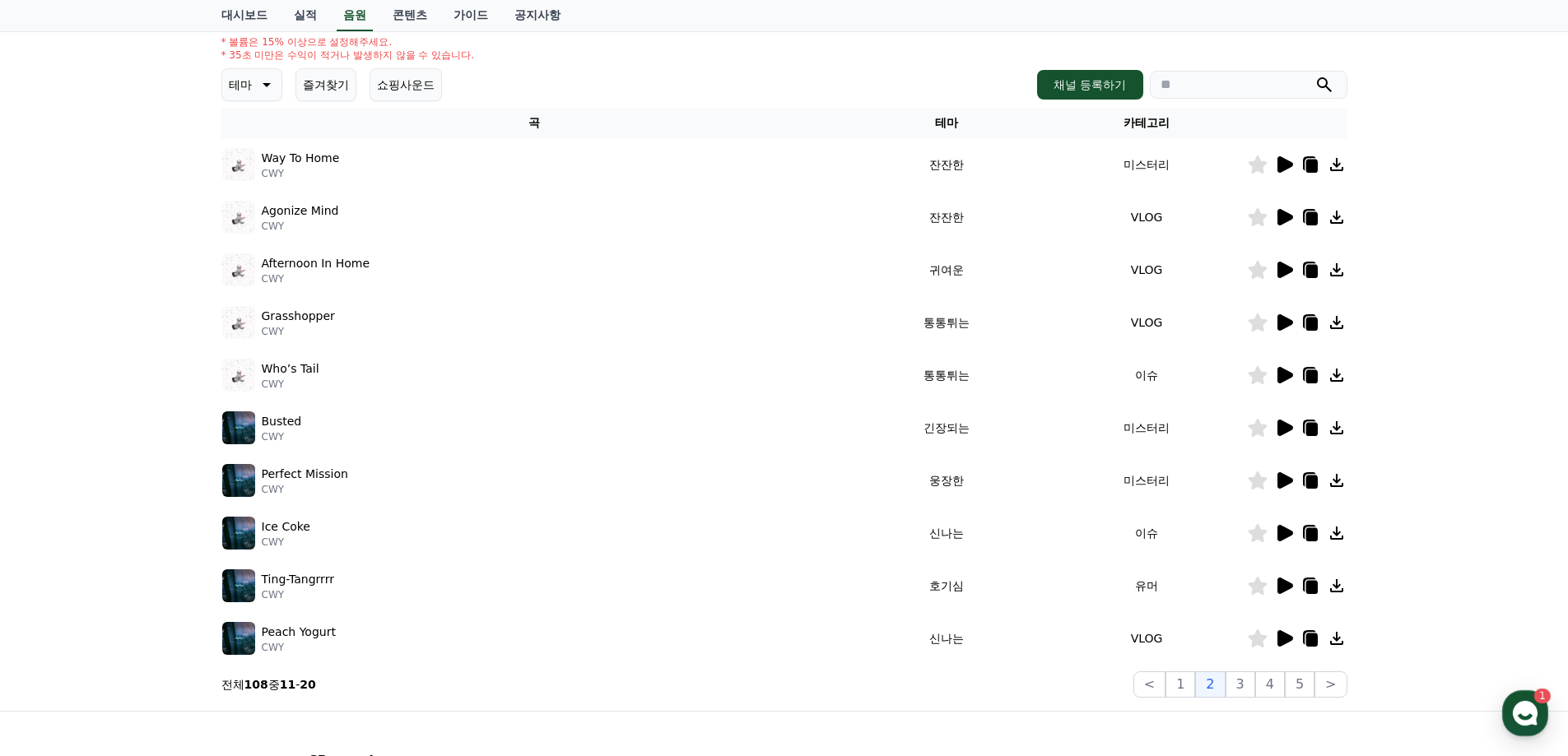
scroll to position [194, 0]
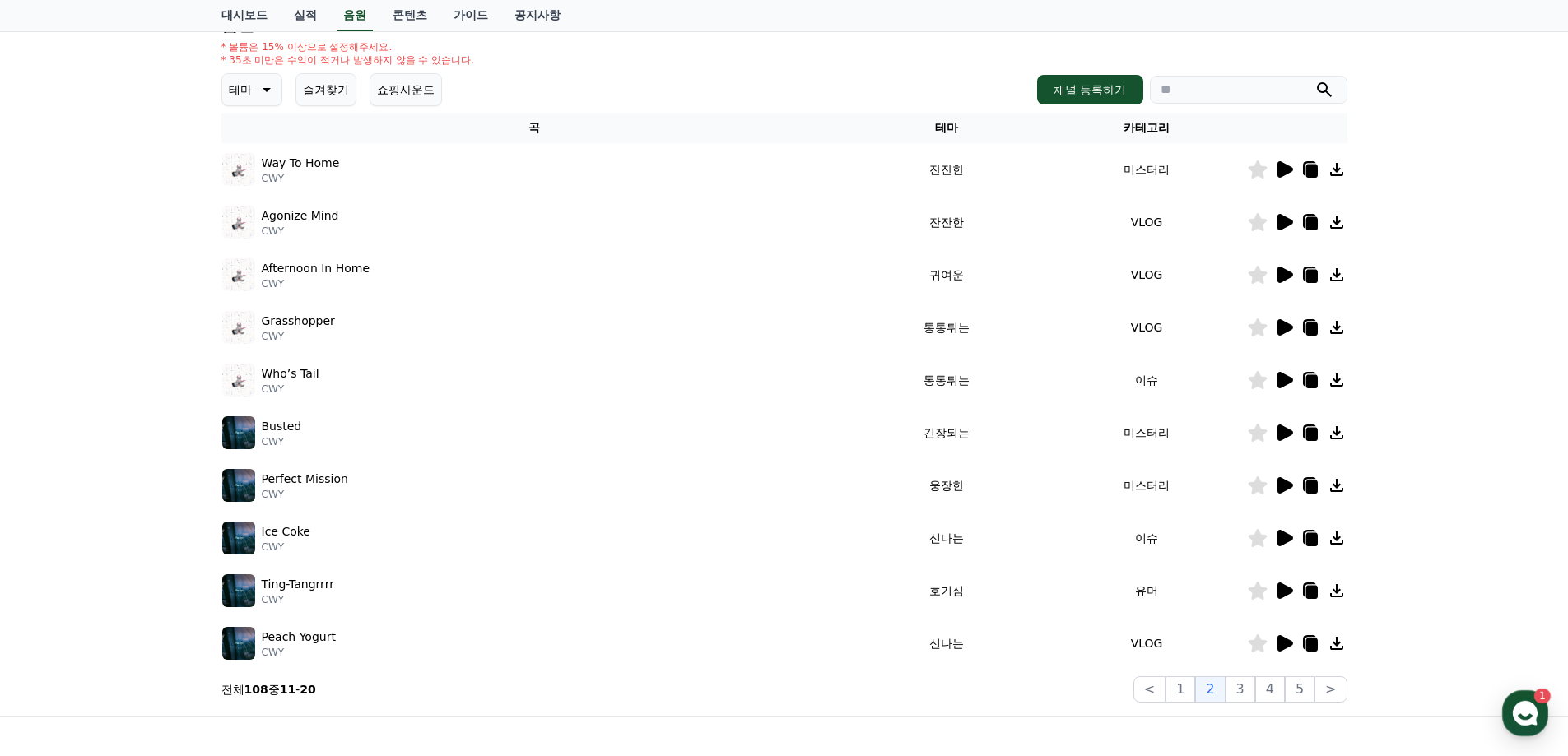
click at [1065, 169] on icon at bounding box center [1285, 169] width 16 height 17
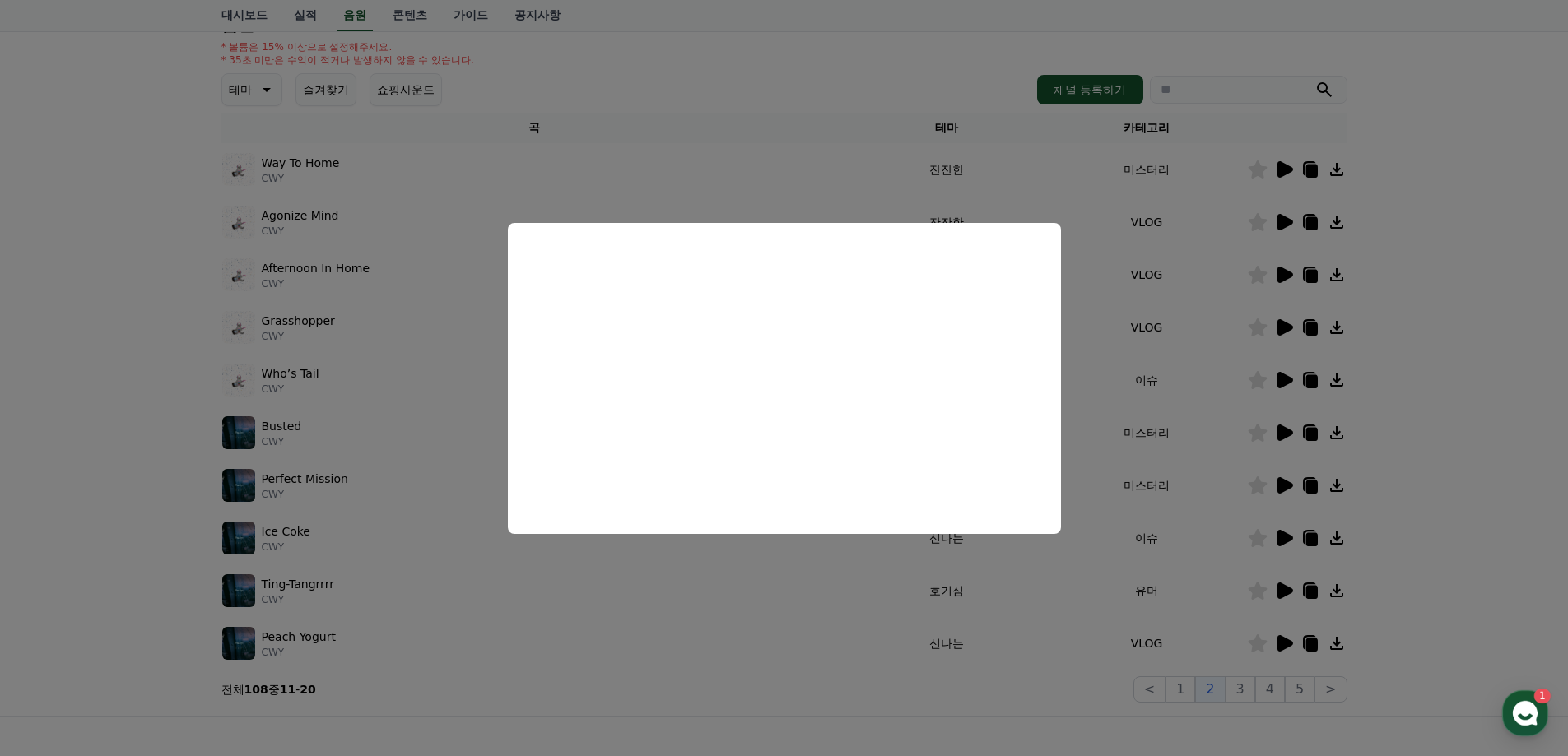
click at [1065, 306] on button "close modal" at bounding box center [784, 378] width 1568 height 756
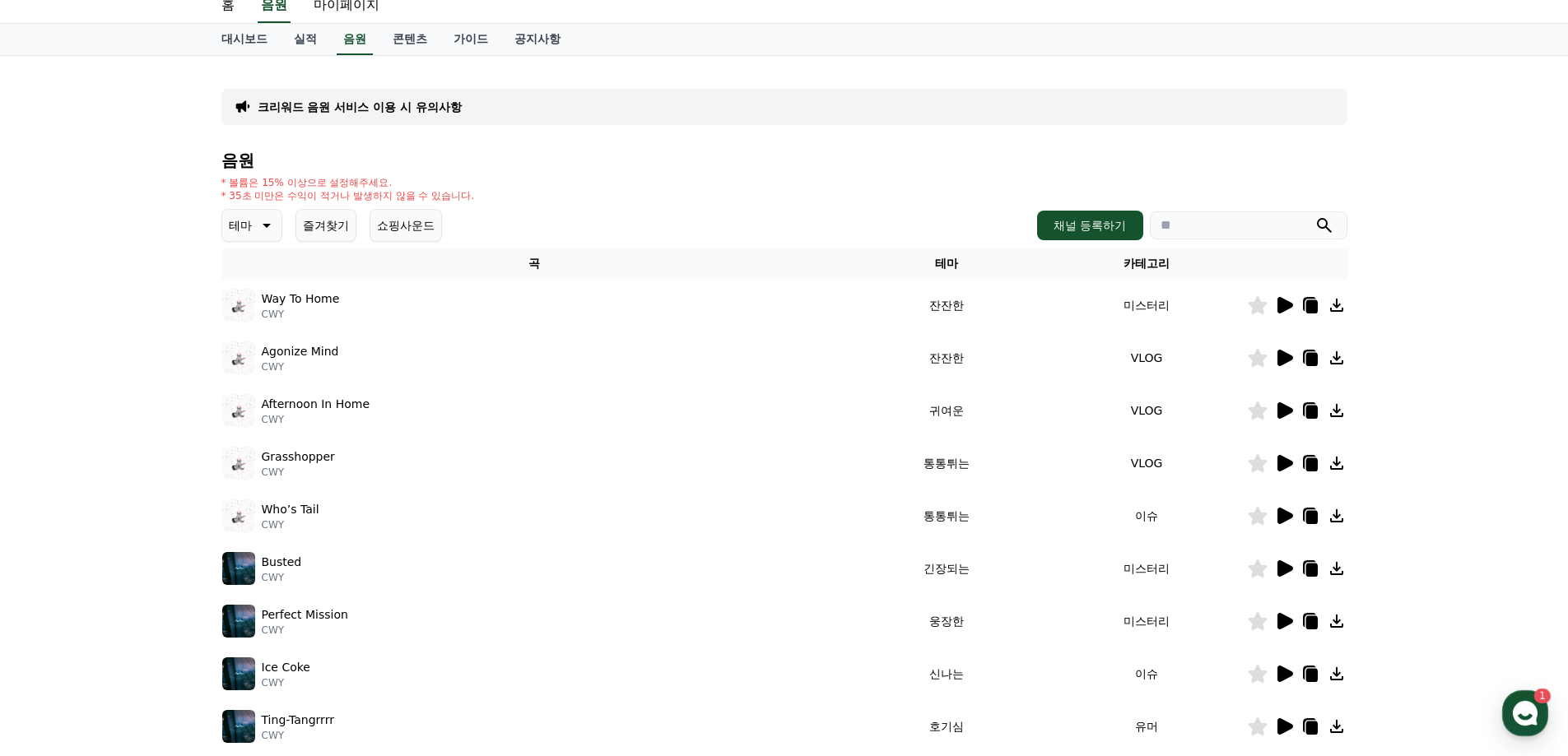
scroll to position [29, 0]
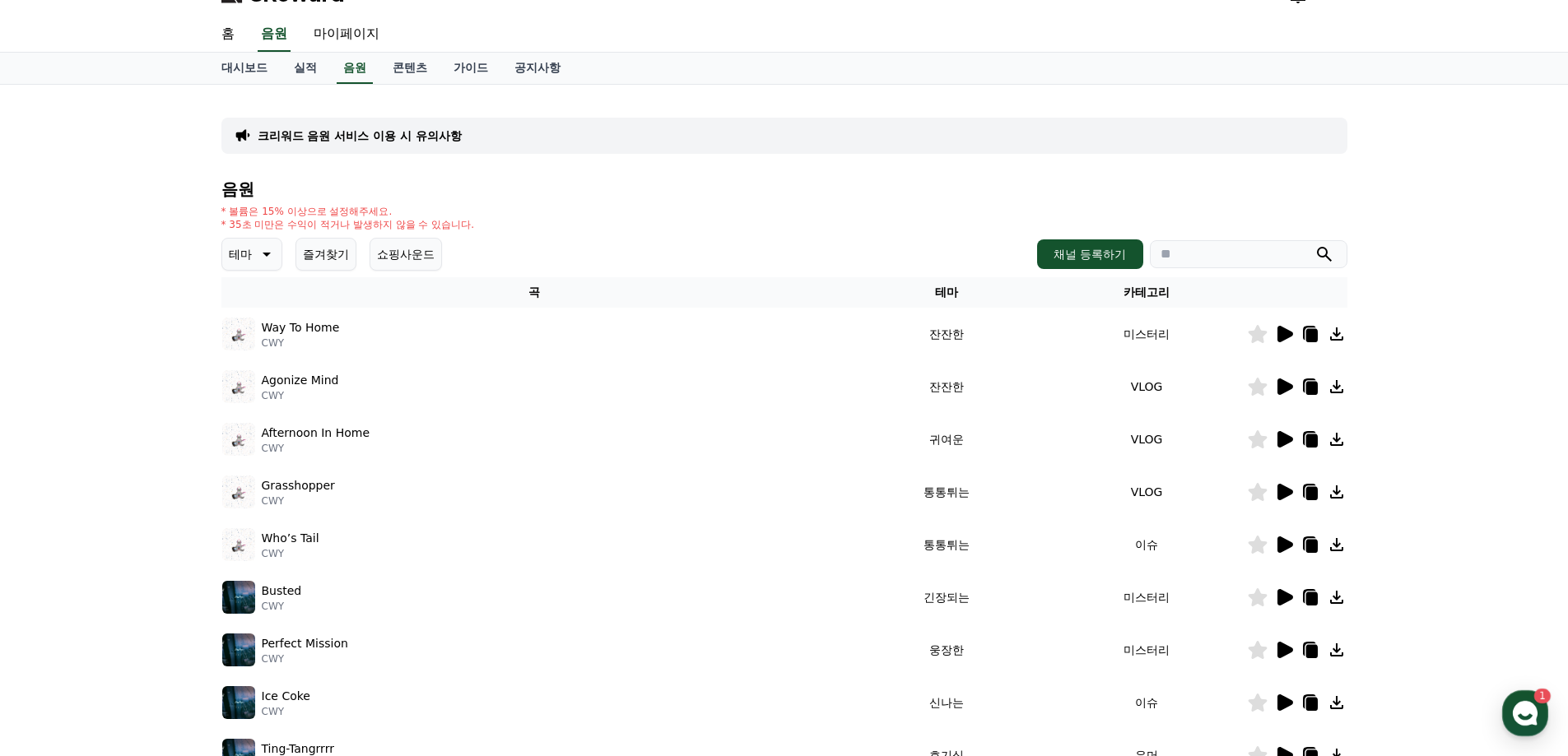
click at [233, 253] on p "테마" at bounding box center [239, 254] width 23 height 23
click at [245, 361] on button "잔잔한" at bounding box center [247, 364] width 47 height 37
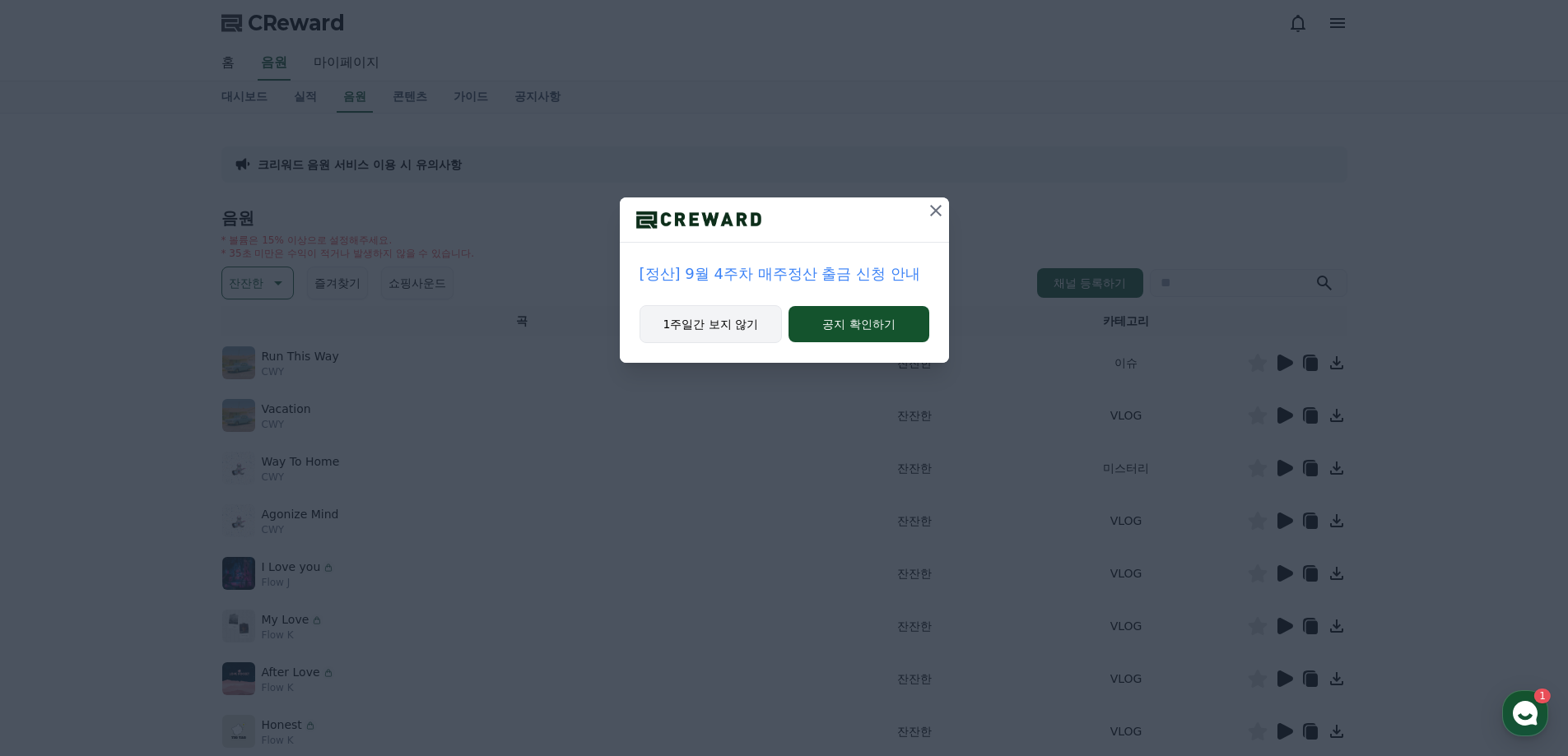
click at [675, 320] on button "1주일간 보지 않기" at bounding box center [711, 324] width 143 height 38
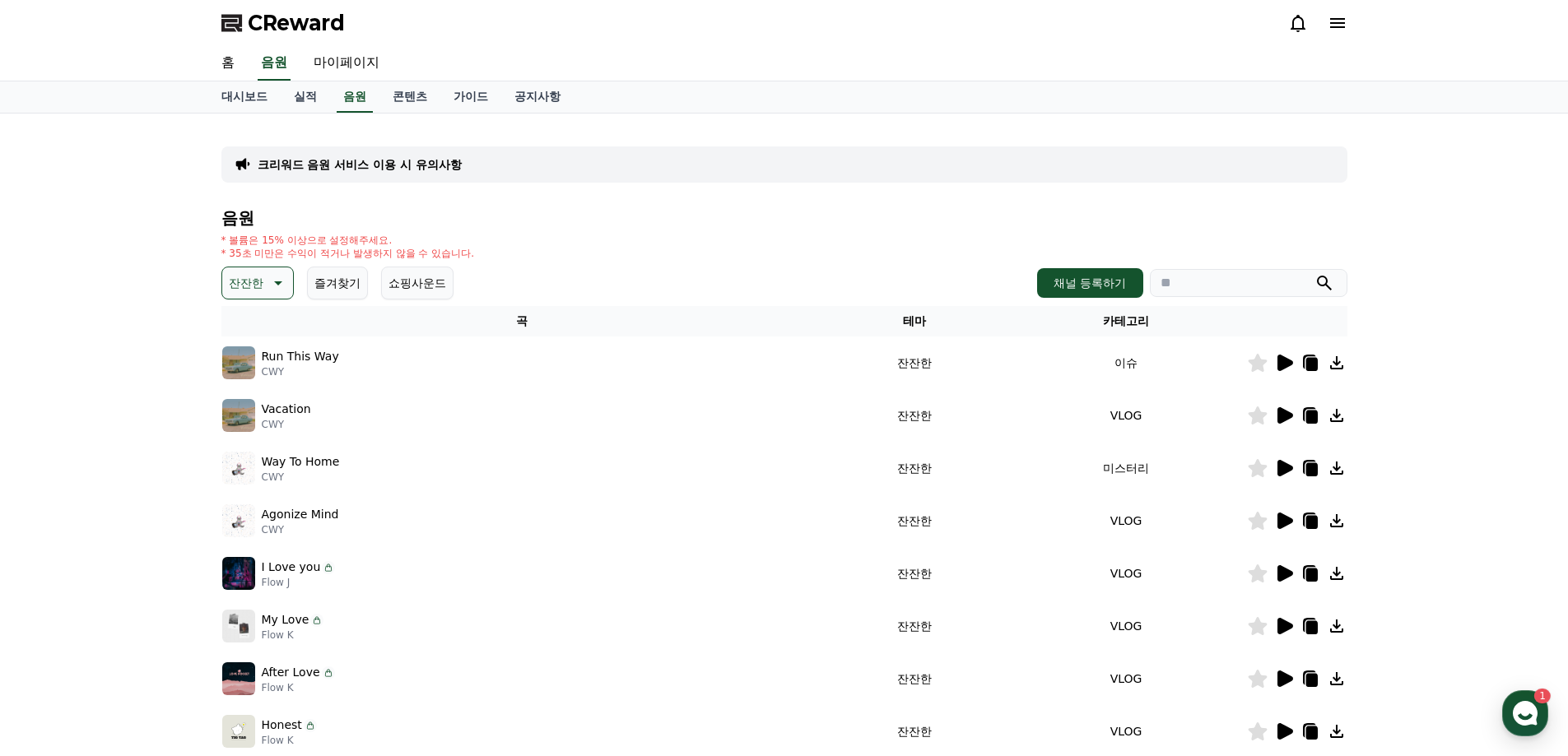
click at [1283, 368] on icon at bounding box center [1285, 363] width 16 height 17
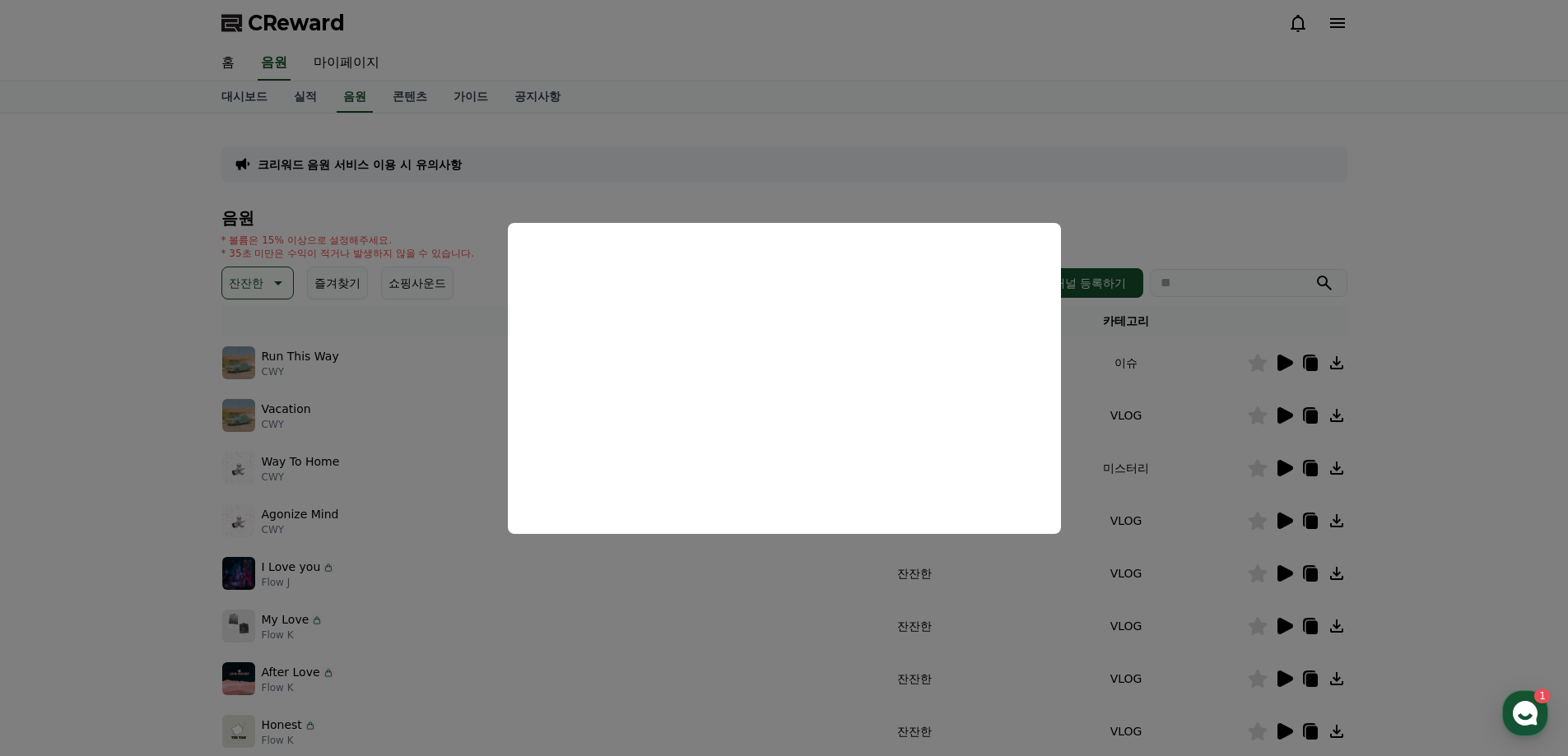
click at [1386, 239] on button "close modal" at bounding box center [784, 378] width 1568 height 756
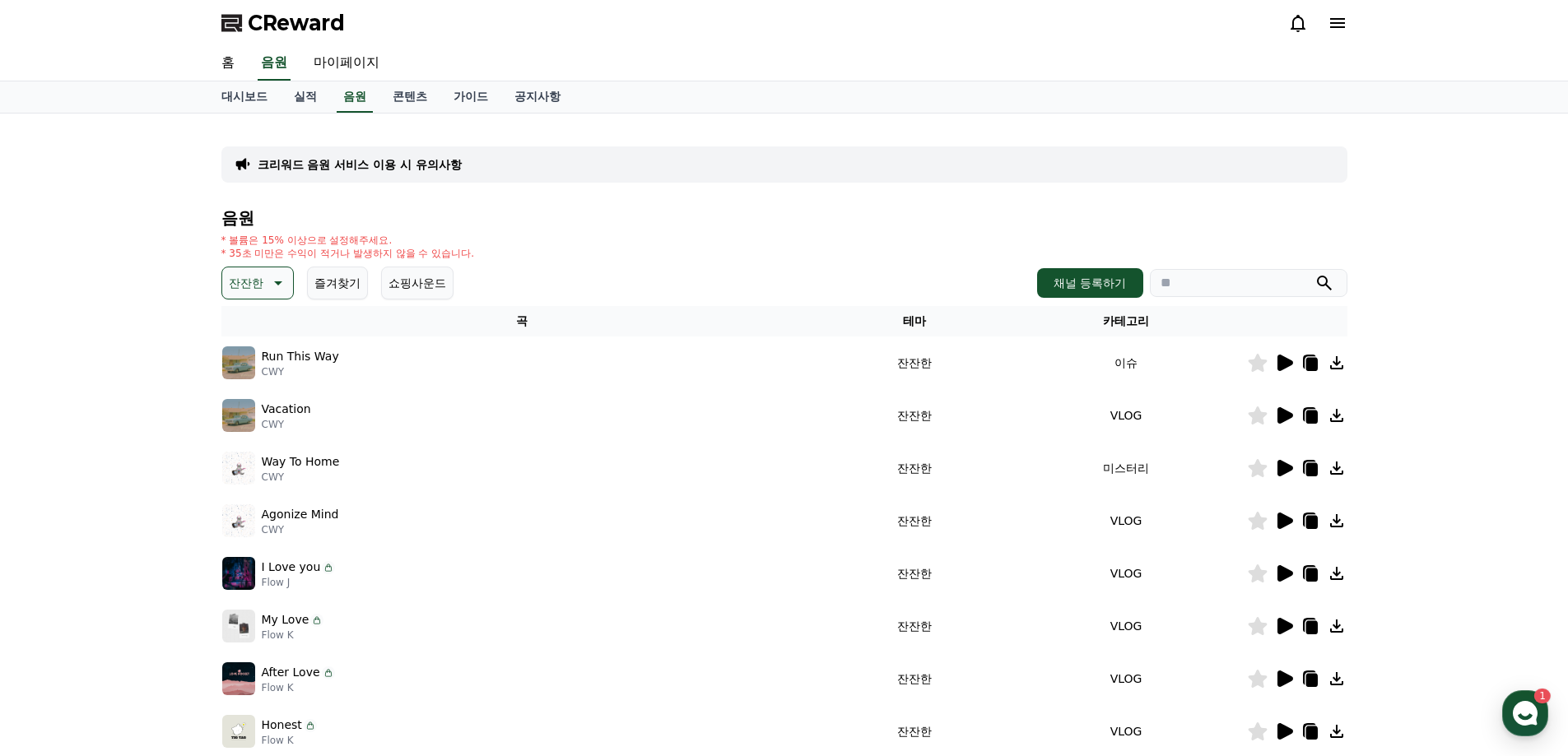
click at [1281, 410] on icon at bounding box center [1285, 415] width 16 height 17
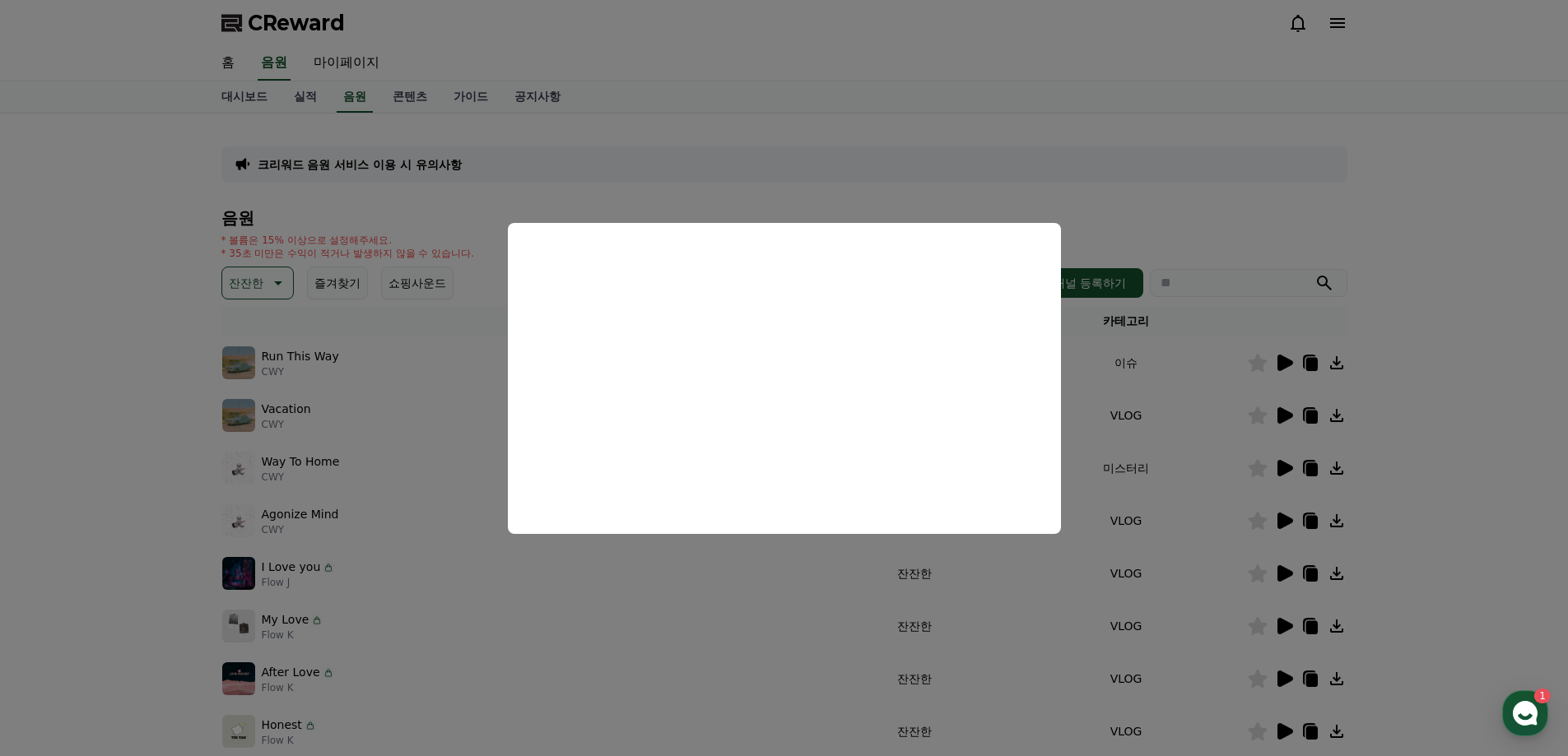
click at [1431, 352] on button "close modal" at bounding box center [784, 378] width 1568 height 756
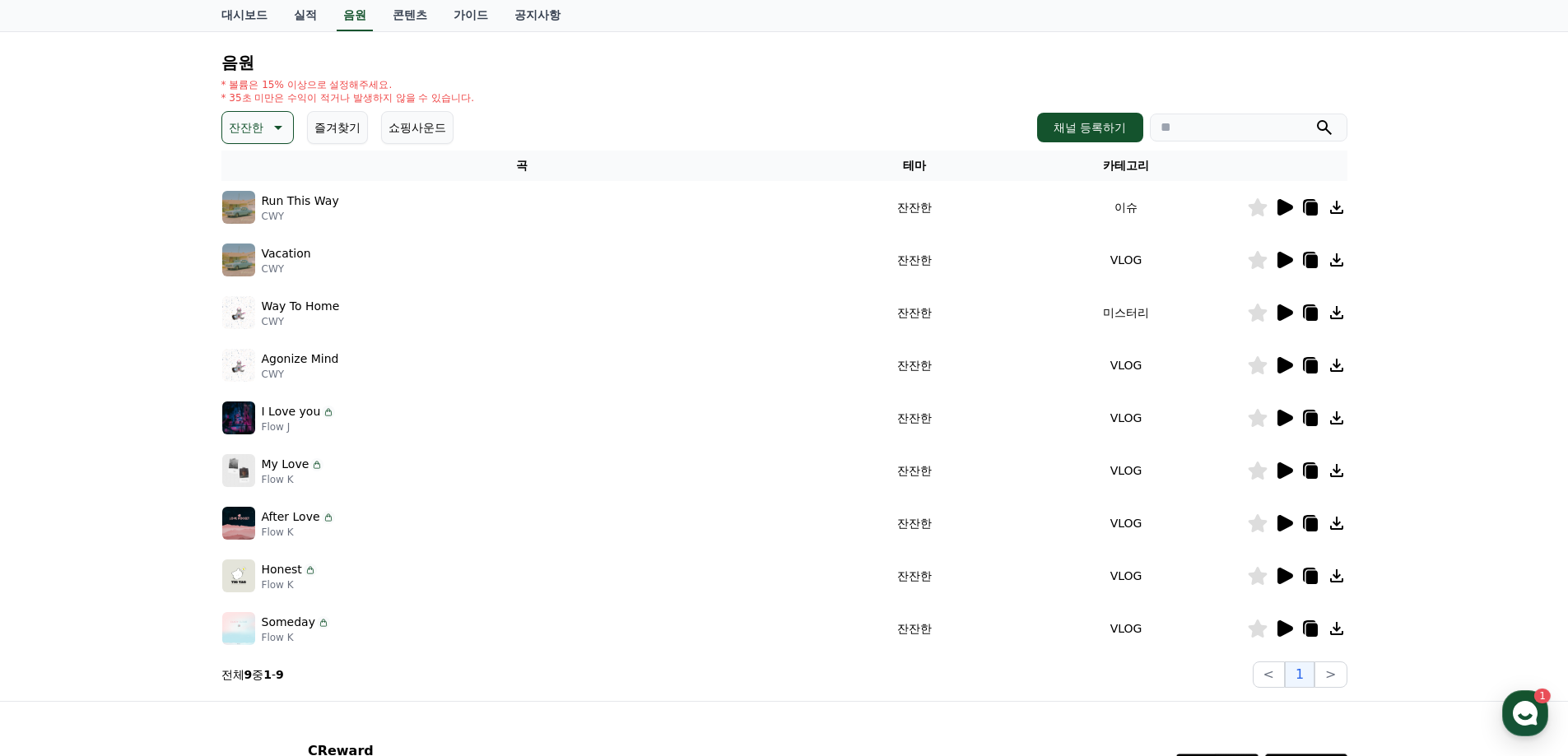
scroll to position [165, 0]
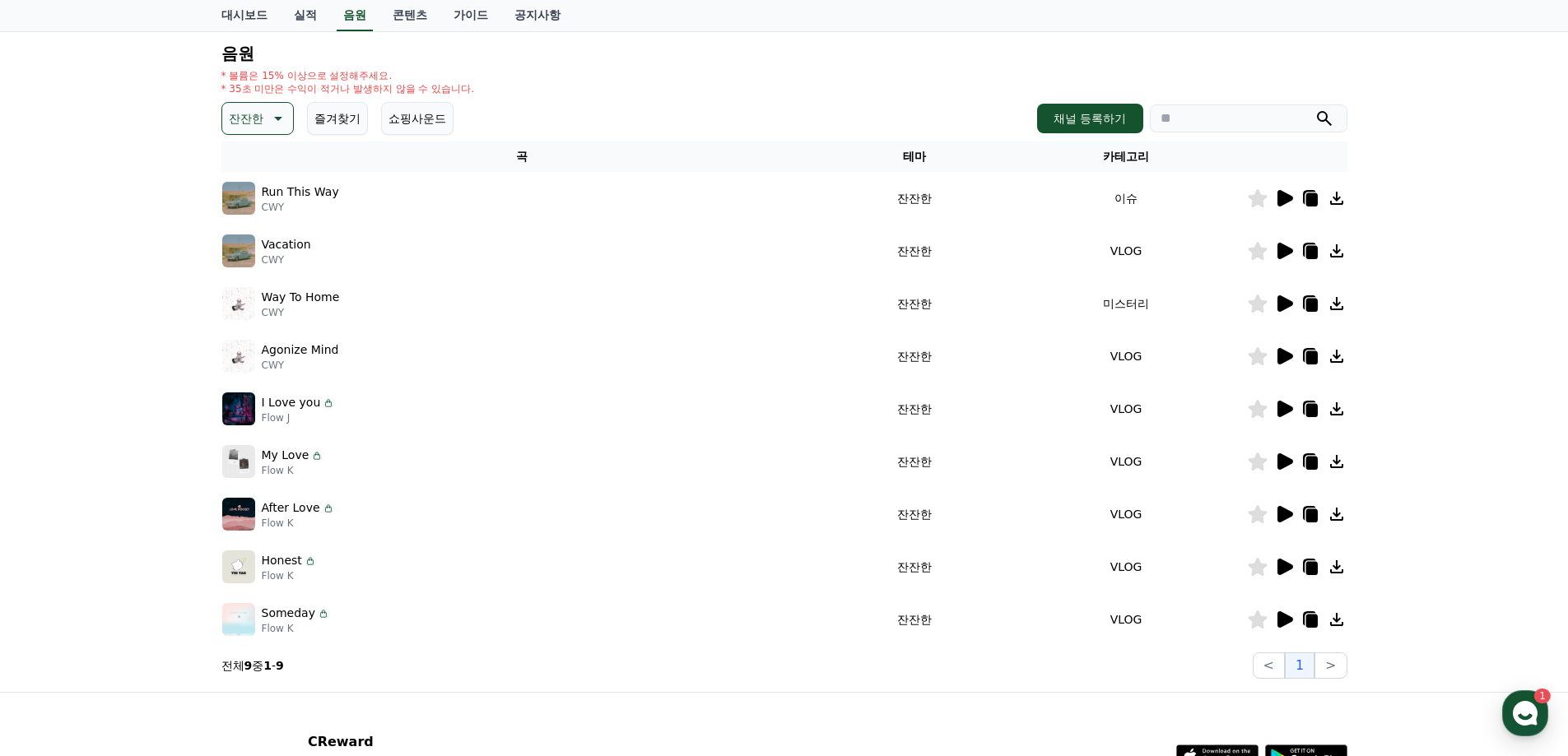
click at [1272, 415] on div at bounding box center [1297, 409] width 99 height 20
click at [1283, 406] on icon at bounding box center [1285, 408] width 16 height 17
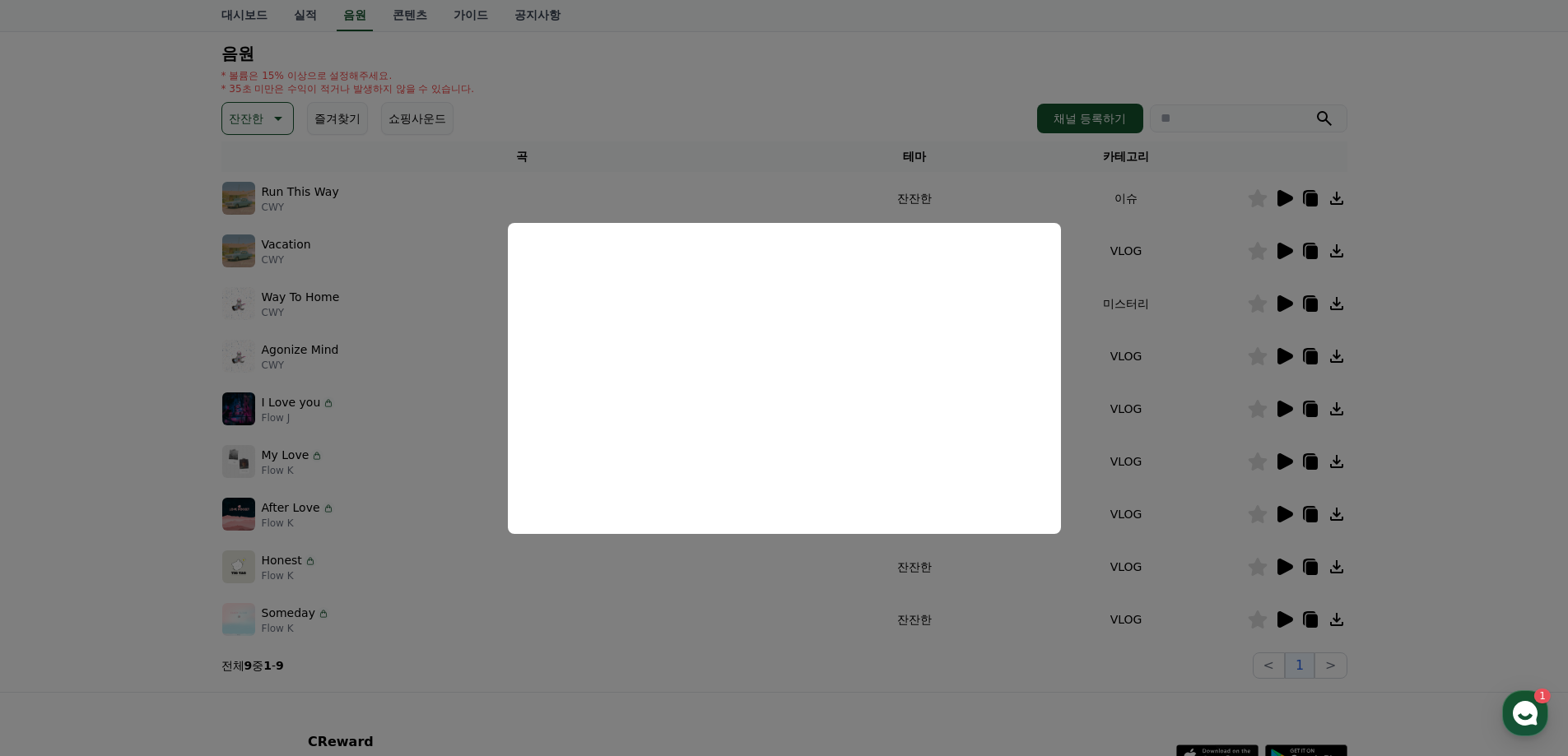
click at [1487, 474] on button "close modal" at bounding box center [784, 378] width 1568 height 756
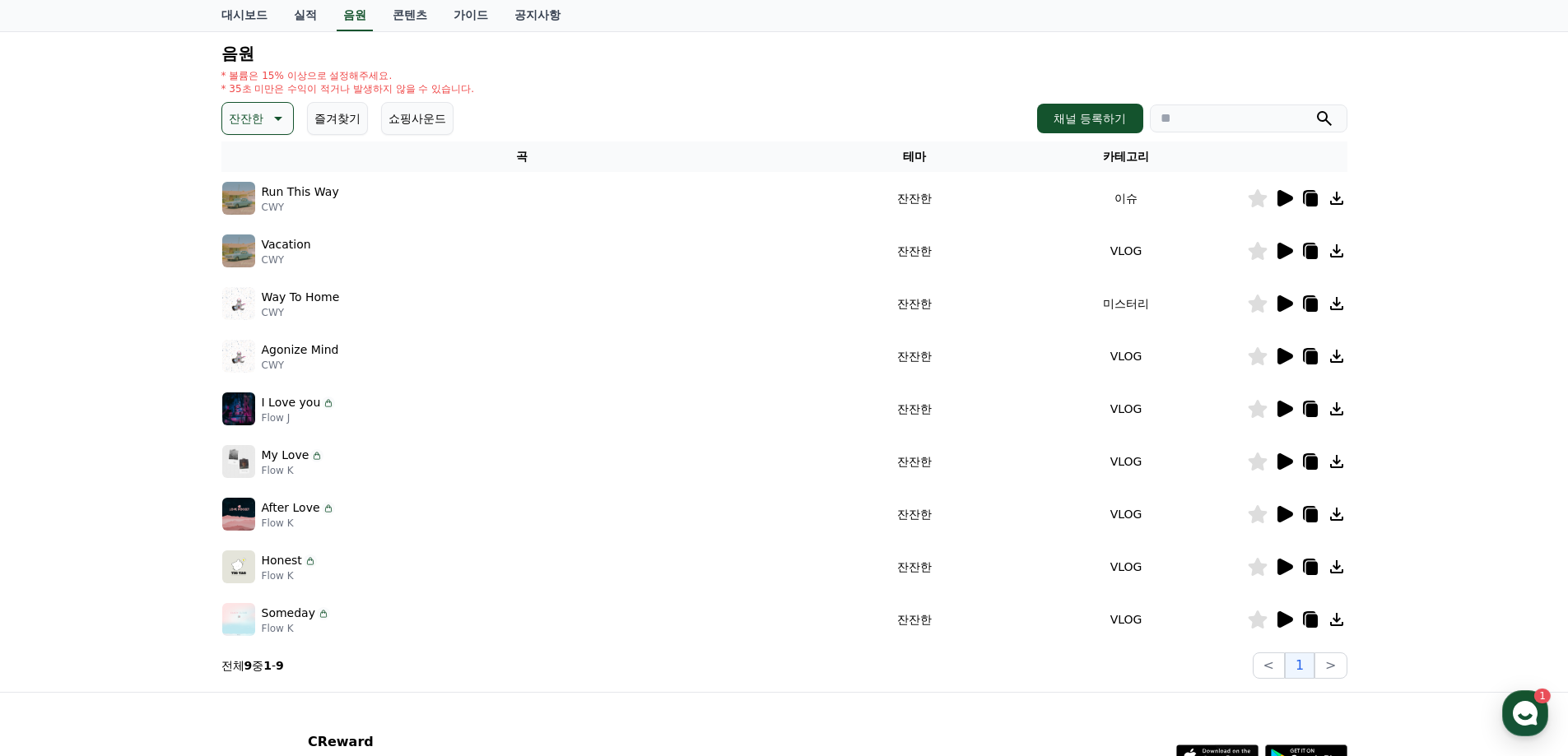
click at [271, 121] on icon at bounding box center [277, 119] width 20 height 20
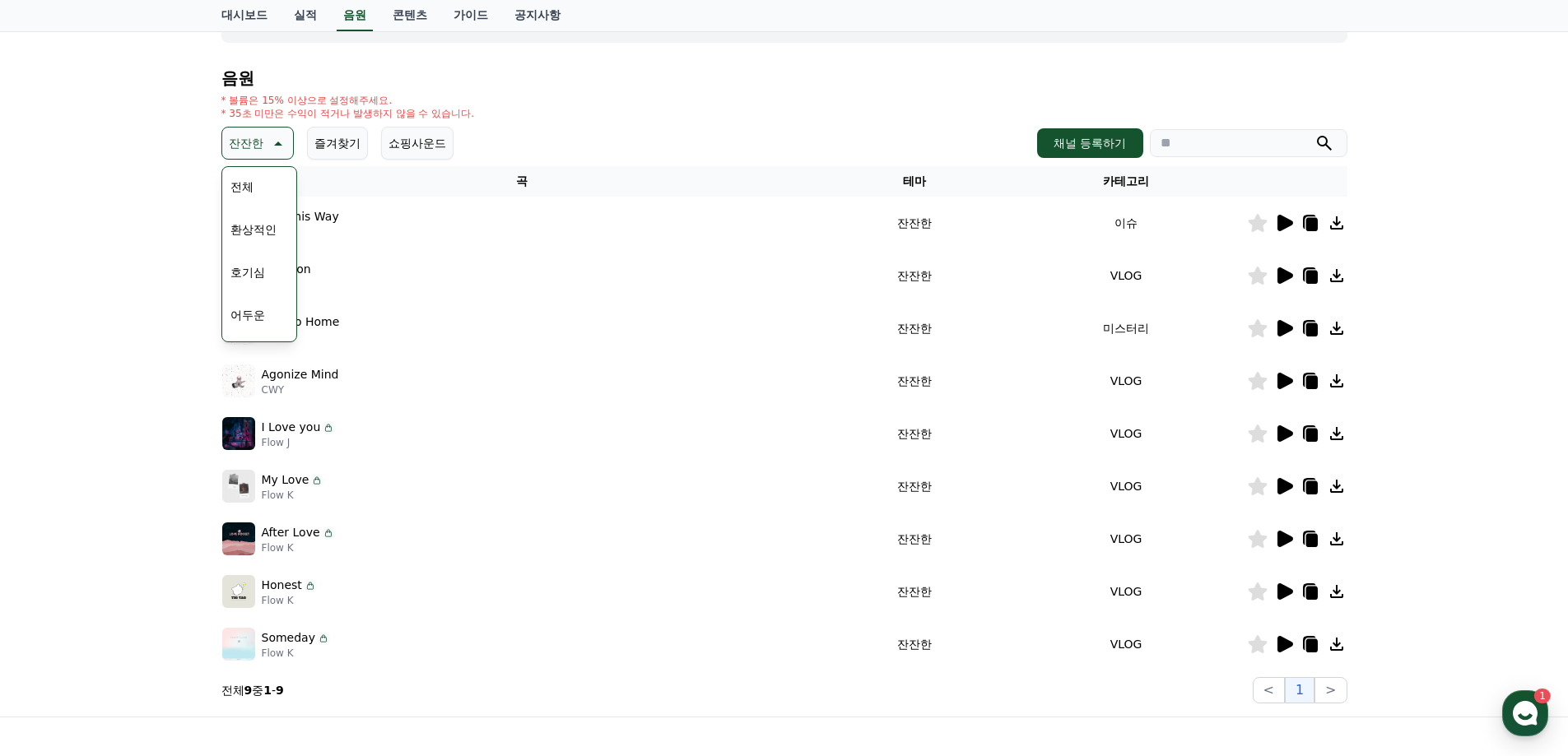
scroll to position [82, 0]
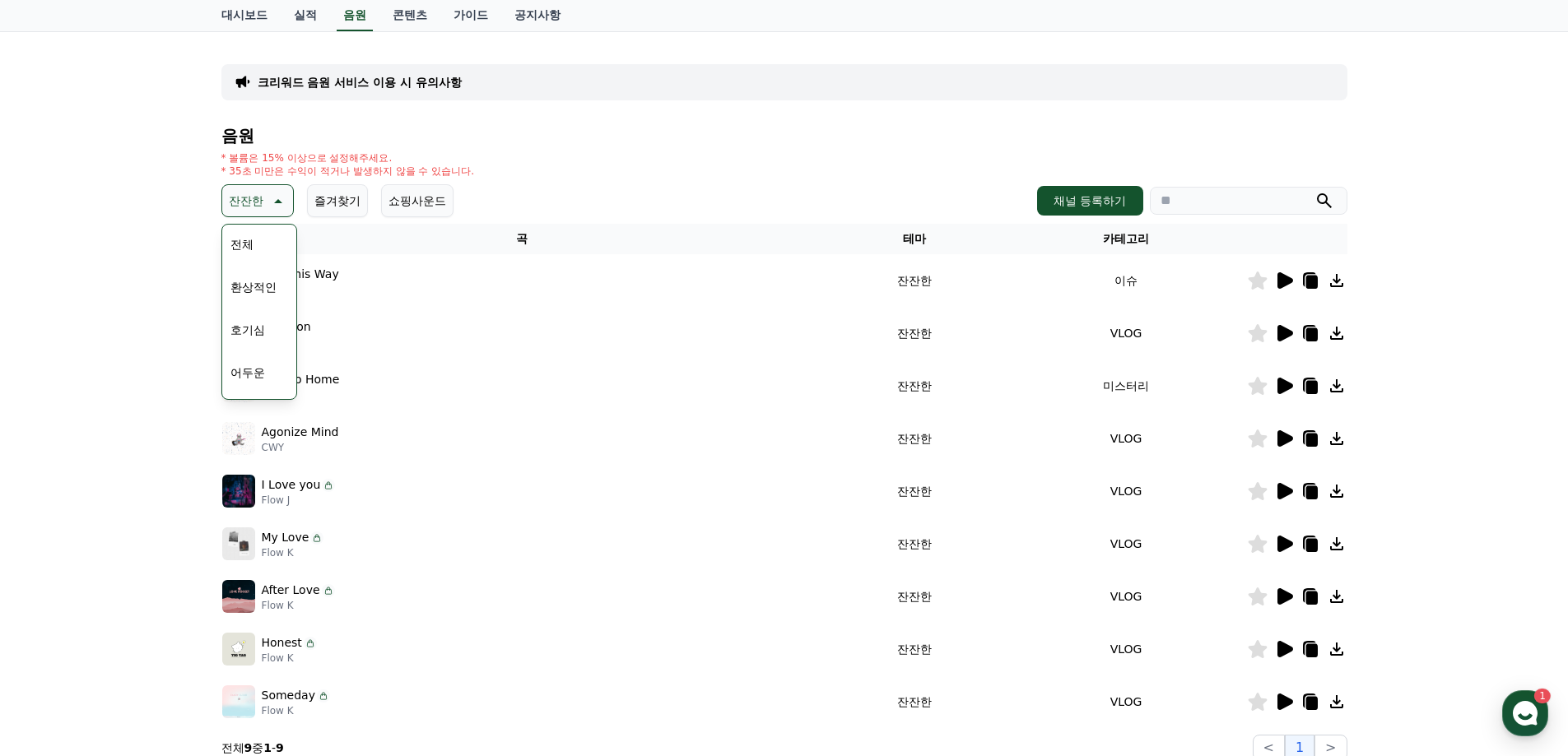
click at [243, 325] on button "호기심" at bounding box center [247, 330] width 47 height 37
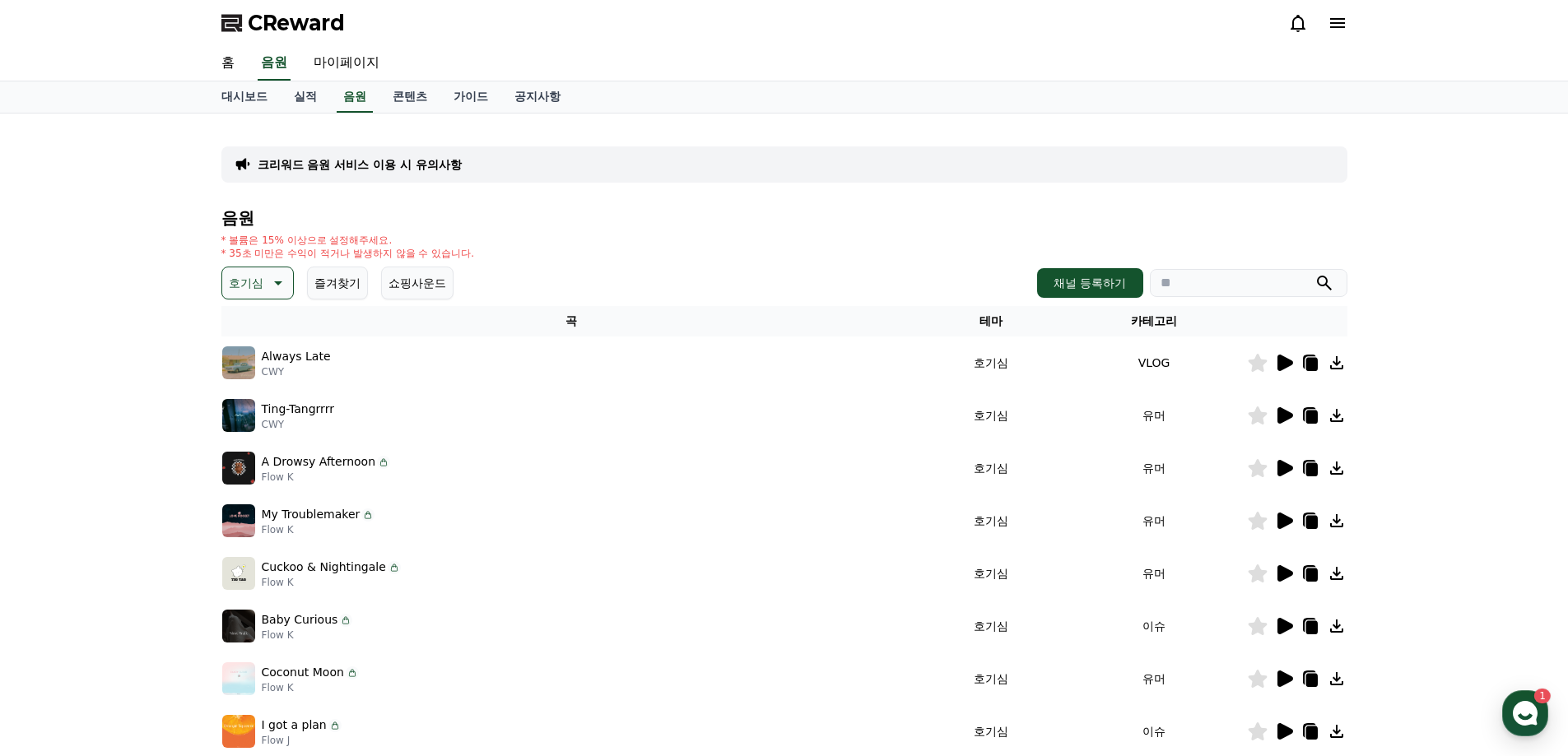
click at [1282, 366] on icon at bounding box center [1285, 363] width 16 height 17
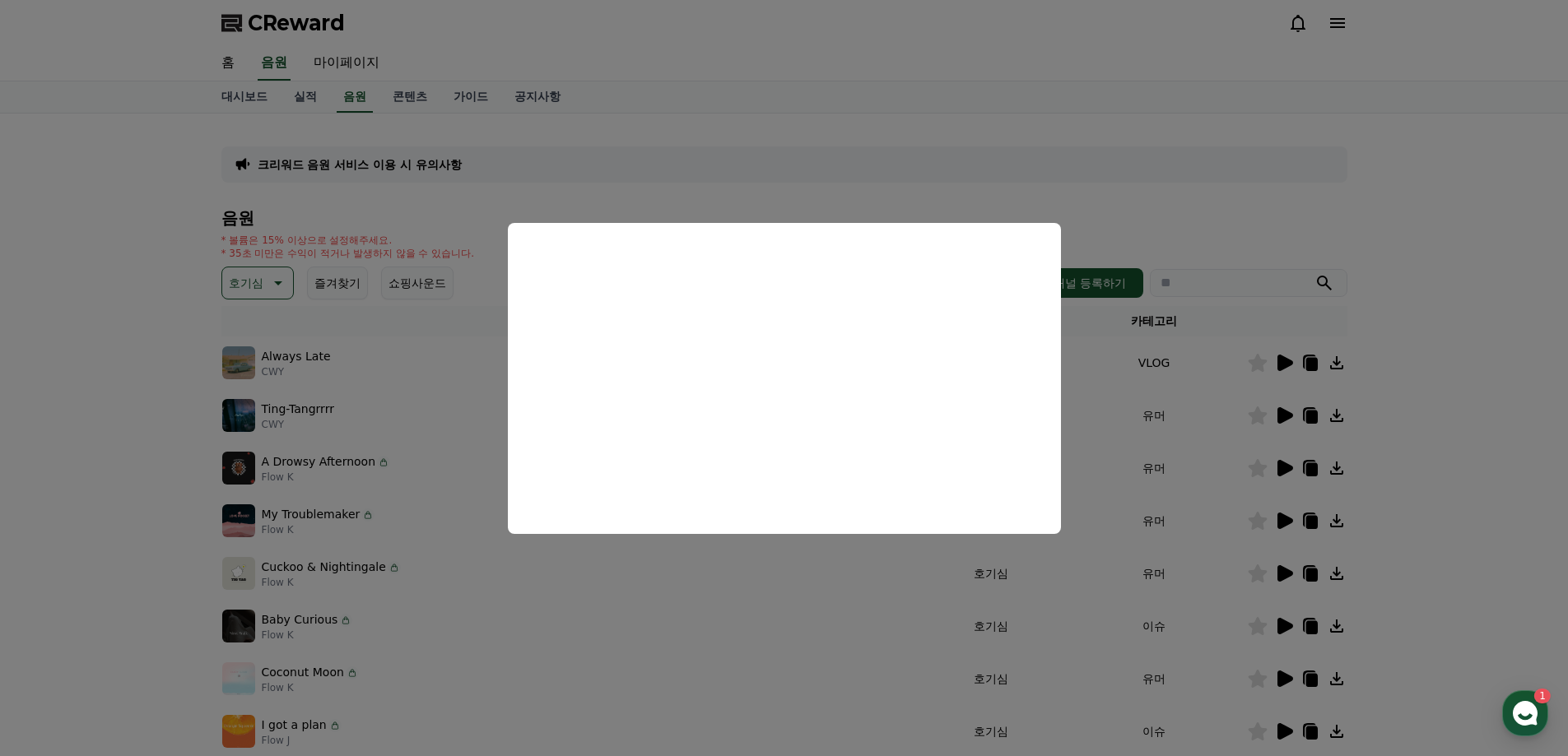
click at [1423, 426] on button "close modal" at bounding box center [784, 378] width 1568 height 756
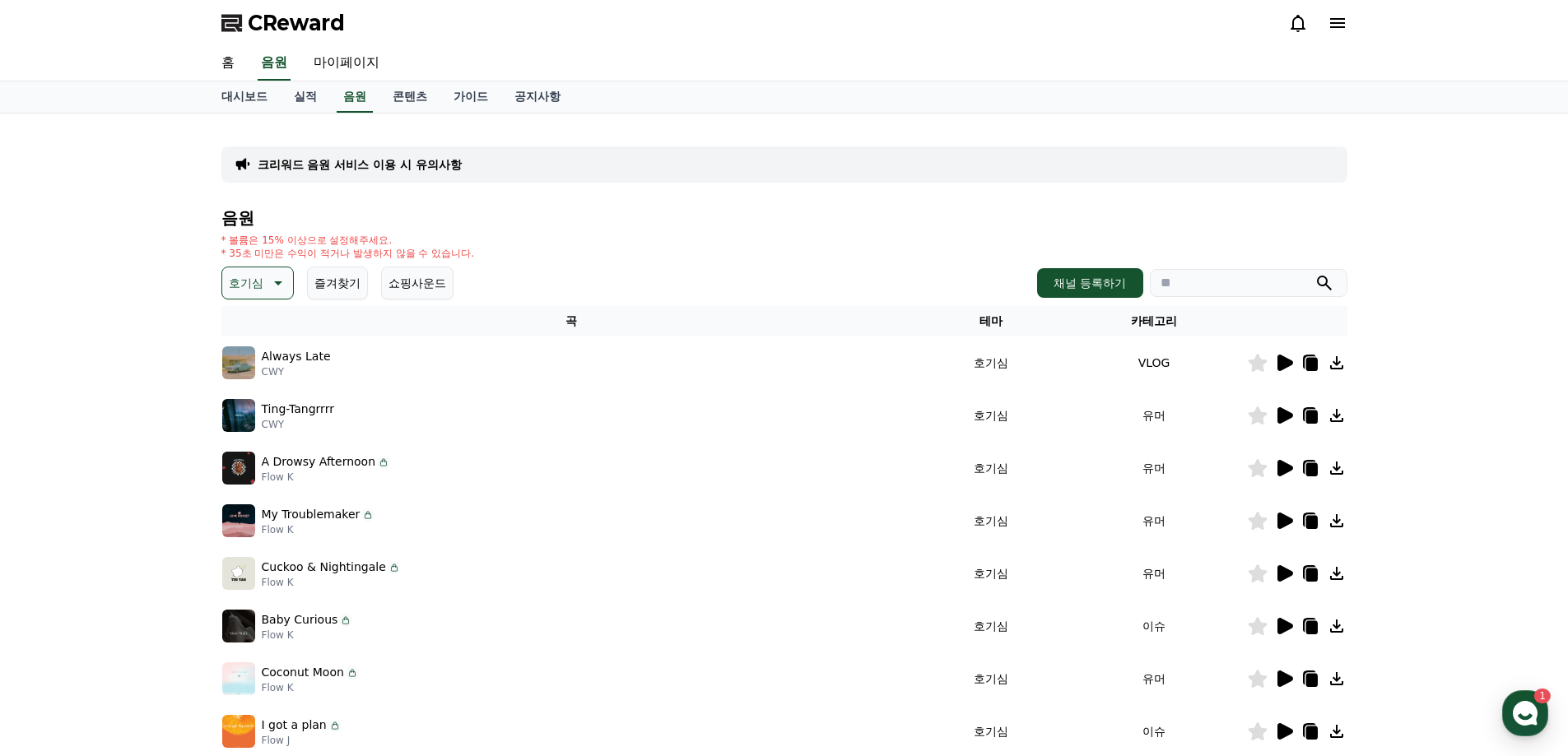
click at [1276, 414] on icon at bounding box center [1284, 415] width 20 height 20
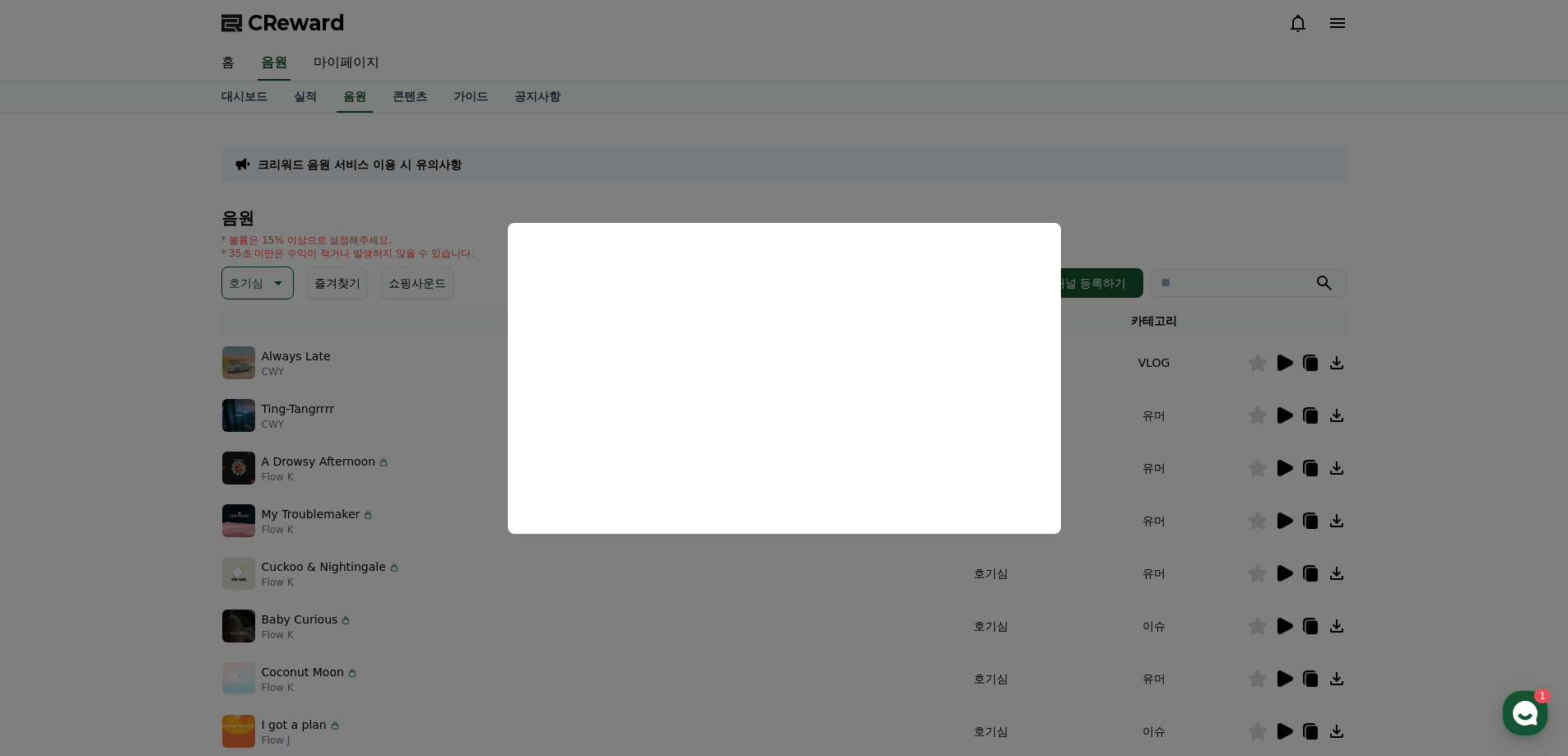
click at [1425, 442] on button "close modal" at bounding box center [784, 378] width 1568 height 756
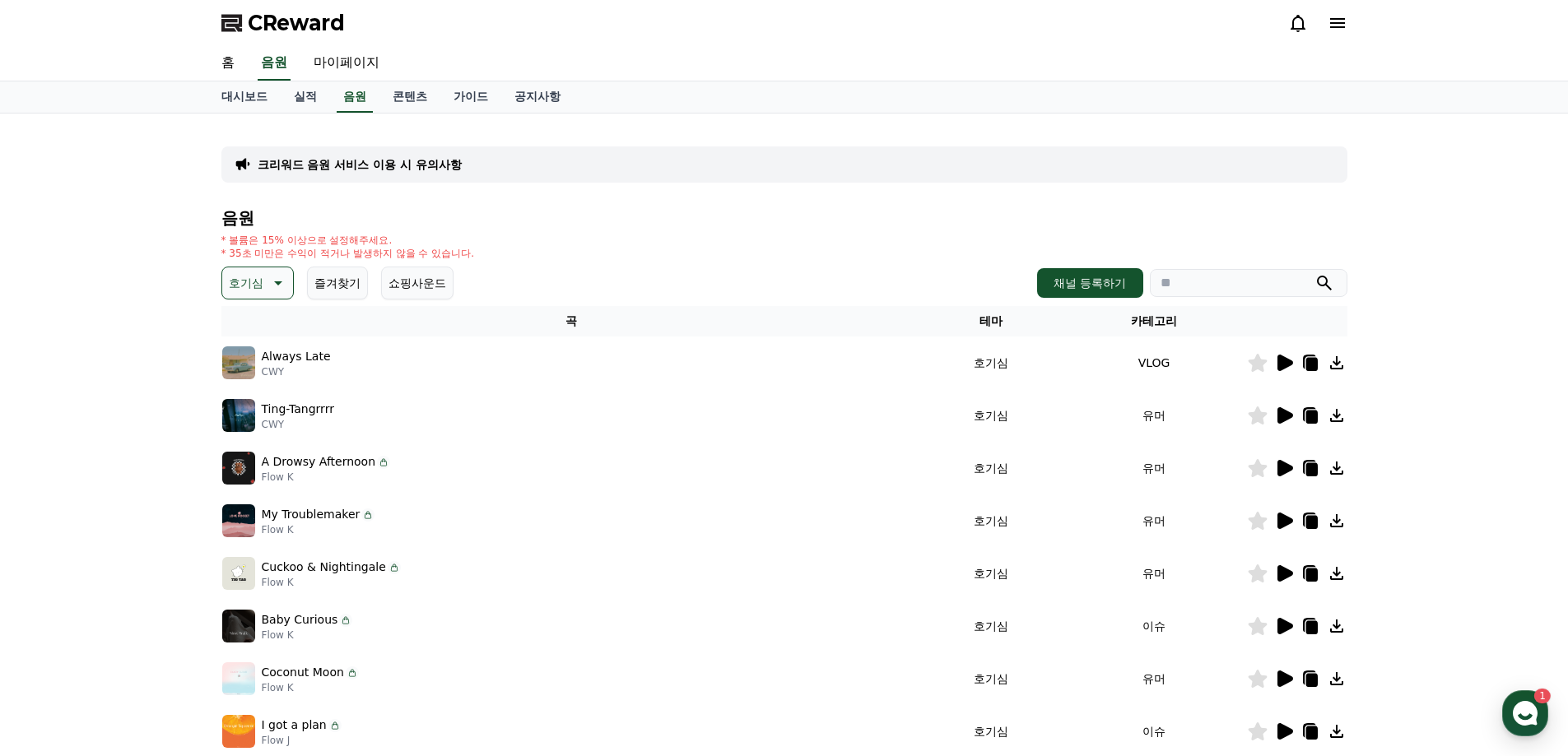
click at [1275, 520] on icon at bounding box center [1284, 521] width 20 height 20
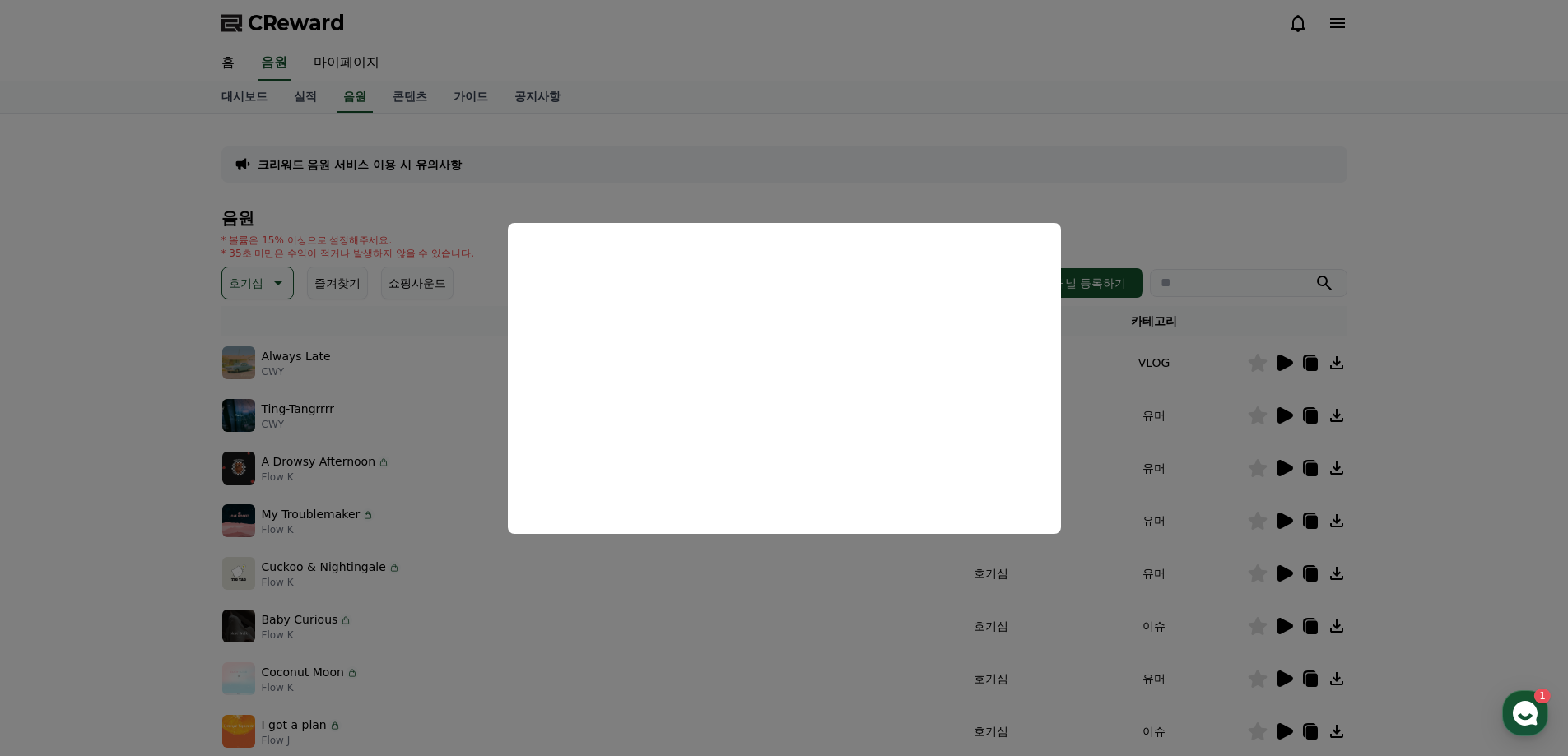
click at [1428, 494] on button "close modal" at bounding box center [784, 378] width 1568 height 756
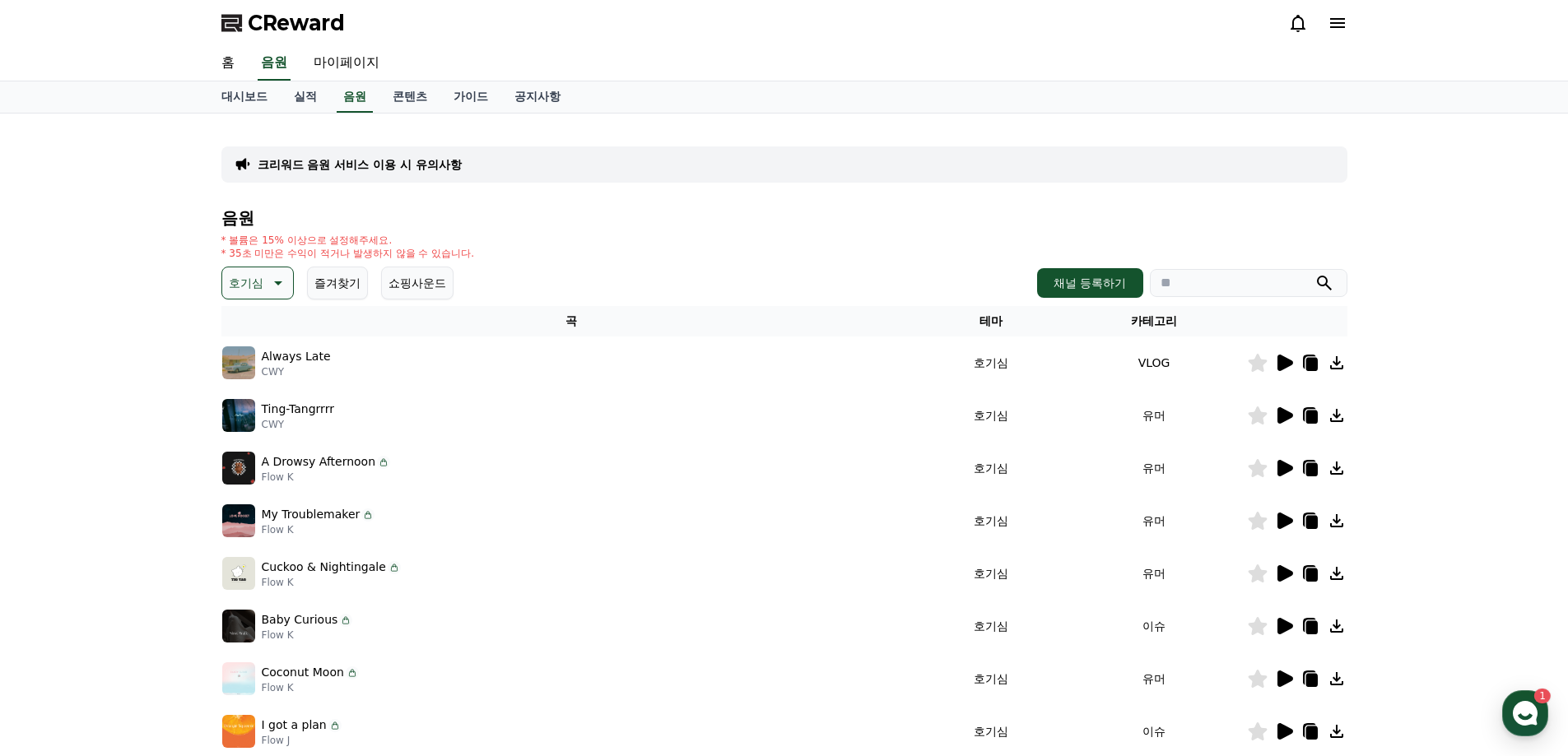
click at [1319, 525] on icon at bounding box center [1310, 521] width 20 height 20
